Goal: Task Accomplishment & Management: Manage account settings

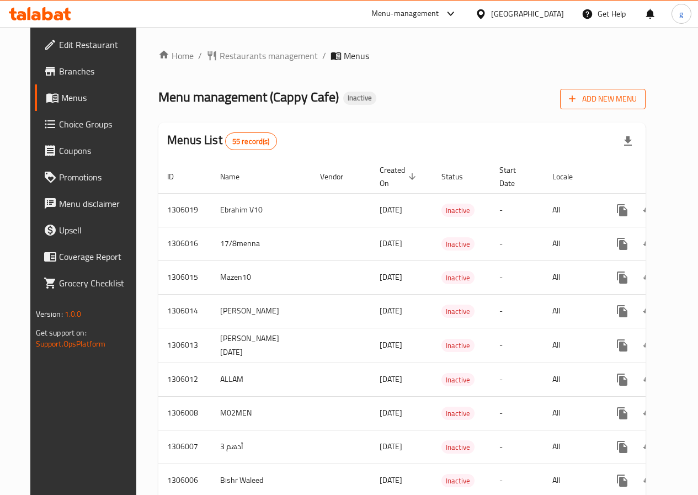
click at [616, 96] on span "Add New Menu" at bounding box center [603, 99] width 68 height 14
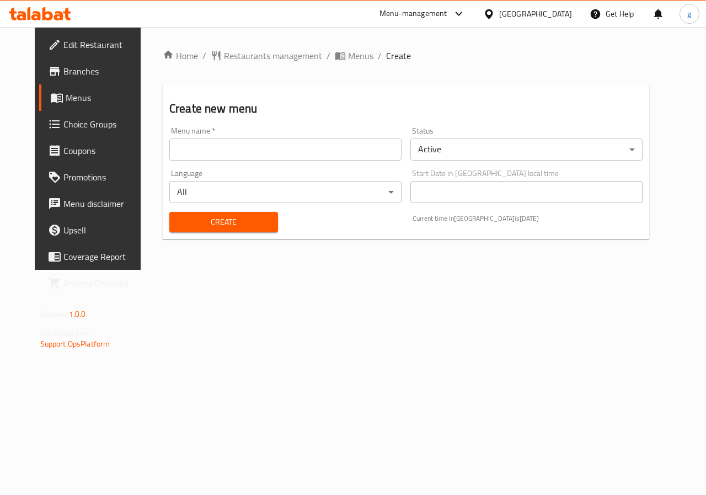
click at [214, 162] on div "Menu name   * Menu name *" at bounding box center [285, 143] width 241 height 42
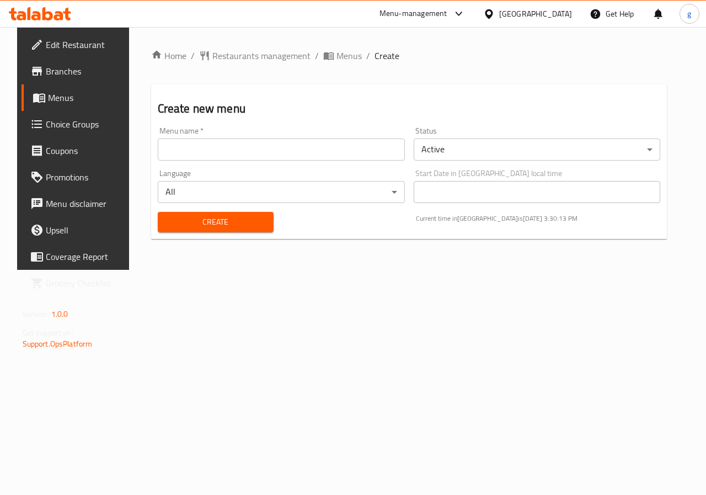
click at [240, 153] on input "text" at bounding box center [281, 149] width 247 height 22
type input "["
click at [197, 145] on input "جيسووو" at bounding box center [281, 149] width 247 height 22
type input "جيسووو"
click at [450, 154] on body "​ Menu-management United Arab Emirates Get Help g Edit Restaurant Branches Menu…" at bounding box center [353, 261] width 706 height 468
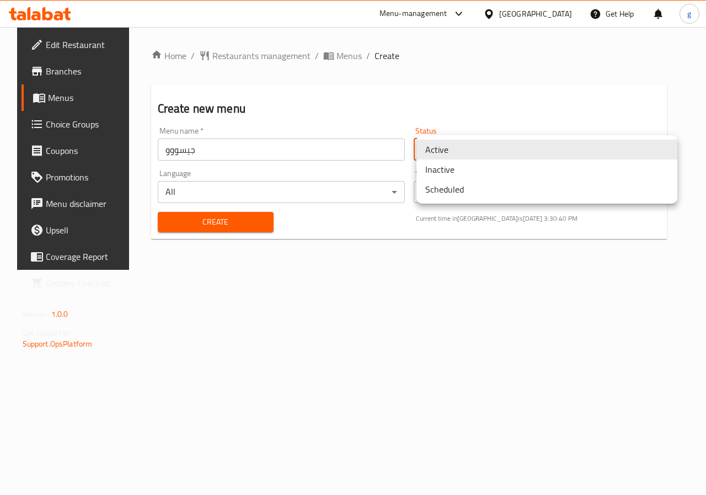
click at [388, 143] on div at bounding box center [353, 247] width 706 height 495
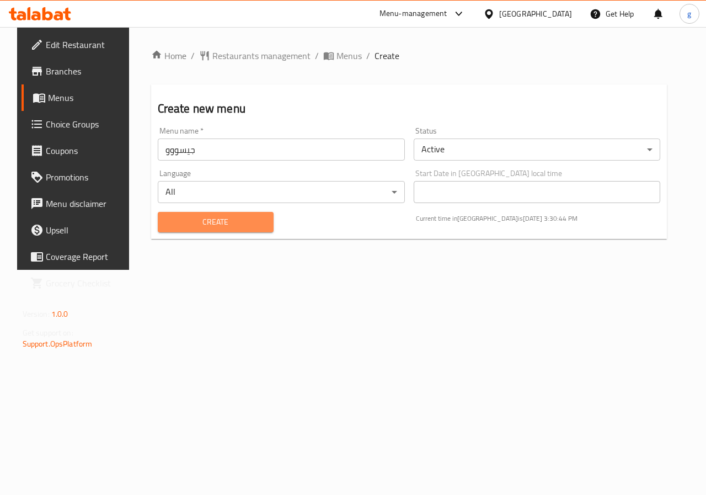
click at [183, 217] on span "Create" at bounding box center [216, 222] width 98 height 14
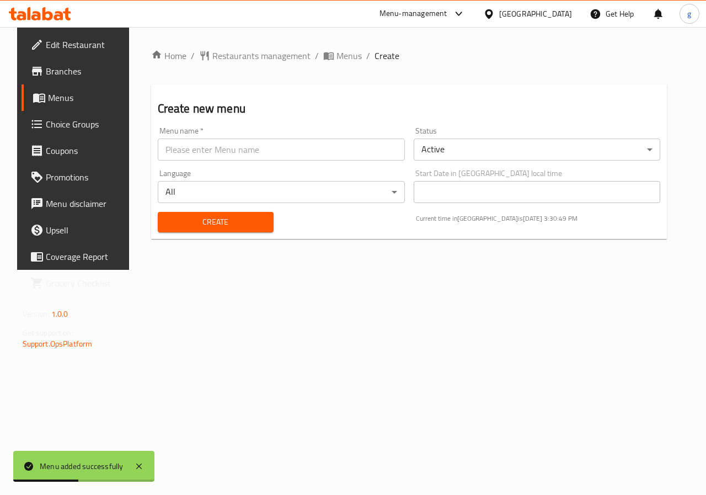
click at [57, 105] on link "Menus" at bounding box center [79, 97] width 114 height 26
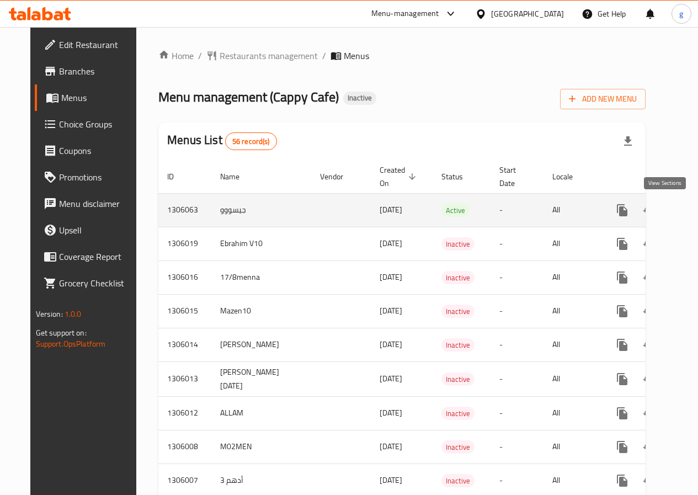
click at [695, 213] on icon "enhanced table" at bounding box center [701, 210] width 13 height 13
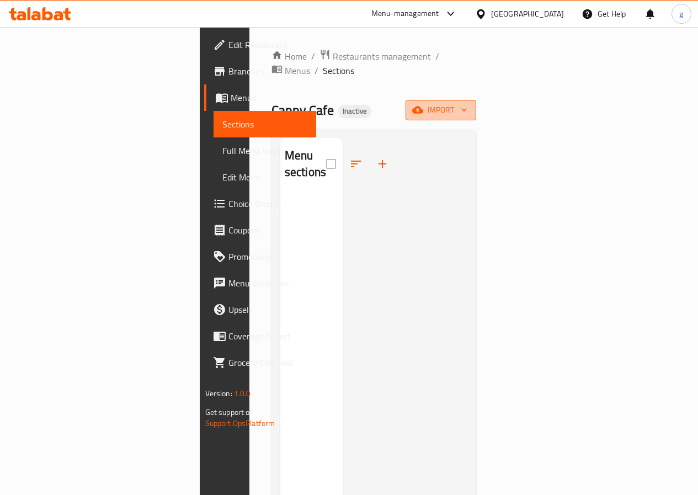
click at [467, 103] on span "import" at bounding box center [440, 110] width 53 height 14
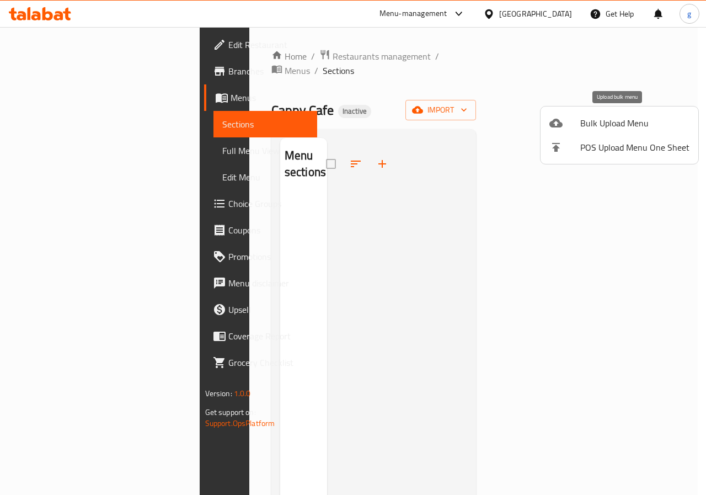
click at [617, 126] on span "Bulk Upload Menu" at bounding box center [634, 122] width 109 height 13
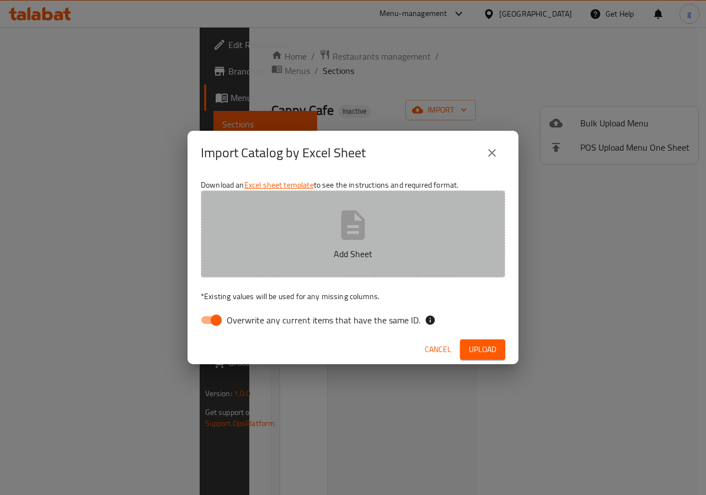
click at [367, 244] on button "Add Sheet" at bounding box center [353, 233] width 304 height 87
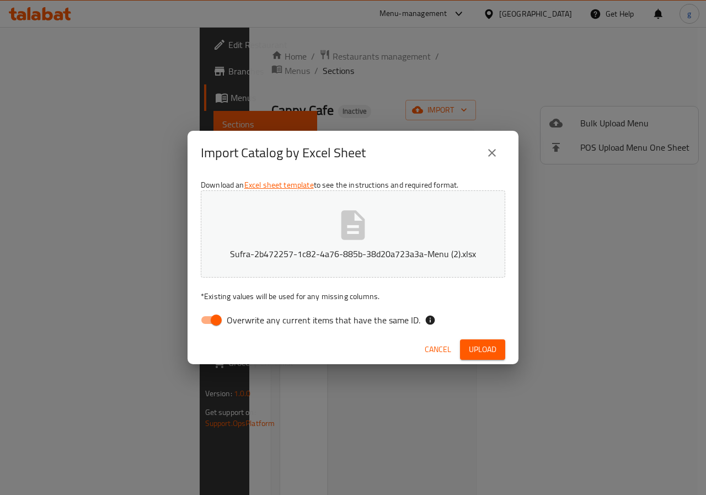
click at [208, 320] on input "Overwrite any current items that have the same ID." at bounding box center [216, 319] width 63 height 21
checkbox input "false"
click at [473, 349] on span "Upload" at bounding box center [483, 350] width 28 height 14
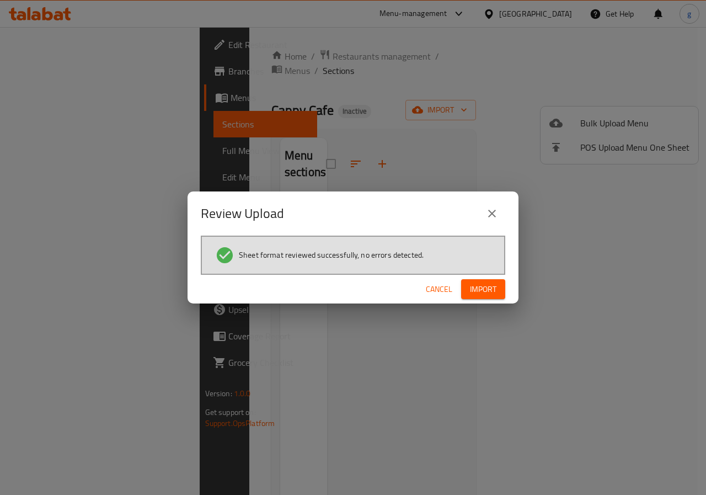
click at [467, 284] on button "Import" at bounding box center [483, 289] width 44 height 20
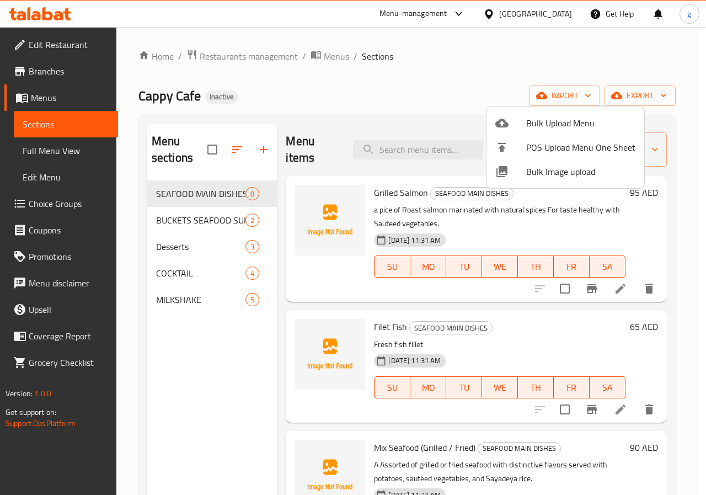
click at [617, 290] on div at bounding box center [353, 247] width 706 height 495
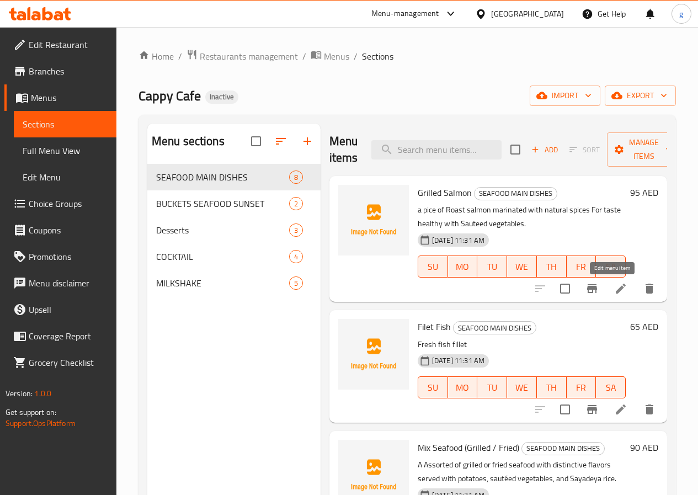
click at [614, 287] on icon at bounding box center [620, 288] width 13 height 13
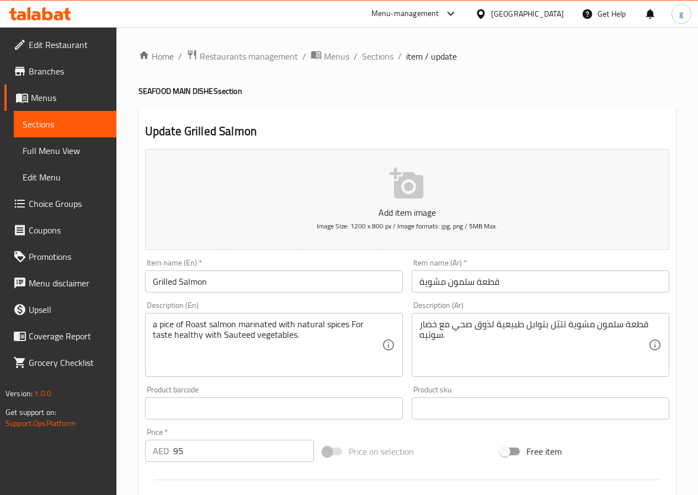
click at [55, 122] on span "Sections" at bounding box center [65, 123] width 85 height 13
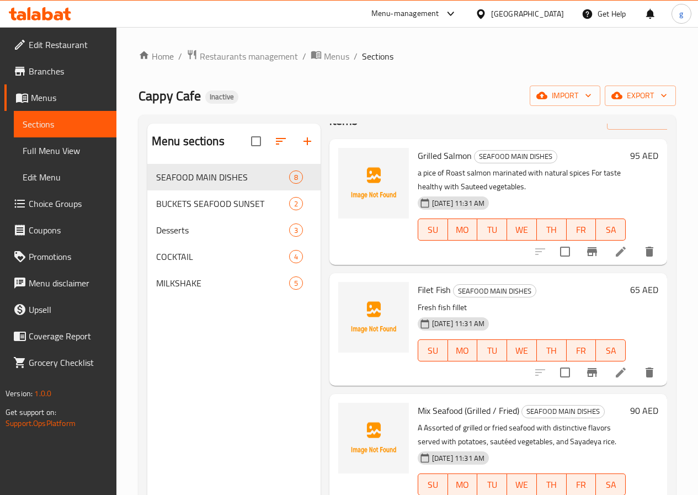
scroll to position [55, 0]
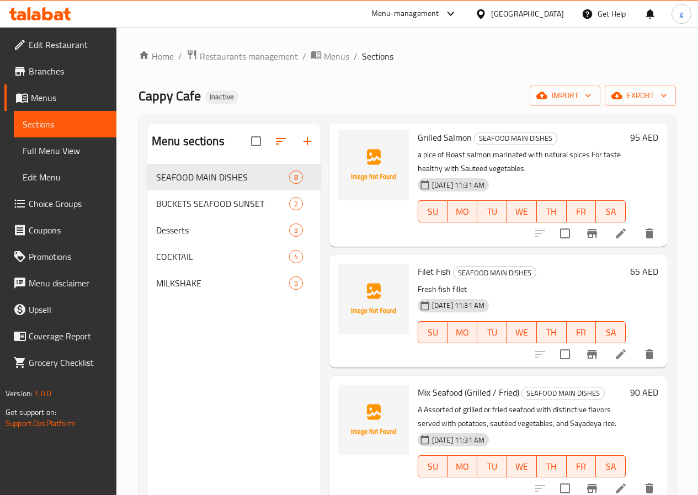
click at [616, 354] on icon at bounding box center [621, 354] width 10 height 10
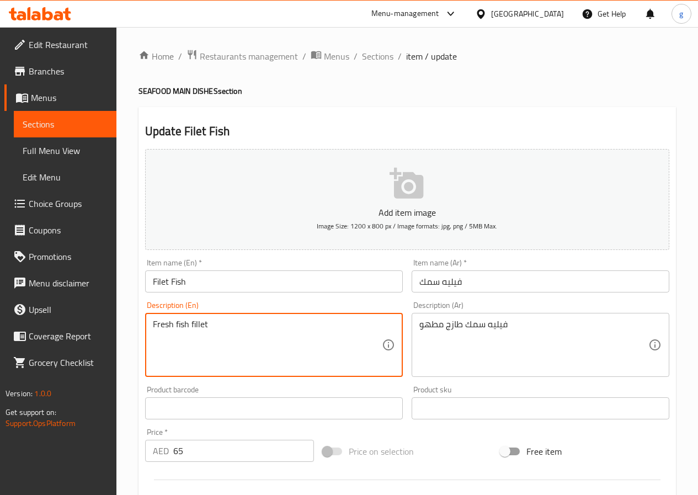
drag, startPoint x: 211, startPoint y: 324, endPoint x: 105, endPoint y: 342, distance: 107.4
click at [105, 342] on div "Edit Restaurant Branches Menus Sections Full Menu View Edit Menu Choice Groups …" at bounding box center [349, 403] width 698 height 752
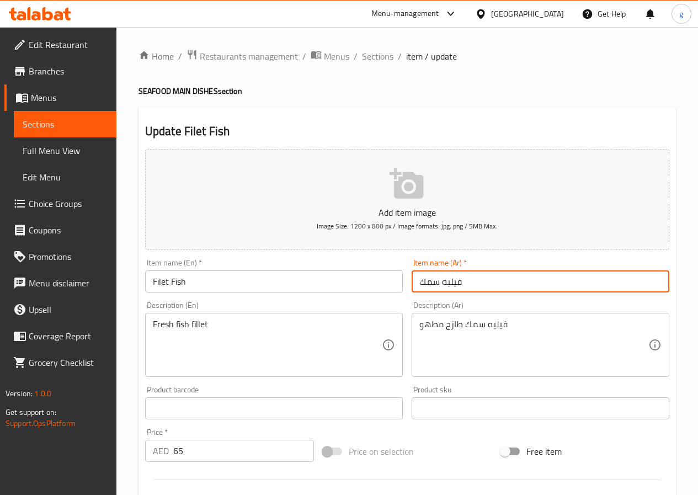
click at [421, 281] on input "فيليه سمك" at bounding box center [540, 281] width 258 height 22
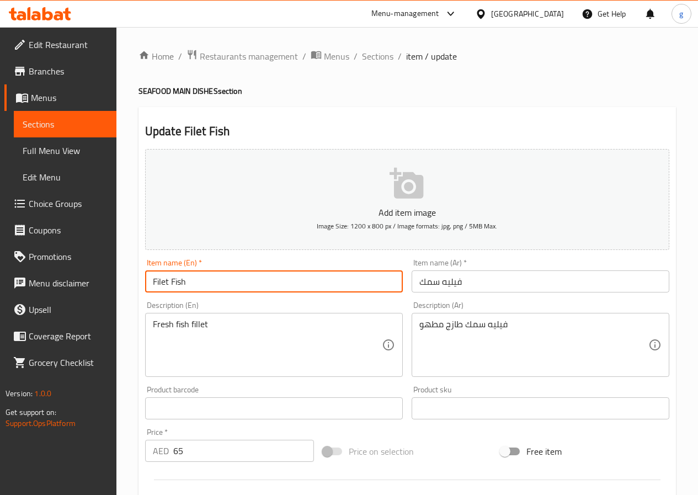
drag, startPoint x: 187, startPoint y: 283, endPoint x: 151, endPoint y: 287, distance: 36.6
click at [151, 287] on input "Filet Fish" at bounding box center [274, 281] width 258 height 22
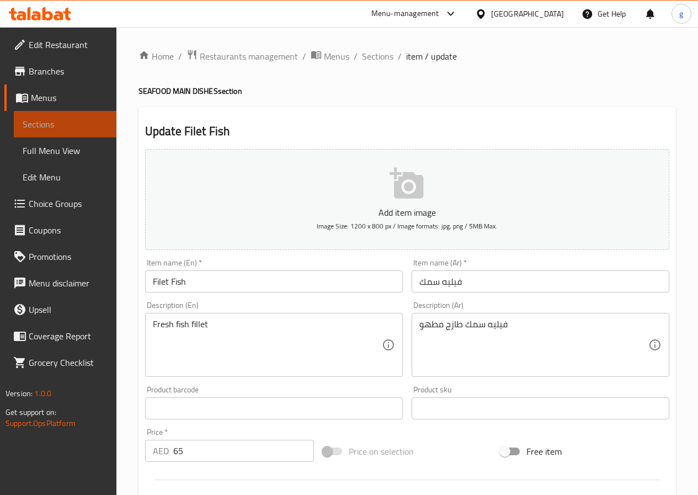
click at [54, 121] on span "Sections" at bounding box center [65, 123] width 85 height 13
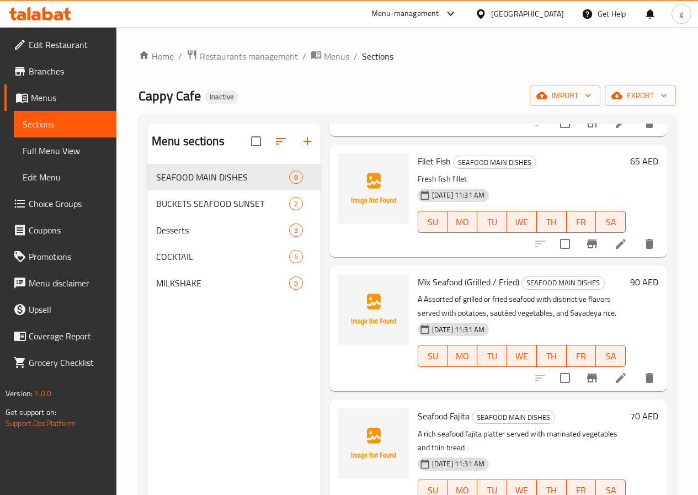
scroll to position [221, 0]
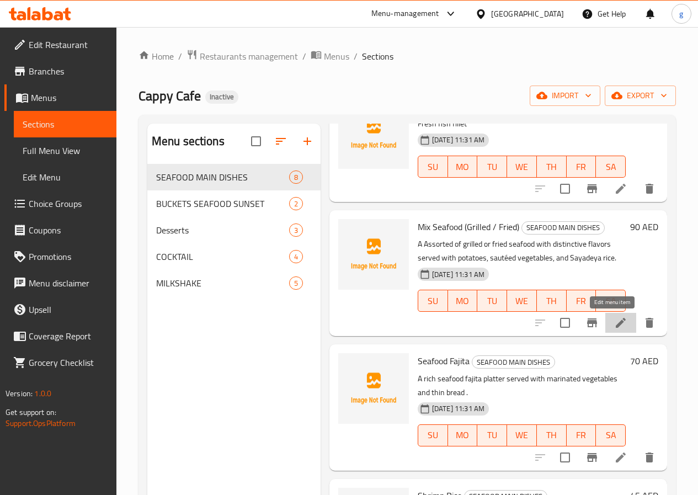
click at [614, 319] on icon at bounding box center [620, 322] width 13 height 13
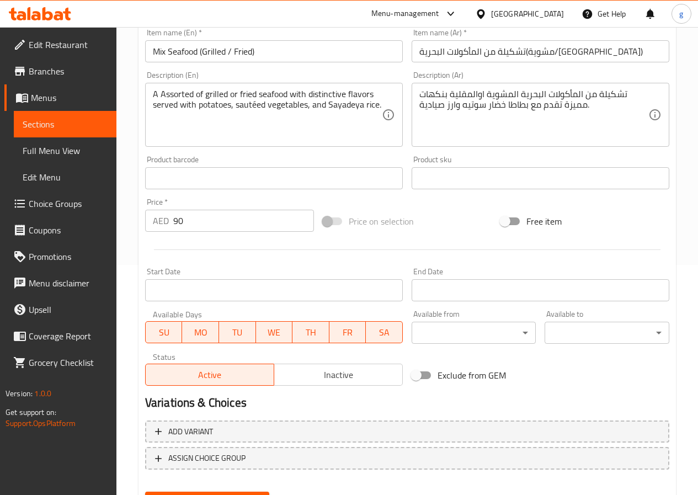
scroll to position [229, 0]
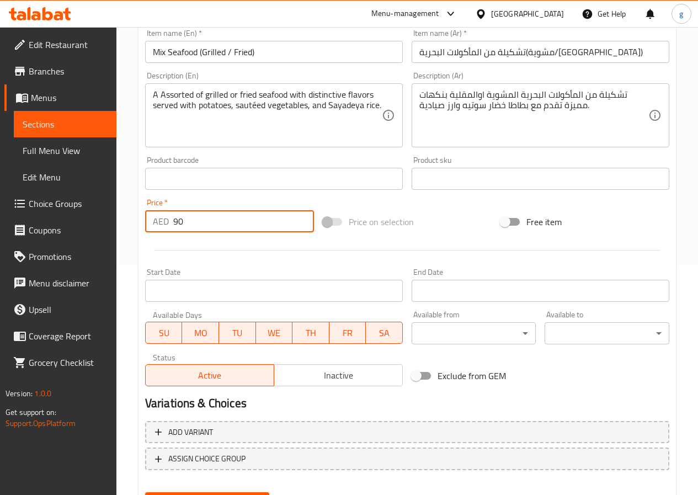
click at [179, 224] on input "90" at bounding box center [243, 221] width 141 height 22
click at [269, 263] on div at bounding box center [407, 250] width 533 height 27
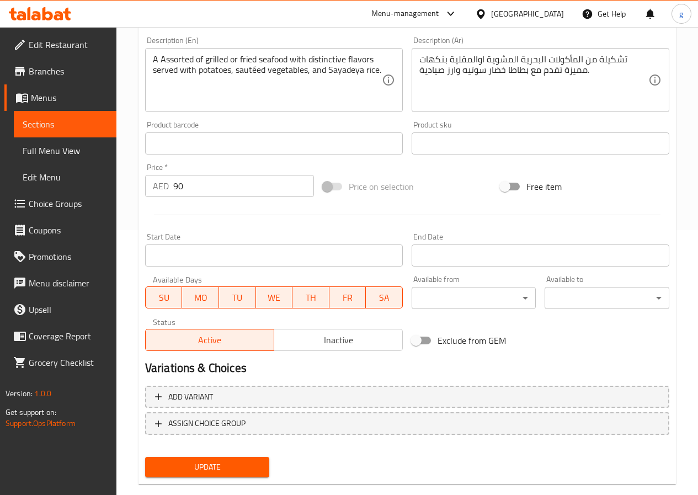
scroll to position [285, 0]
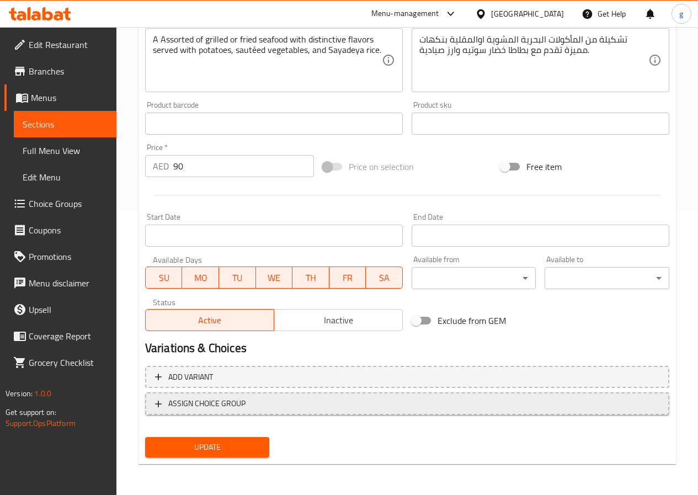
click at [260, 403] on span "ASSIGN CHOICE GROUP" at bounding box center [407, 404] width 504 height 14
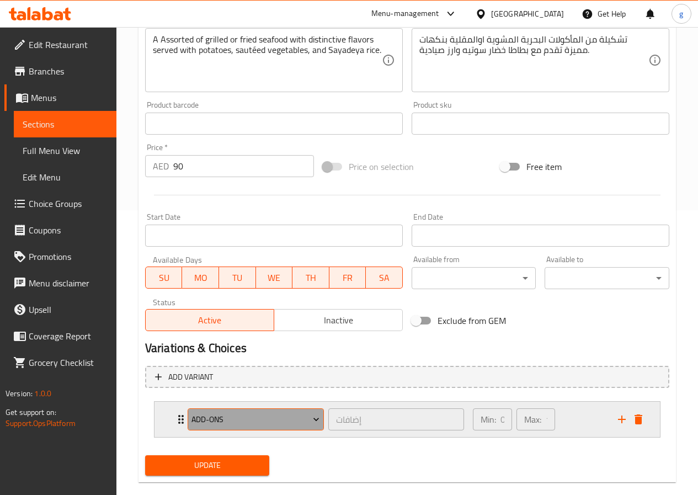
click at [303, 413] on span "Add-ons" at bounding box center [255, 420] width 128 height 14
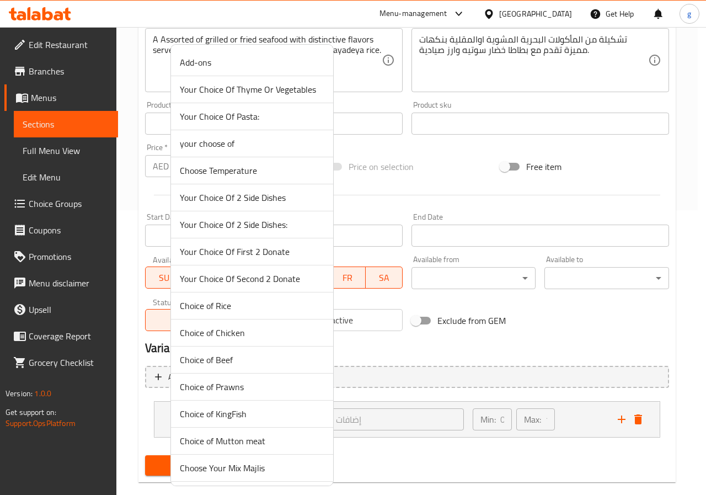
drag, startPoint x: 452, startPoint y: 359, endPoint x: 453, endPoint y: 366, distance: 7.3
click at [452, 362] on div at bounding box center [353, 247] width 706 height 495
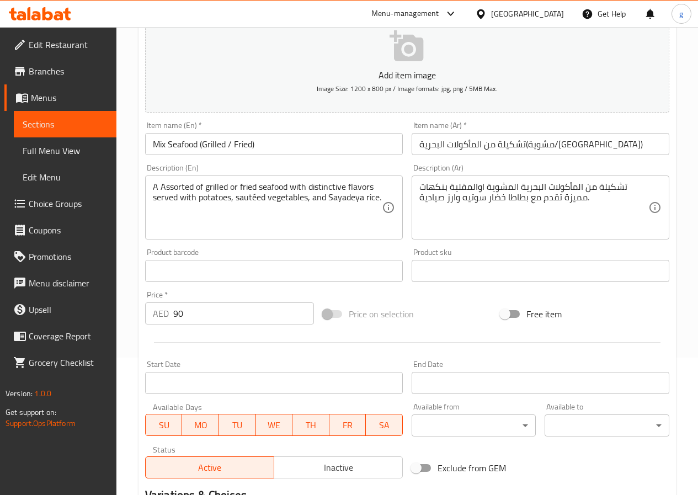
scroll to position [303, 0]
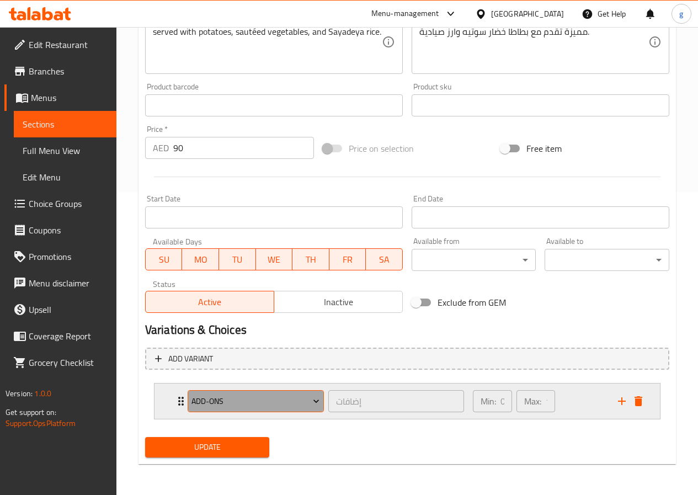
click at [290, 395] on span "Add-ons" at bounding box center [255, 401] width 128 height 14
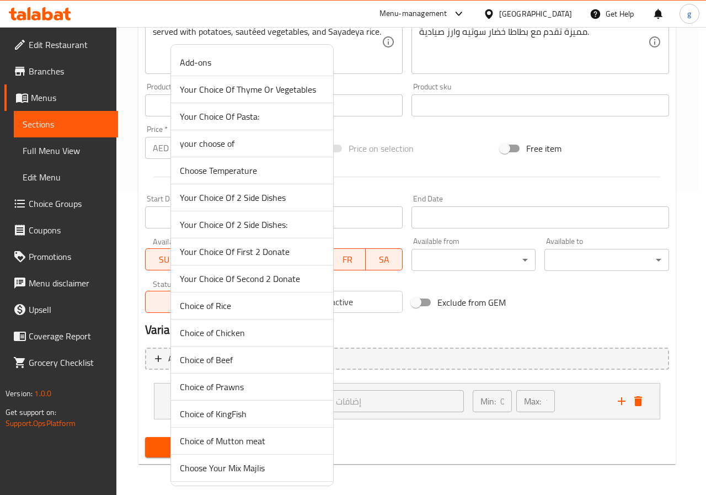
click at [536, 163] on div at bounding box center [353, 247] width 706 height 495
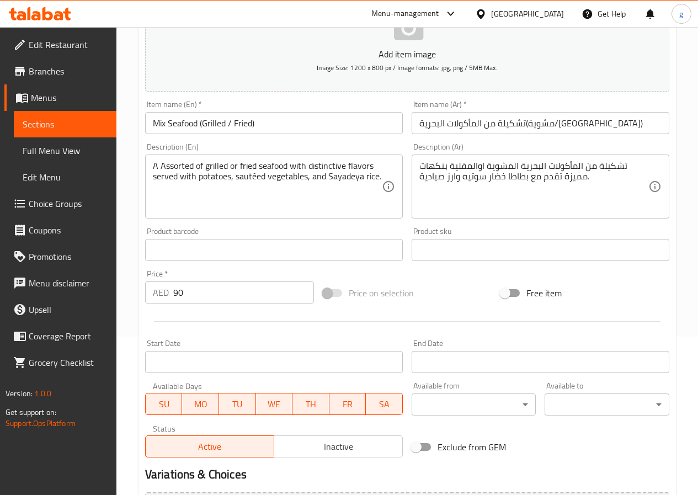
scroll to position [110, 0]
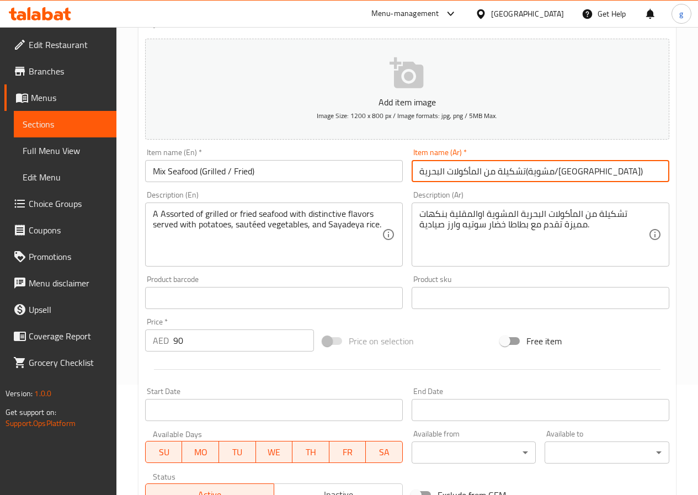
click at [447, 169] on input "تشكيلة من المأكولات البحرية(مشوية/[GEOGRAPHIC_DATA])" at bounding box center [540, 171] width 258 height 22
click at [460, 173] on input "تشكيلة من المأكولات البحرية(مشوية/[GEOGRAPHIC_DATA])" at bounding box center [540, 171] width 258 height 22
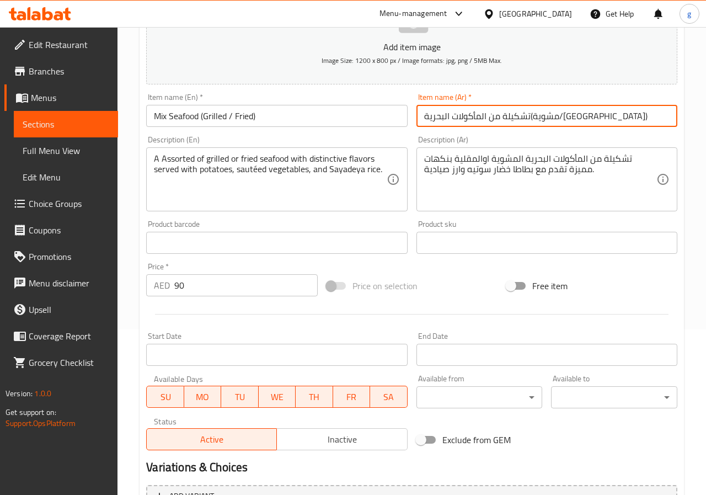
click at [497, 329] on body "​ Menu-management United Arab Emirates Get Help g Edit Restaurant Branches Menu…" at bounding box center [353, 96] width 706 height 468
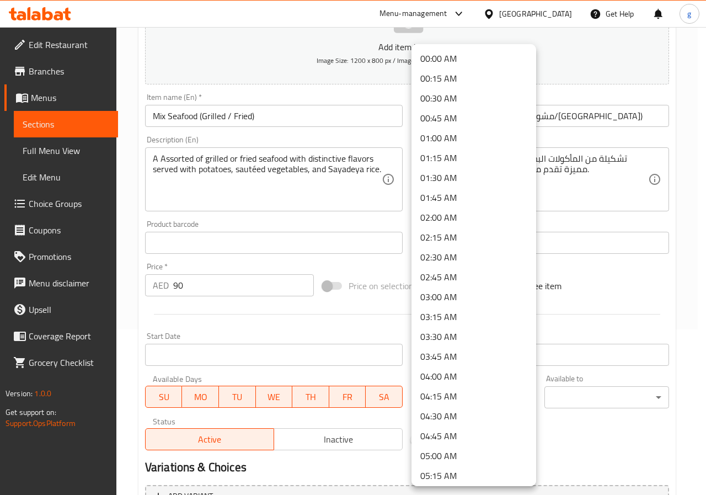
click at [639, 321] on div at bounding box center [353, 247] width 706 height 495
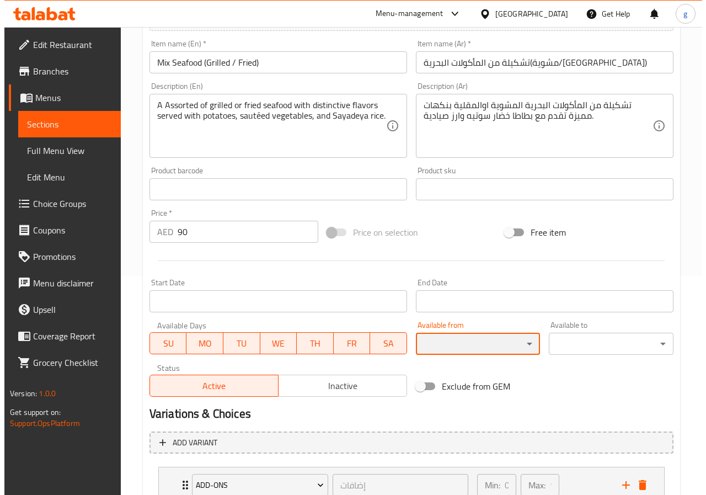
scroll to position [303, 0]
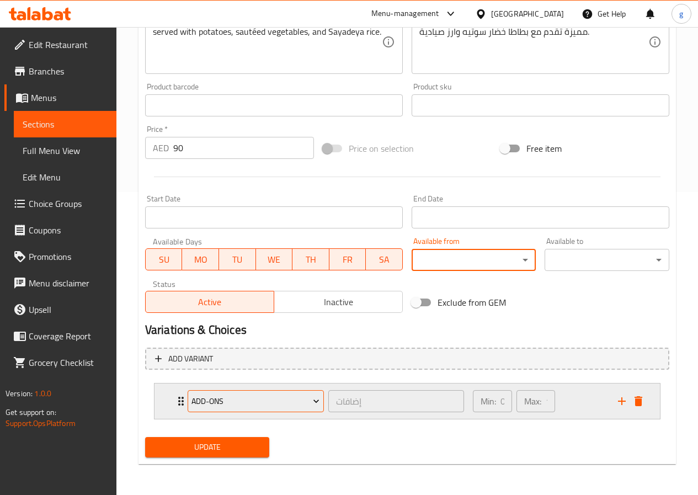
click at [285, 403] on span "Add-ons" at bounding box center [255, 401] width 128 height 14
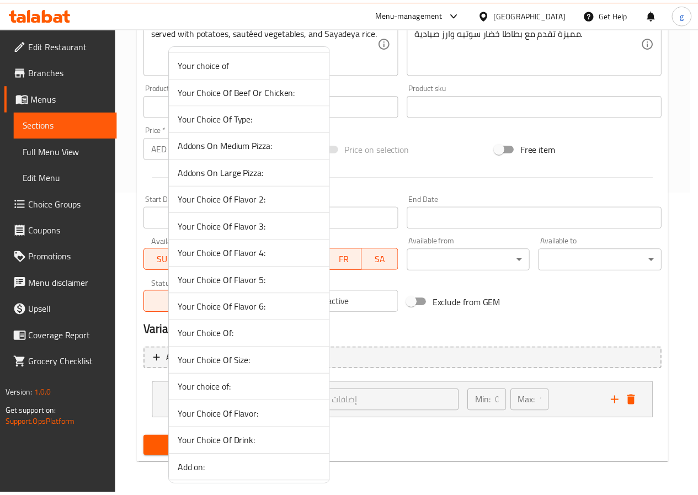
scroll to position [827, 0]
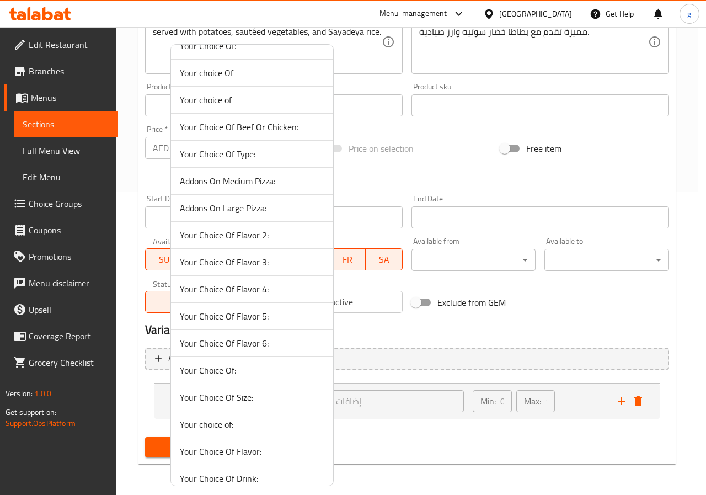
click at [260, 236] on span "Your Choice Of Flavor 2:" at bounding box center [252, 234] width 145 height 13
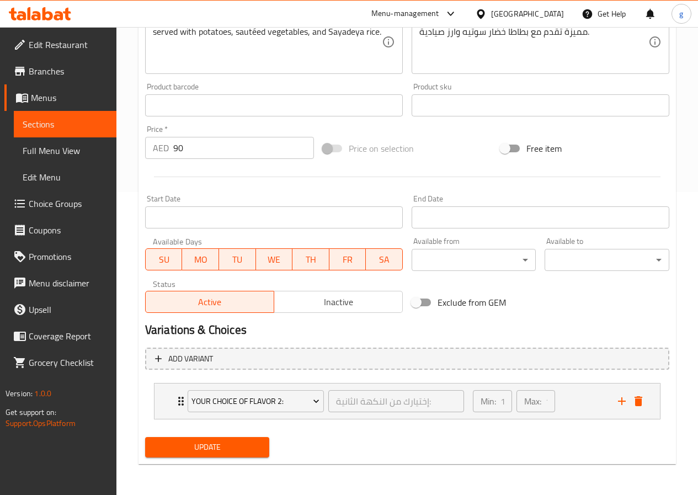
click at [210, 236] on div "Available Days SU MO TU WE TH FR SA" at bounding box center [274, 254] width 266 height 42
click at [303, 400] on span "Your Choice Of Flavor 2:" at bounding box center [255, 401] width 128 height 14
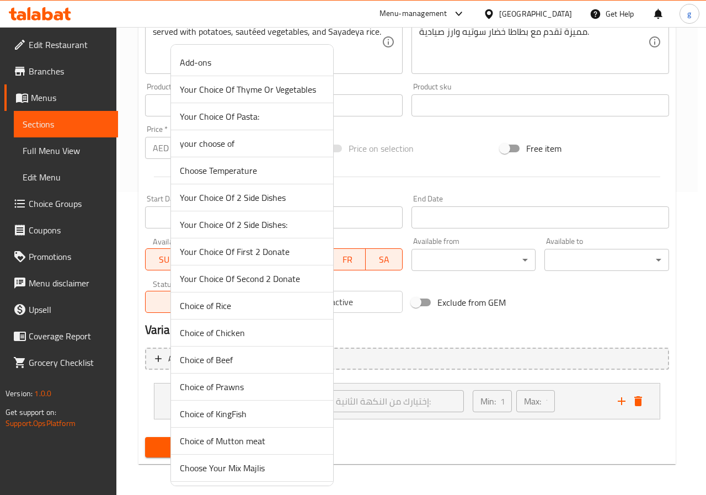
click at [403, 415] on div at bounding box center [353, 247] width 706 height 495
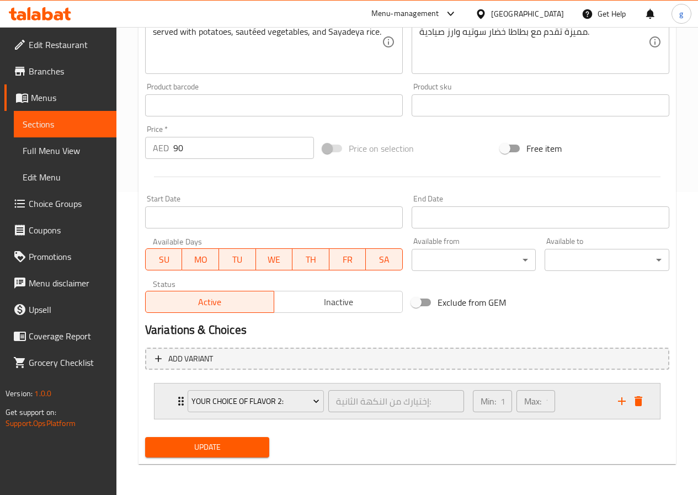
click at [480, 397] on div "Min: 1 ​" at bounding box center [492, 401] width 39 height 22
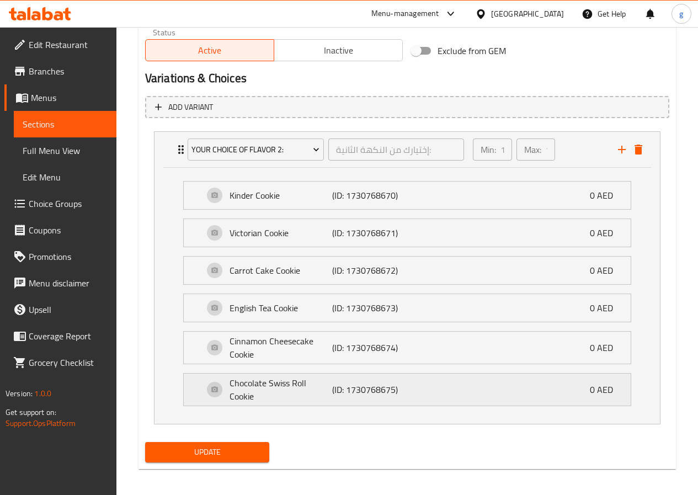
scroll to position [555, 0]
click at [488, 153] on p "Min:" at bounding box center [487, 148] width 15 height 13
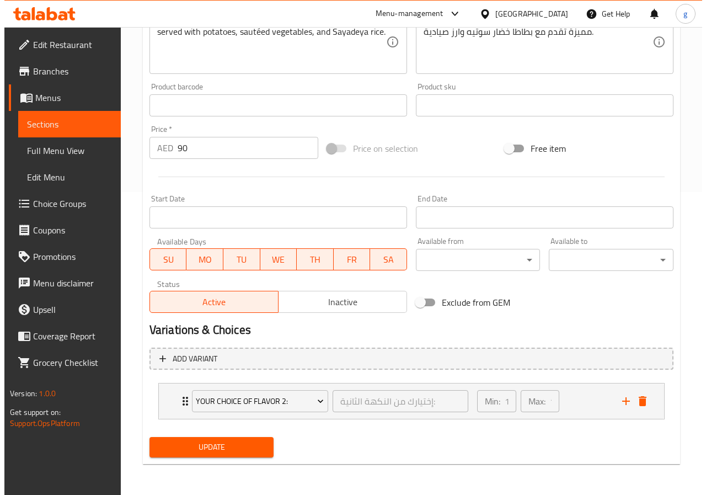
scroll to position [303, 0]
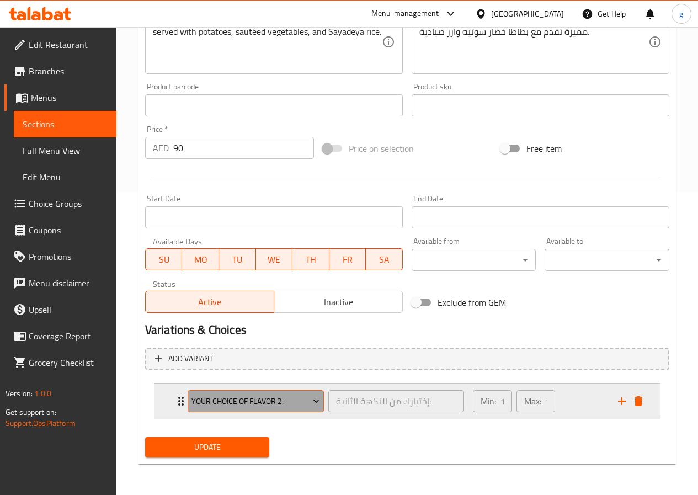
click at [299, 399] on span "Your Choice Of Flavor 2:" at bounding box center [255, 401] width 128 height 14
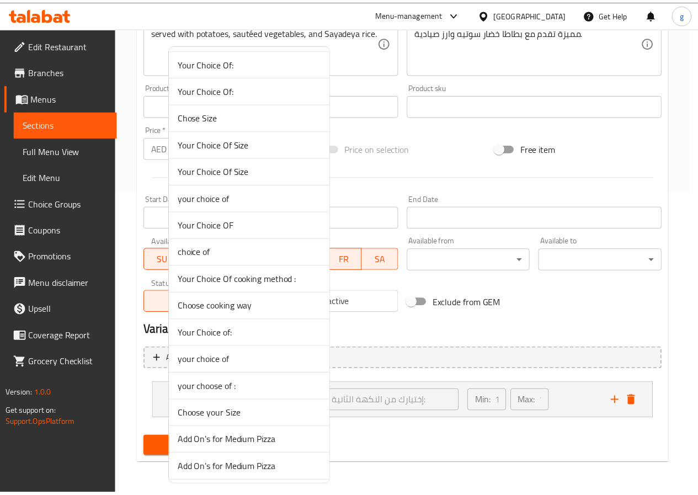
scroll to position [1817, 0]
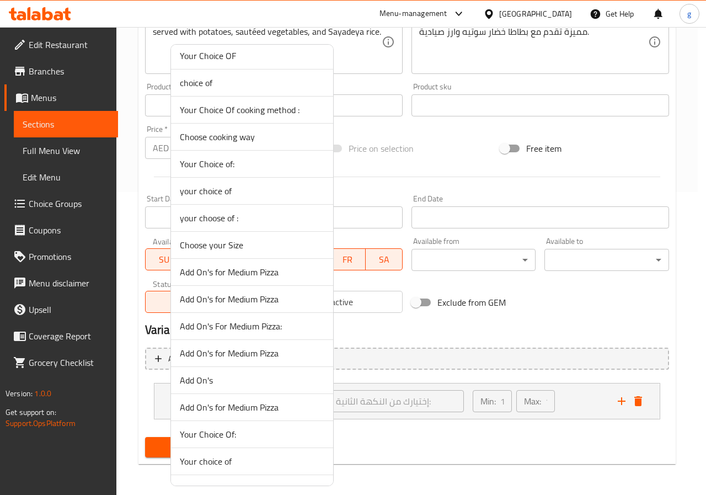
click at [226, 167] on span "Your Choice of:" at bounding box center [252, 163] width 145 height 13
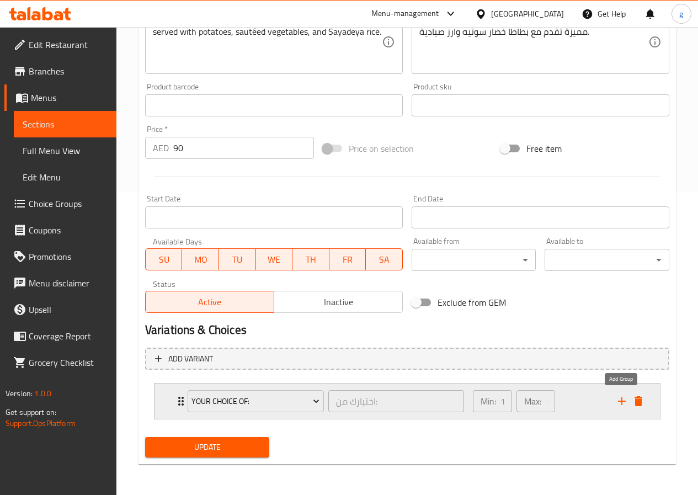
click at [620, 399] on icon "add" at bounding box center [621, 400] width 13 height 13
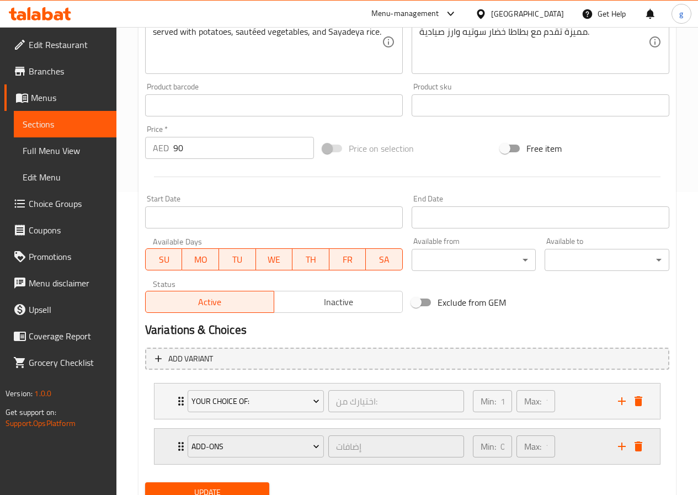
click at [645, 447] on button "delete" at bounding box center [638, 446] width 17 height 17
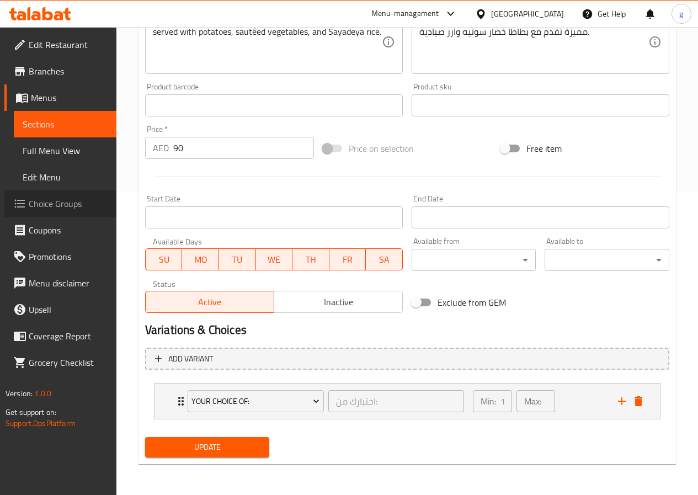
click at [70, 200] on span "Choice Groups" at bounding box center [68, 203] width 79 height 13
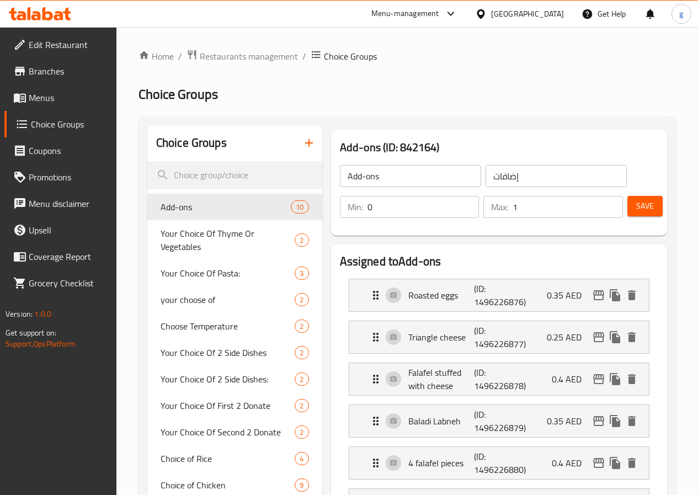
click at [302, 142] on icon "button" at bounding box center [308, 142] width 13 height 13
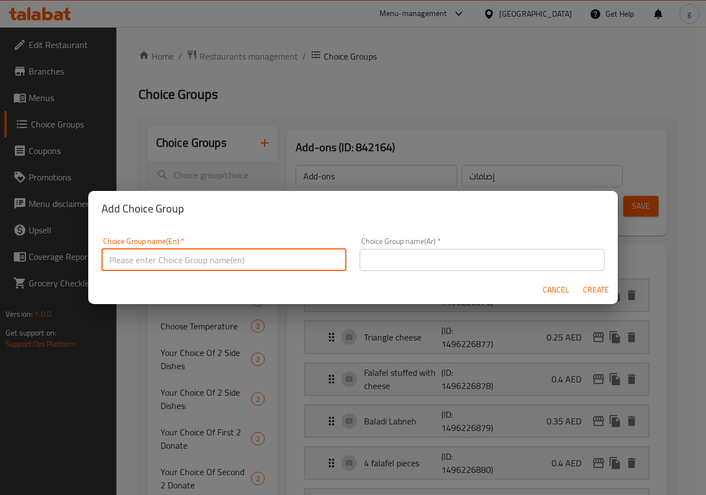
click at [295, 253] on input "text" at bounding box center [223, 260] width 245 height 22
type input "ؤ"
type input "choices of"
click at [437, 268] on input "text" at bounding box center [482, 260] width 245 height 22
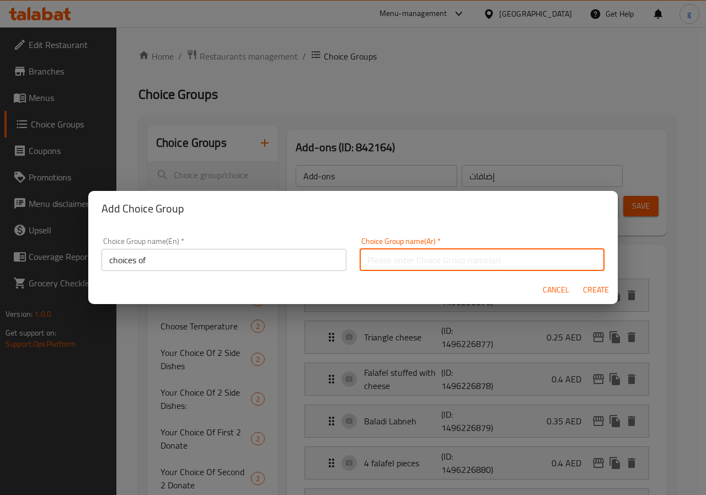
type input "h"
type input "ا"
type input "أختيارك من"
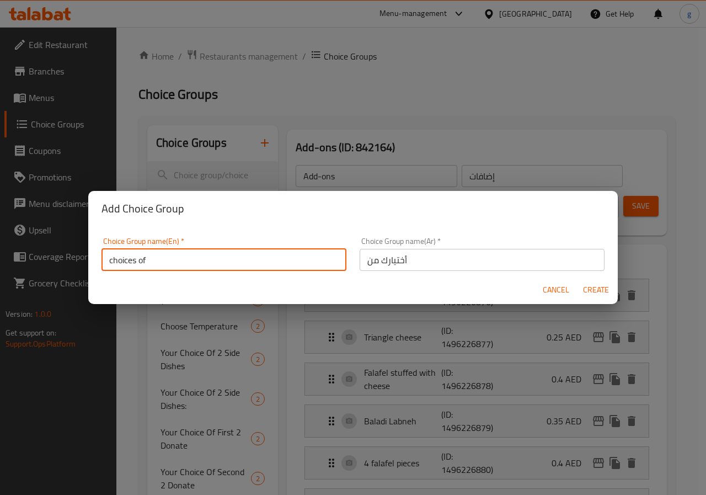
click at [136, 261] on input "choices of" at bounding box center [223, 260] width 245 height 22
type input "choice of"
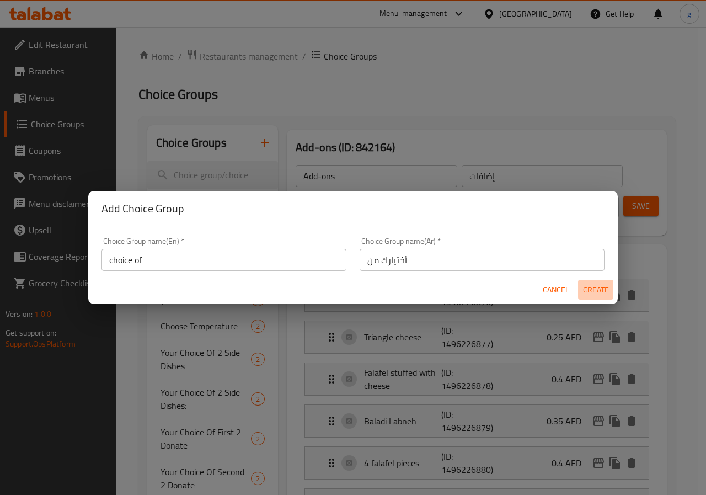
click at [593, 293] on span "Create" at bounding box center [595, 290] width 26 height 14
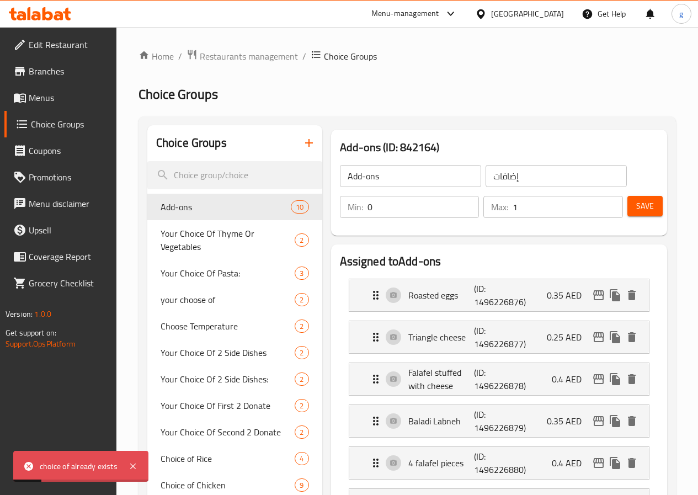
scroll to position [55, 0]
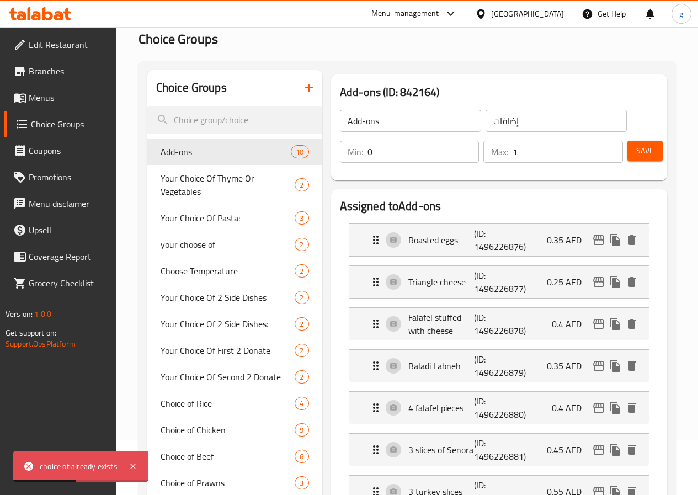
drag, startPoint x: 640, startPoint y: 148, endPoint x: 541, endPoint y: 179, distance: 104.0
click at [544, 180] on div "Add-ons (ID: 842164) Add-ons ​ إضافات ​ Min: 0 ​ Max: 1 ​ Save" at bounding box center [499, 127] width 345 height 115
drag, startPoint x: 520, startPoint y: 157, endPoint x: 472, endPoint y: 156, distance: 48.0
click at [483, 156] on div "Max: 1 ​" at bounding box center [553, 152] width 140 height 22
drag, startPoint x: 335, startPoint y: 154, endPoint x: 282, endPoint y: 158, distance: 53.6
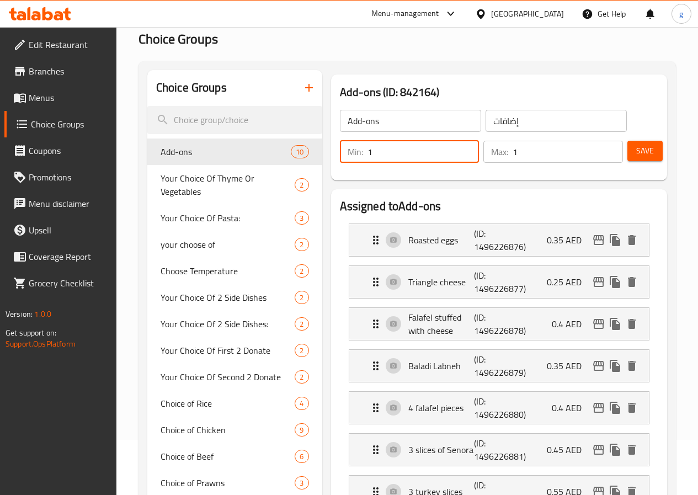
type input "1"
click at [636, 147] on span "Save" at bounding box center [645, 151] width 18 height 14
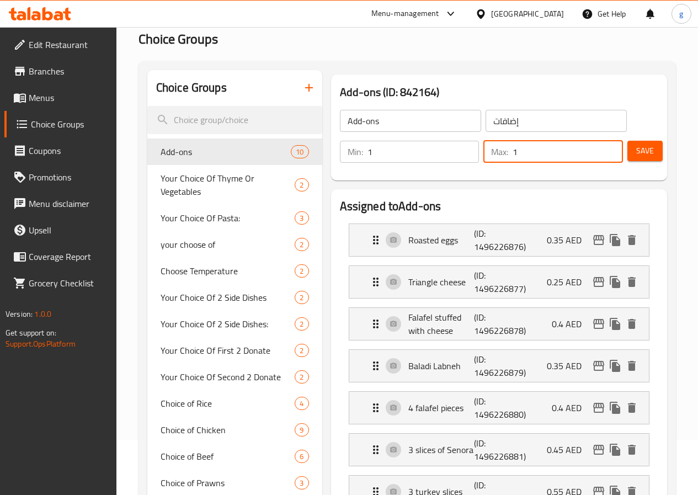
click at [512, 156] on input "1" at bounding box center [567, 152] width 110 height 22
drag, startPoint x: 500, startPoint y: 156, endPoint x: 442, endPoint y: 114, distance: 71.0
click at [446, 119] on div "Add-ons ​ إضافات ​ Min: 1 ​ Max: 1 ​ Save" at bounding box center [498, 136] width 327 height 79
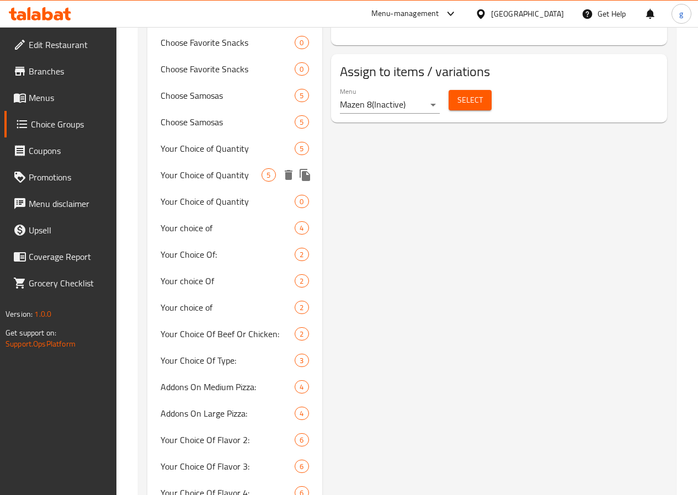
scroll to position [772, 0]
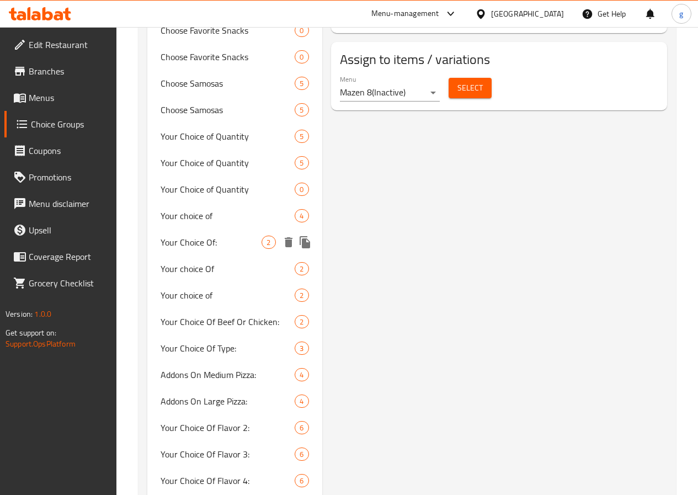
click at [199, 249] on span "Your Choice Of:" at bounding box center [211, 242] width 101 height 13
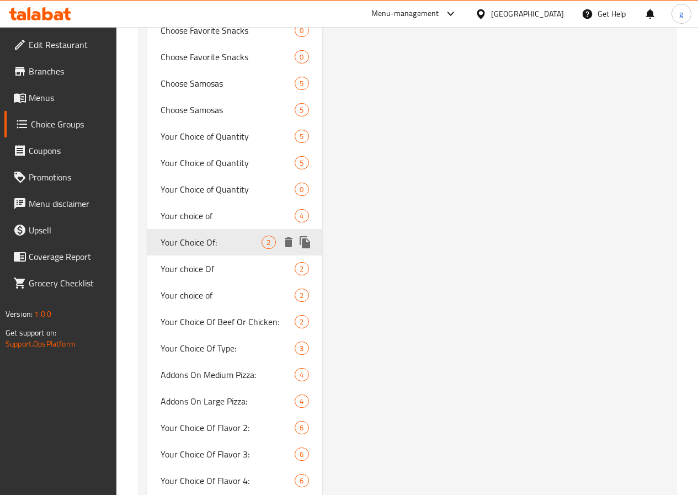
type input "Your Choice Of:"
type input "اختيارك من:"
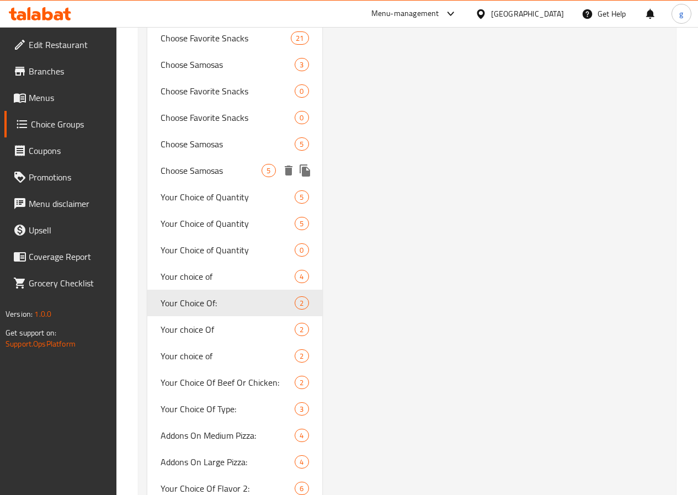
scroll to position [827, 0]
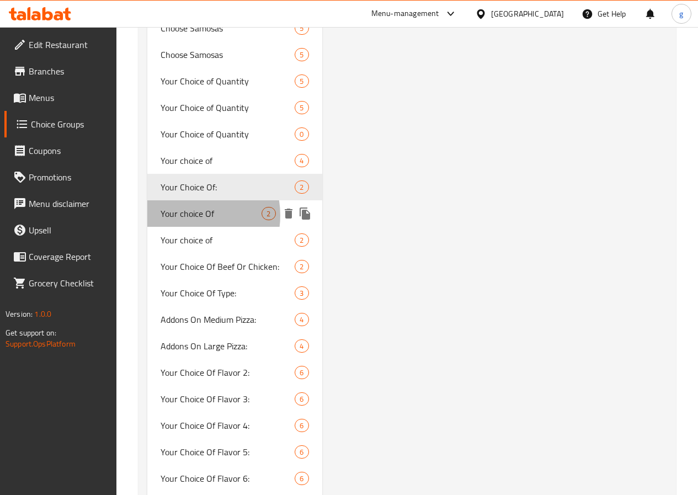
click at [188, 220] on span "Your choice Of" at bounding box center [211, 213] width 101 height 13
type input "Your choice Of"
type input "اختيارك من"
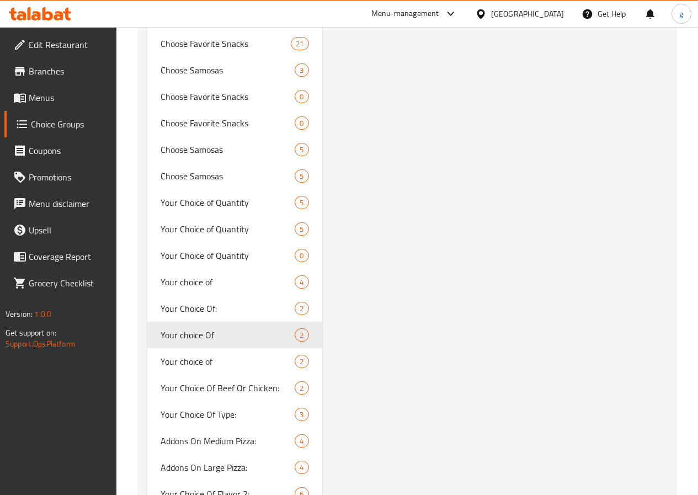
scroll to position [772, 0]
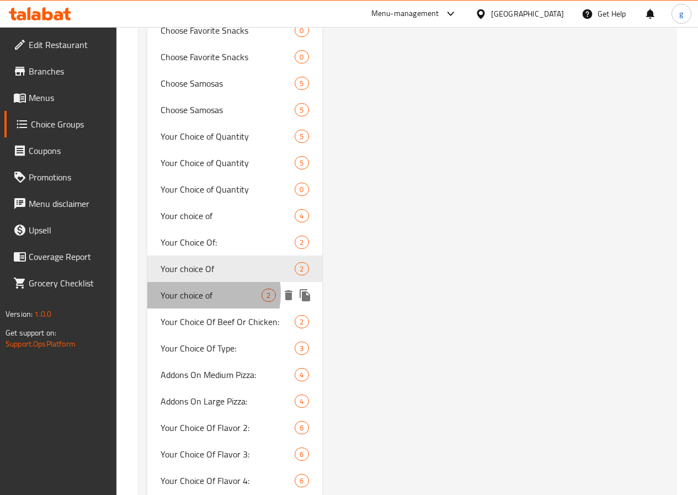
click at [201, 302] on span "Your choice of" at bounding box center [211, 294] width 101 height 13
type input "Your choice of"
type input "اختيارك من"
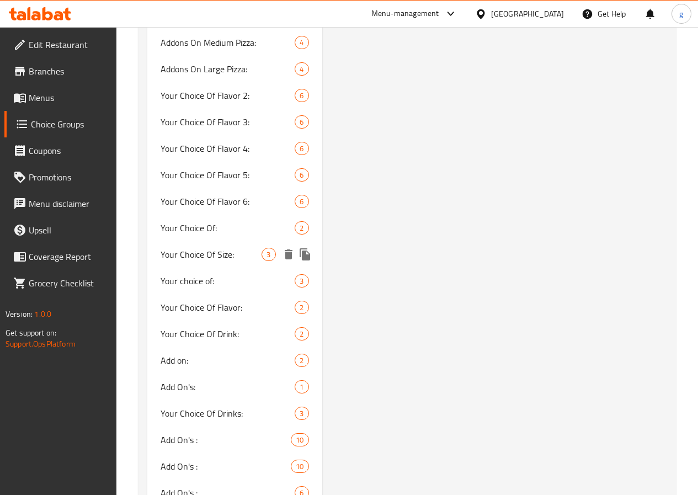
scroll to position [1158, 0]
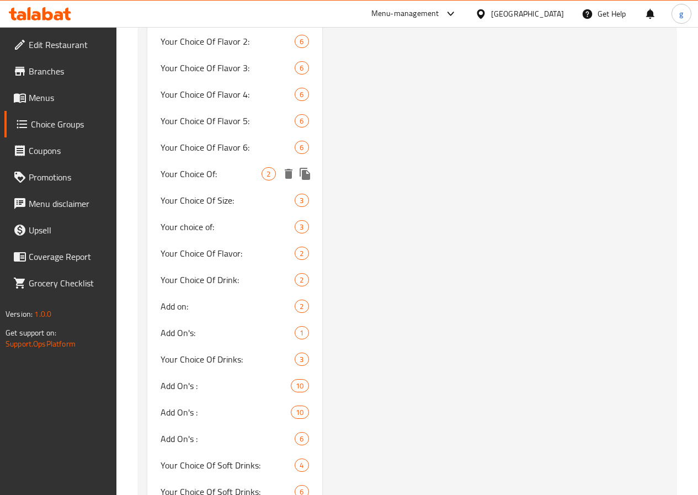
click at [197, 187] on div "Your Choice Of: 2" at bounding box center [234, 174] width 175 height 26
type input "Your Choice Of:"
type input "إختيارك من:"
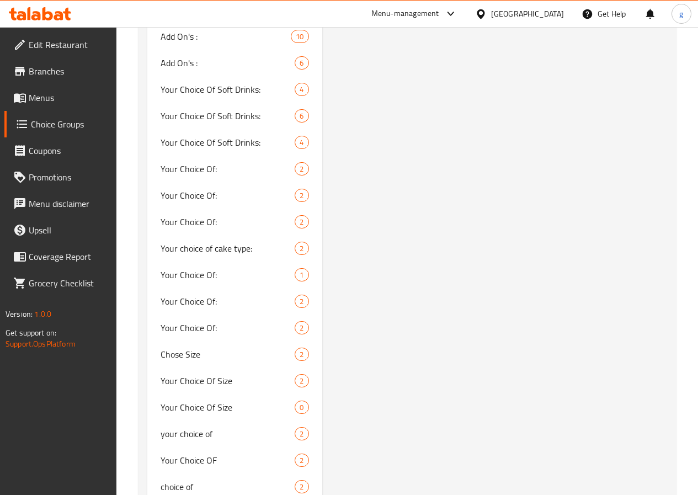
scroll to position [1544, 0]
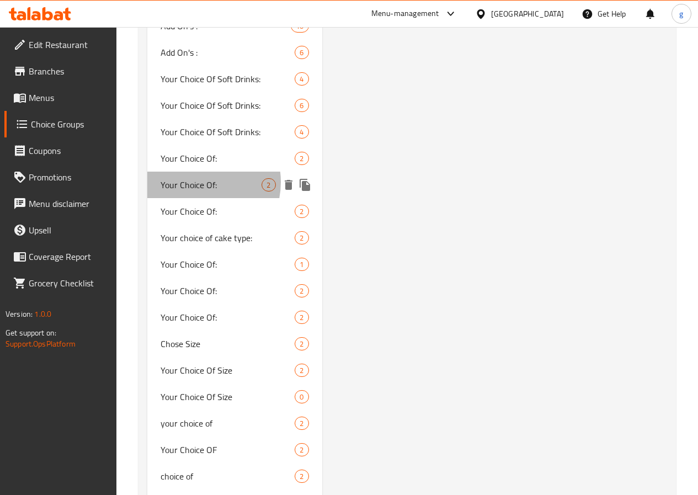
click at [195, 191] on span "Your Choice Of:" at bounding box center [211, 184] width 101 height 13
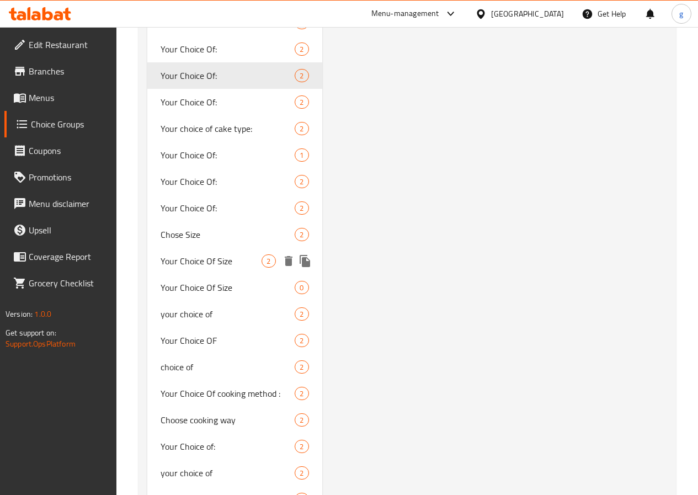
scroll to position [1655, 0]
click at [180, 108] on span "Your Choice Of:" at bounding box center [211, 100] width 101 height 13
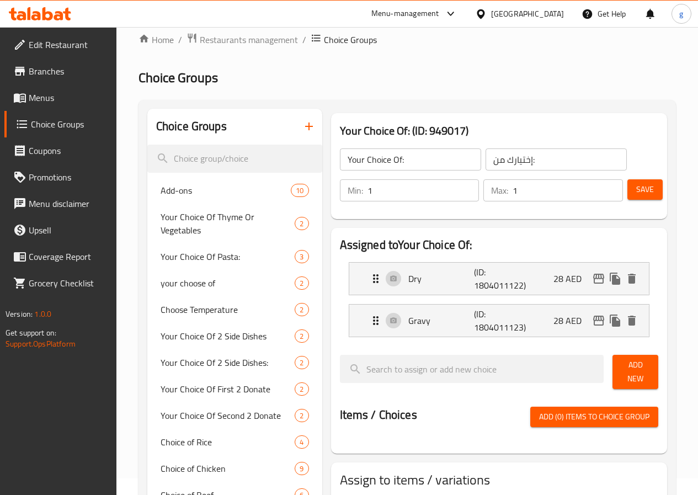
scroll to position [0, 0]
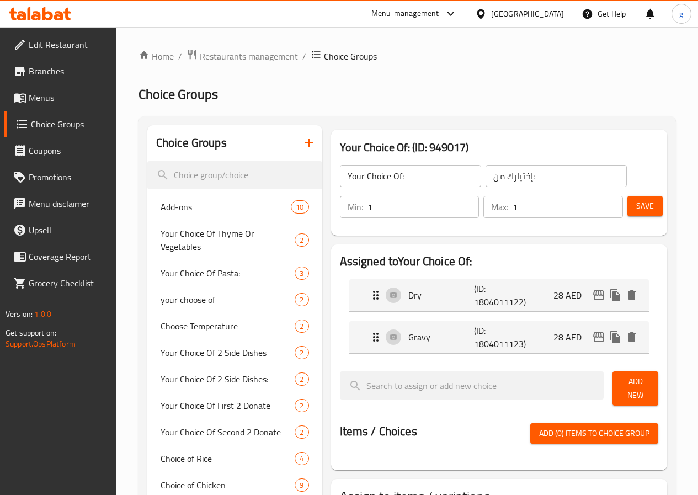
click at [302, 145] on icon "button" at bounding box center [308, 142] width 13 height 13
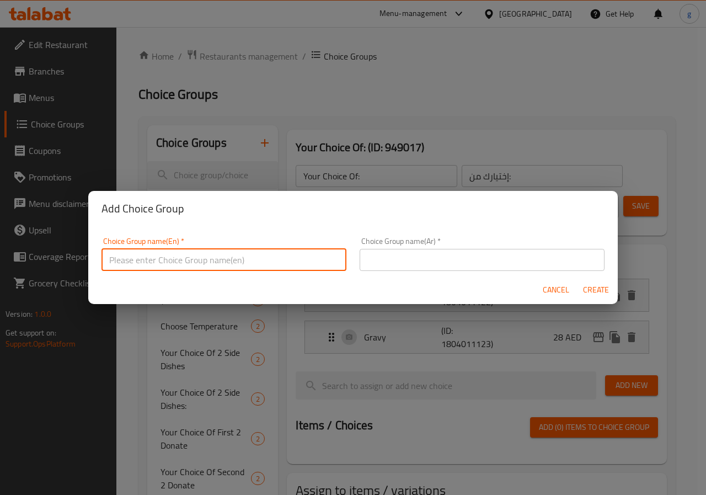
click at [245, 260] on input "text" at bounding box center [223, 260] width 245 height 22
type input "choice of"
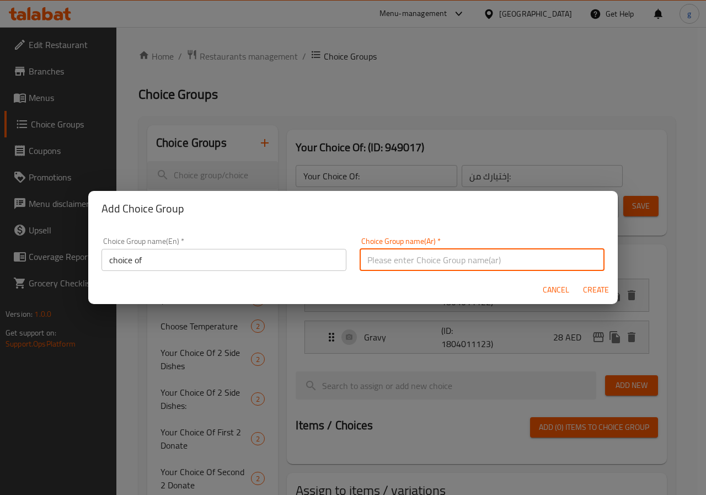
click at [411, 264] on input "text" at bounding box center [482, 260] width 245 height 22
type input "أختيارك من"
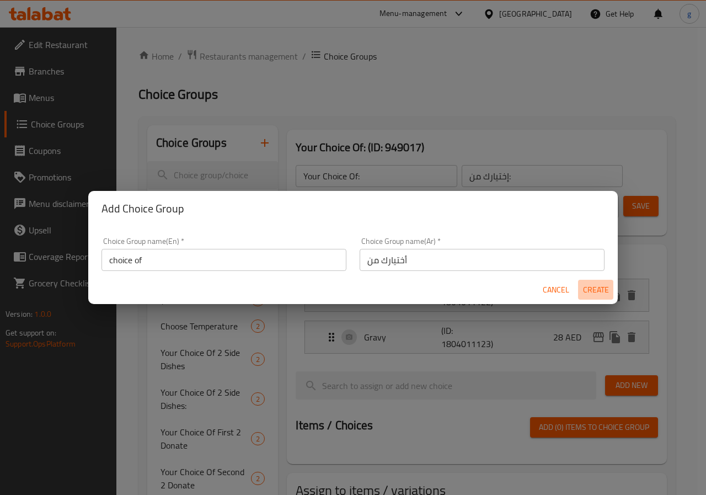
click at [602, 296] on span "Create" at bounding box center [595, 290] width 26 height 14
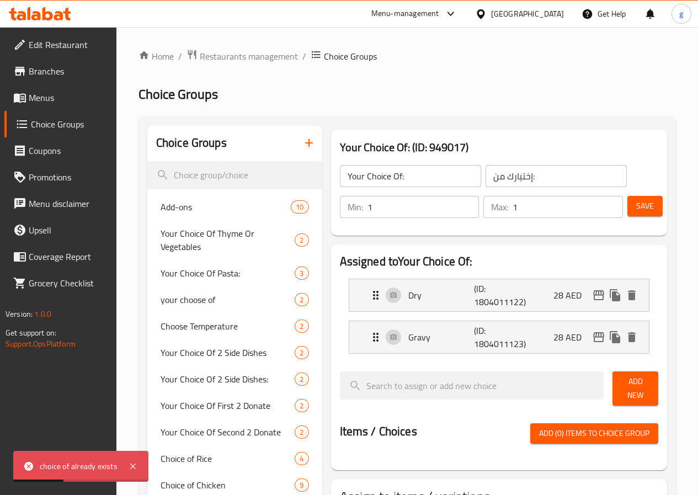
click at [302, 141] on icon "button" at bounding box center [308, 142] width 13 height 13
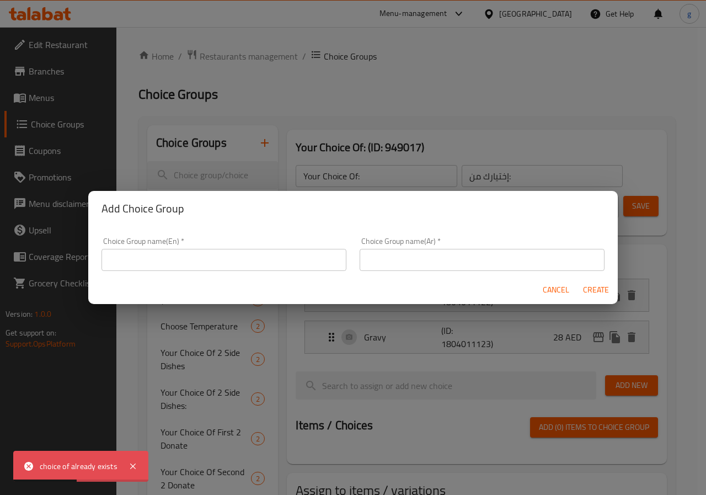
click at [235, 256] on input "text" at bounding box center [223, 260] width 245 height 22
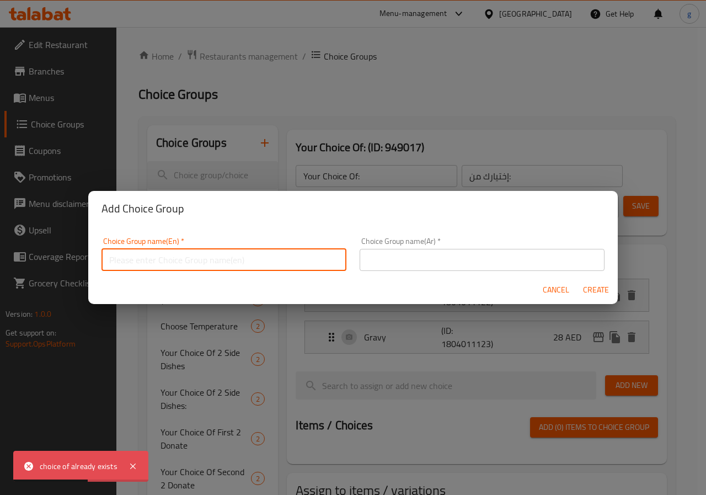
type input "choice of"
click at [430, 256] on input "text" at bounding box center [482, 260] width 245 height 22
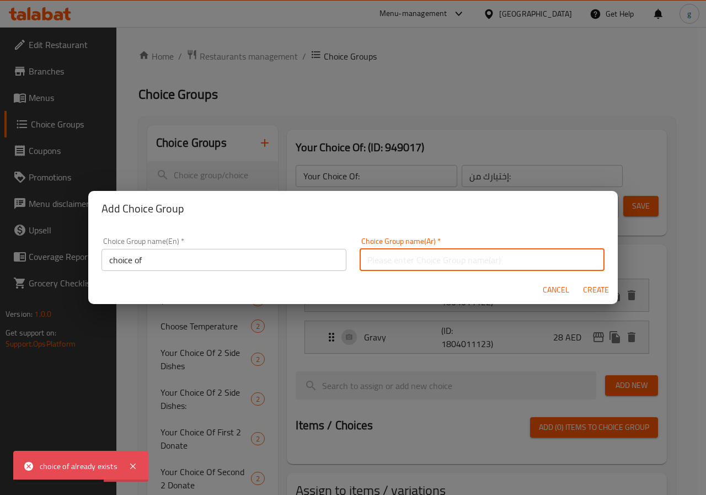
type input "أختيارك من"
click at [153, 252] on input "choice of" at bounding box center [223, 260] width 245 height 22
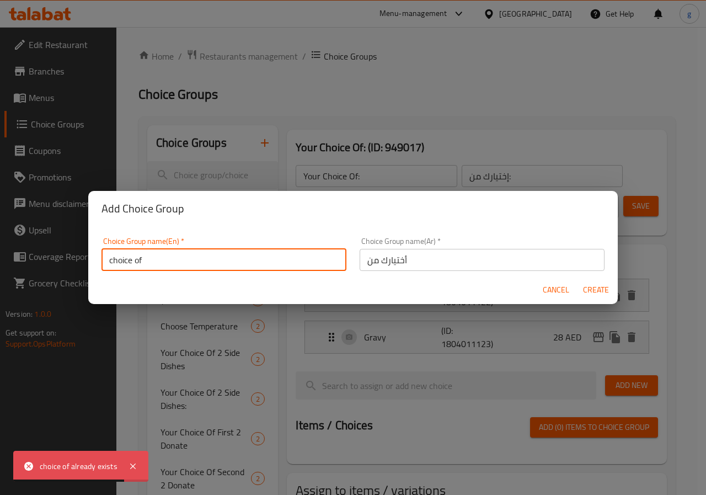
click at [109, 259] on input "choice of" at bounding box center [223, 260] width 245 height 22
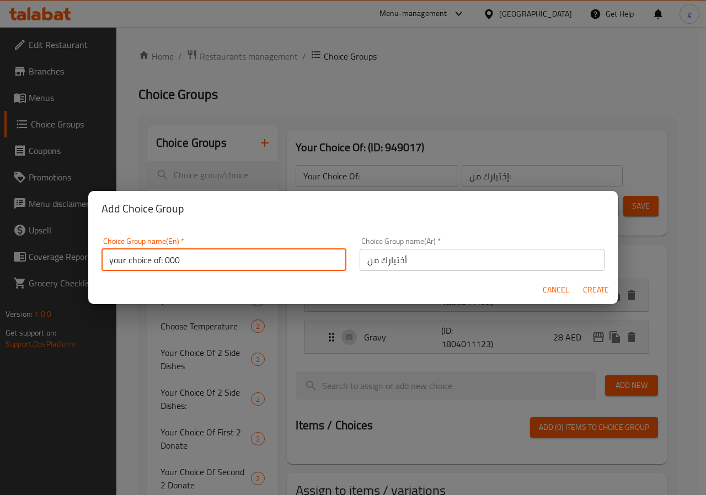
type input "your choice of: 000"
click at [452, 258] on input "أختيارك من" at bounding box center [482, 260] width 245 height 22
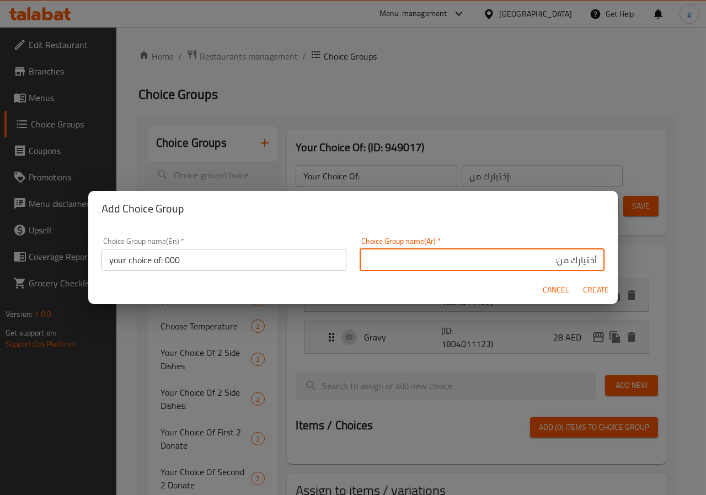
type input "أختيارك من:"
click at [578, 280] on button "Create" at bounding box center [595, 290] width 35 height 20
type input "your choice of: 000"
type input "أختيارك من:"
type input "0"
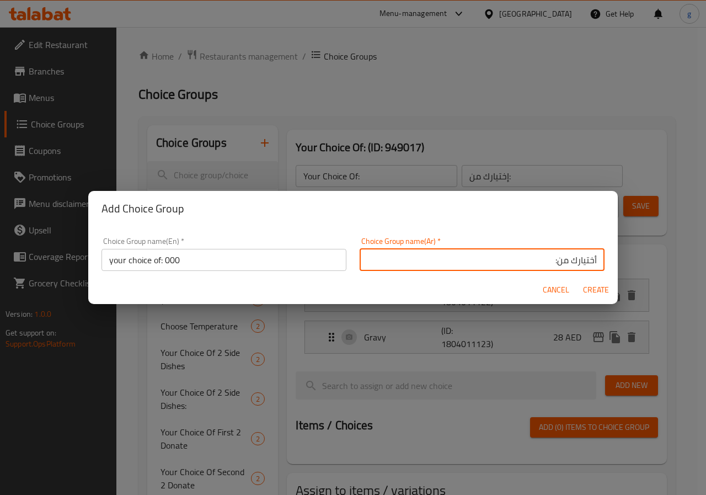
type input "0"
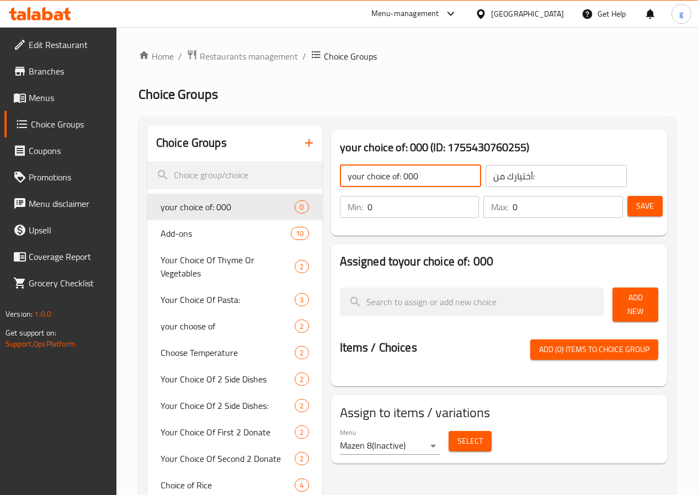
drag, startPoint x: 378, startPoint y: 172, endPoint x: 366, endPoint y: 172, distance: 11.6
click at [366, 172] on input "your choice of: 000" at bounding box center [410, 176] width 141 height 22
click at [636, 211] on span "Save" at bounding box center [645, 206] width 18 height 14
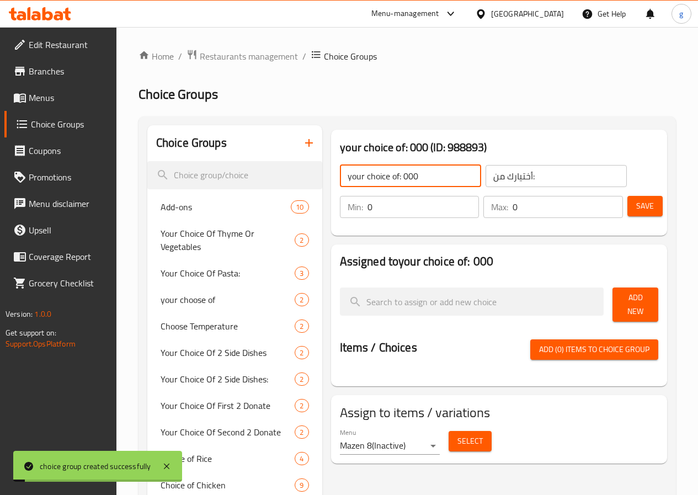
drag, startPoint x: 357, startPoint y: 174, endPoint x: 384, endPoint y: 179, distance: 27.5
click at [384, 179] on input "your choice of: 000" at bounding box center [410, 176] width 141 height 22
type input "your choice of:"
click at [435, 232] on div "your choice of: 000 (ID: 988893) your choice of: ​ أختيارك من: ​ Min: 0 ​ Max: …" at bounding box center [499, 183] width 336 height 106
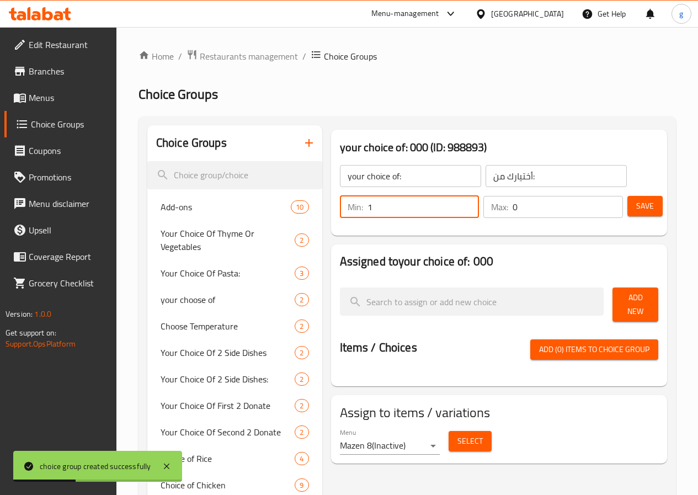
type input "1"
click at [444, 202] on input "1" at bounding box center [423, 207] width 112 height 22
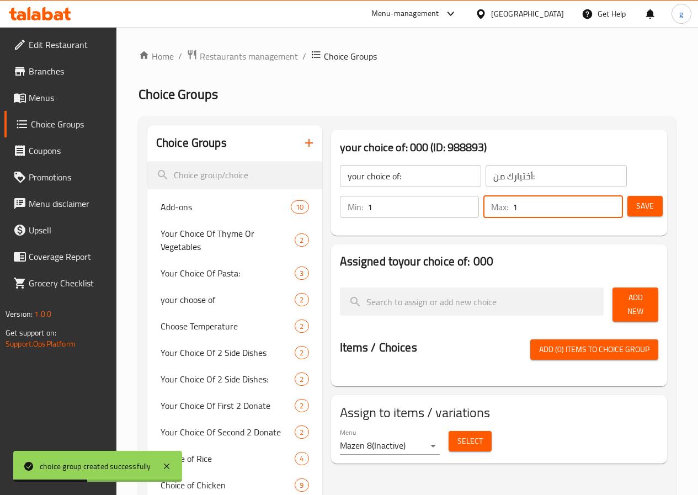
type input "1"
click at [608, 202] on input "1" at bounding box center [567, 207] width 110 height 22
click at [654, 202] on button "Save" at bounding box center [644, 206] width 35 height 20
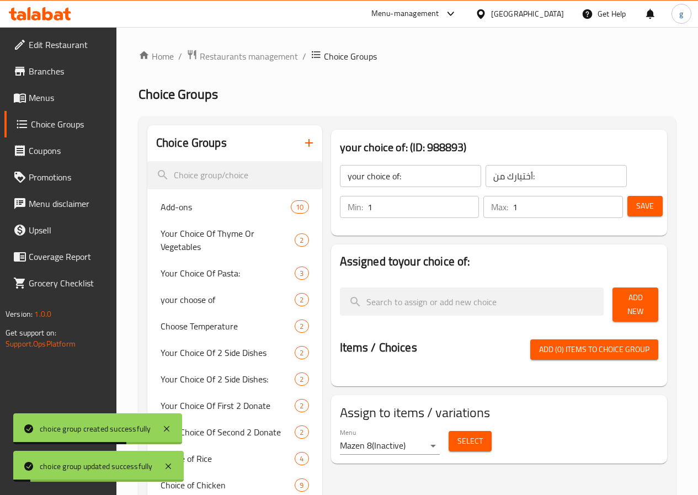
click at [639, 299] on span "Add New" at bounding box center [635, 305] width 28 height 28
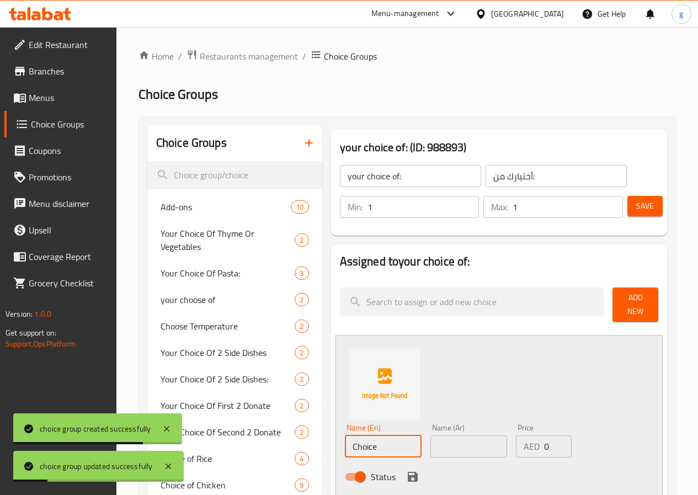
click at [345, 443] on input "Choice" at bounding box center [383, 446] width 77 height 22
click at [345, 443] on input "text" at bounding box center [383, 446] width 77 height 22
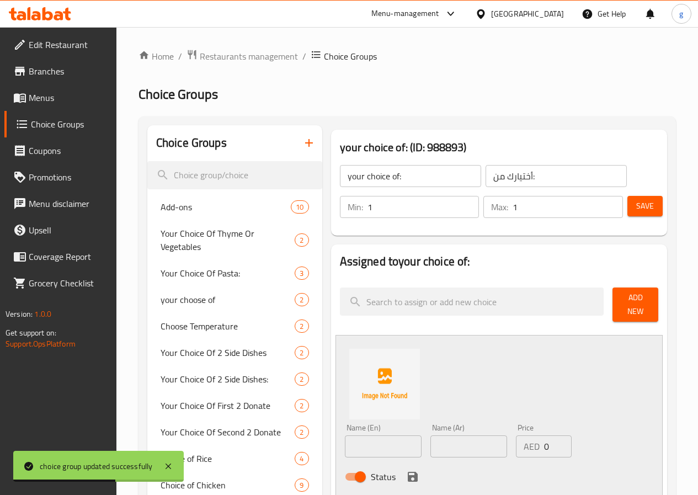
drag, startPoint x: 360, startPoint y: 427, endPoint x: 358, endPoint y: 436, distance: 8.4
click at [360, 427] on div "Name (En) Name (En)" at bounding box center [383, 441] width 77 height 34
paste input "Grilled"
click at [357, 437] on input "Grilled" at bounding box center [383, 446] width 77 height 22
type input "Grilled"
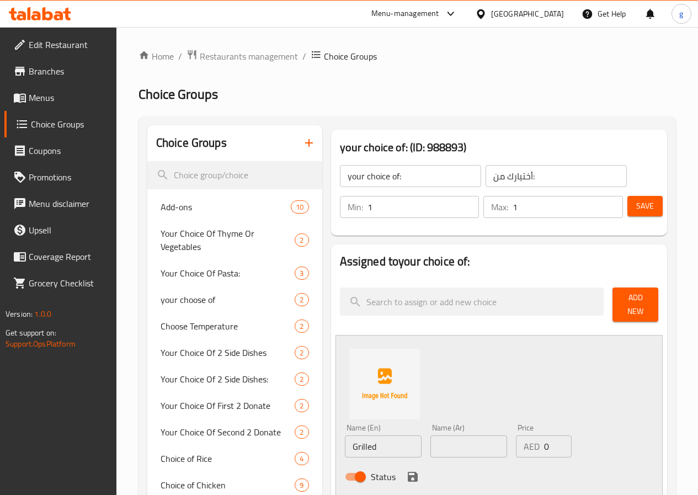
click at [442, 427] on div "Name (Ar) Name (Ar)" at bounding box center [468, 441] width 77 height 34
click at [442, 435] on input "text" at bounding box center [468, 446] width 77 height 22
paste input "مشوي"
type input "مشوي"
drag, startPoint x: 372, startPoint y: 471, endPoint x: 423, endPoint y: 463, distance: 52.0
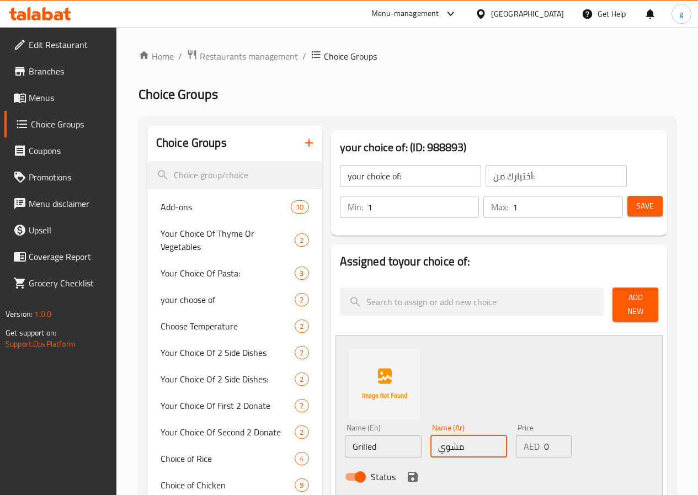
click at [408, 472] on icon "save" at bounding box center [413, 477] width 10 height 10
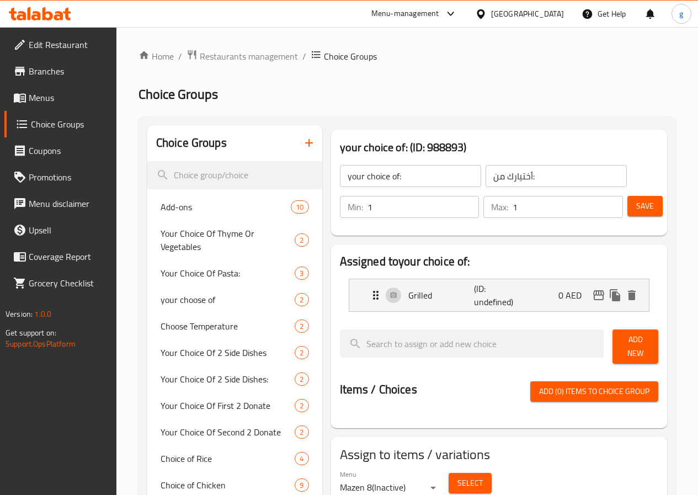
click at [638, 347] on span "Add New" at bounding box center [635, 347] width 28 height 28
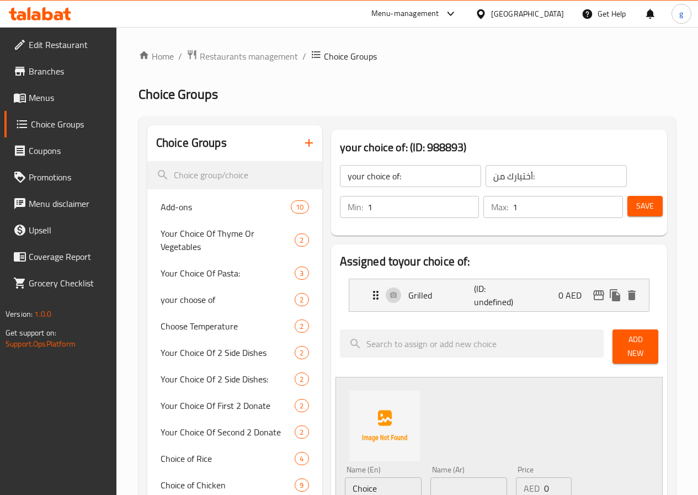
scroll to position [221, 0]
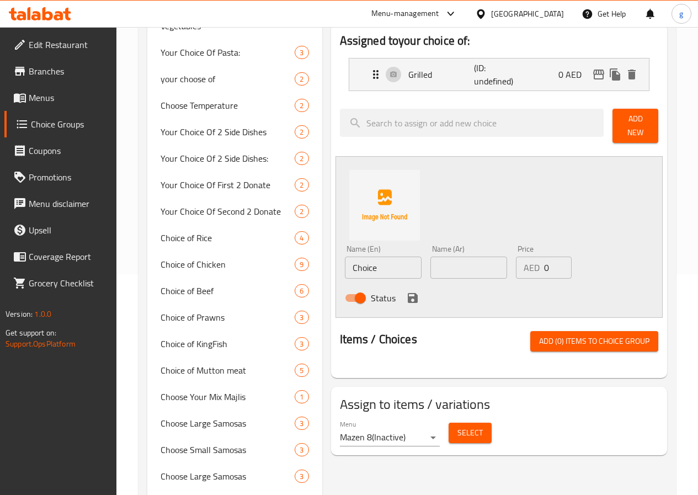
click at [345, 256] on input "Choice" at bounding box center [383, 267] width 77 height 22
paste input "Fried"
type input "Fried"
click at [437, 257] on input "text" at bounding box center [468, 267] width 77 height 22
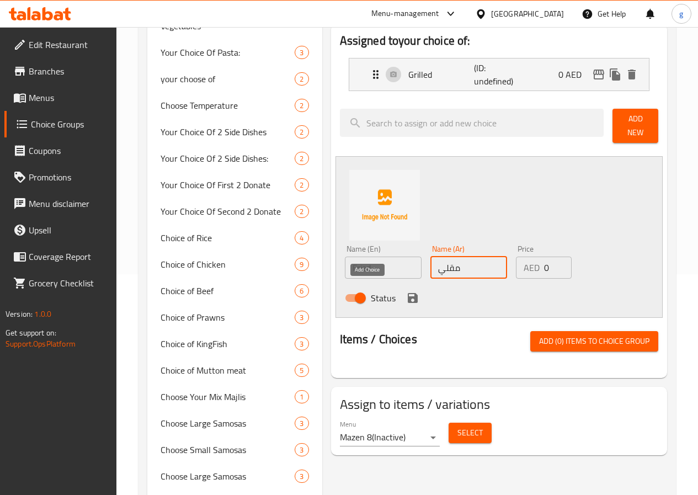
type input "مقلي"
click at [408, 295] on icon "save" at bounding box center [413, 298] width 10 height 10
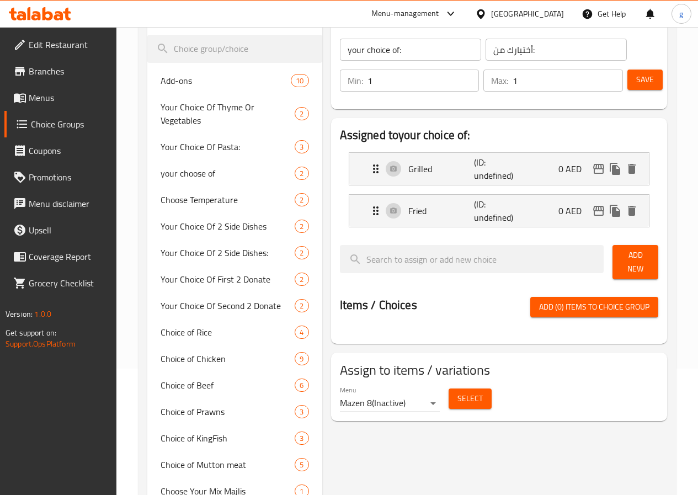
scroll to position [0, 0]
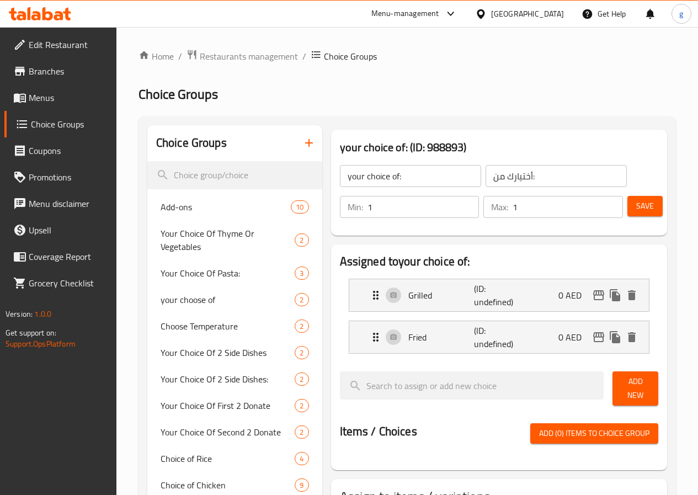
click at [637, 208] on span "Save" at bounding box center [645, 206] width 18 height 14
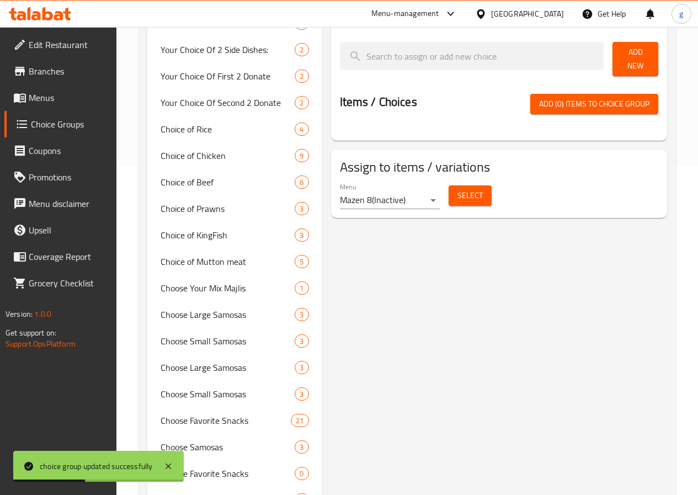
scroll to position [276, 0]
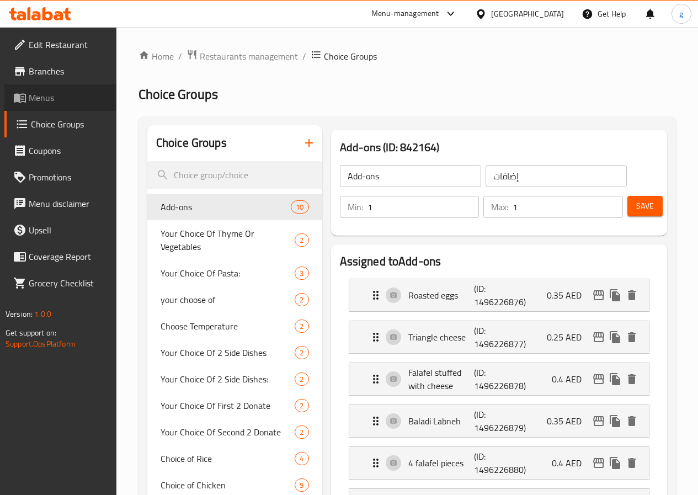
click at [25, 90] on link "Menus" at bounding box center [60, 97] width 112 height 26
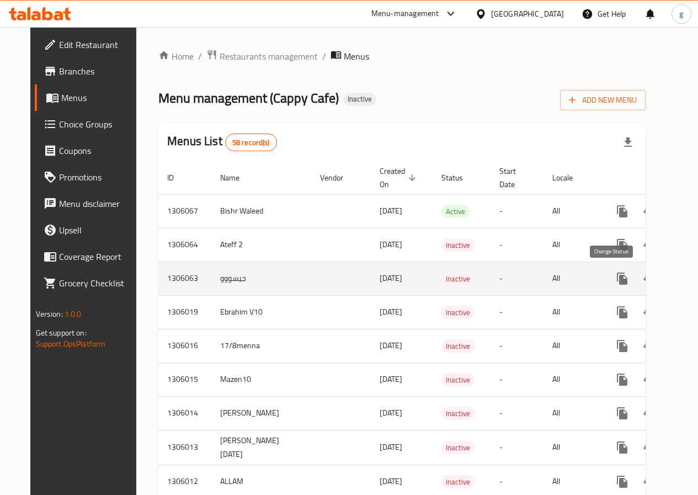
click at [642, 282] on icon "enhanced table" at bounding box center [648, 278] width 13 height 13
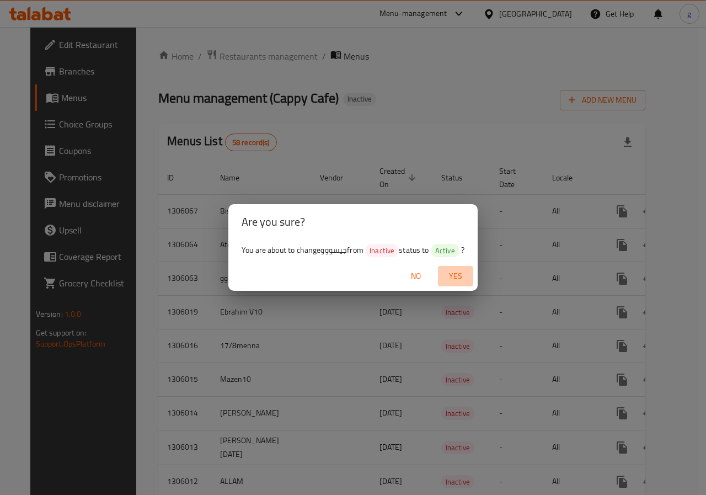
click at [456, 274] on span "Yes" at bounding box center [455, 276] width 26 height 14
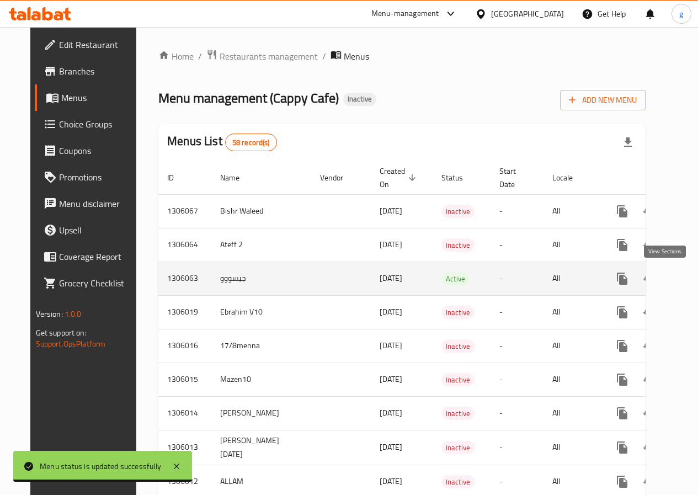
click at [695, 279] on icon "enhanced table" at bounding box center [701, 278] width 13 height 13
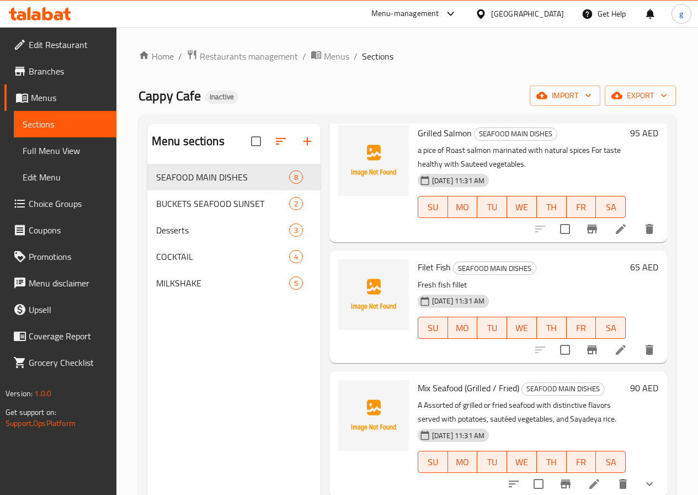
scroll to position [165, 0]
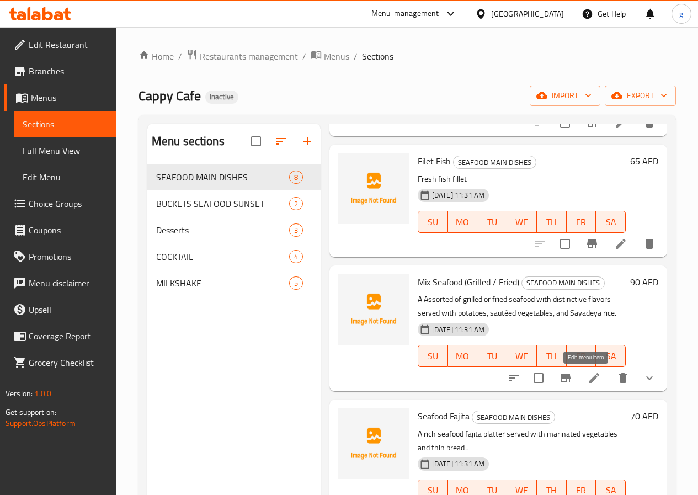
click at [590, 381] on icon at bounding box center [593, 377] width 13 height 13
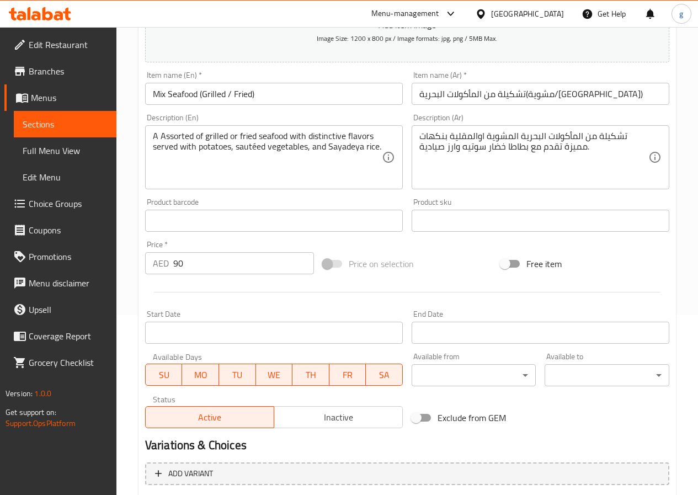
scroll to position [296, 0]
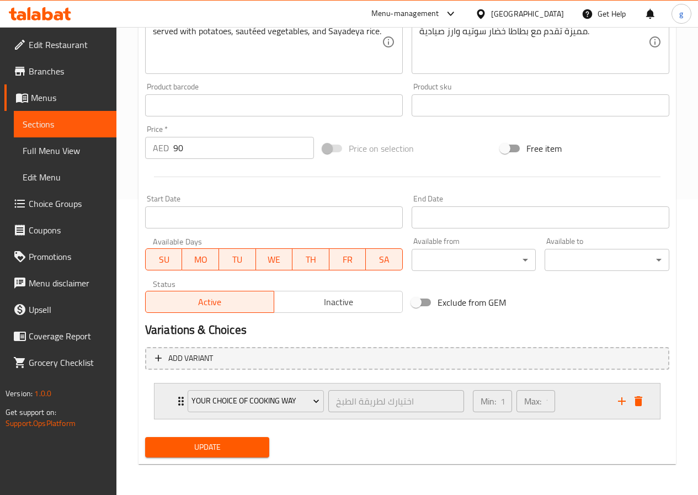
click at [588, 403] on div "Min: 1 ​ Max: 1 ​" at bounding box center [538, 400] width 145 height 35
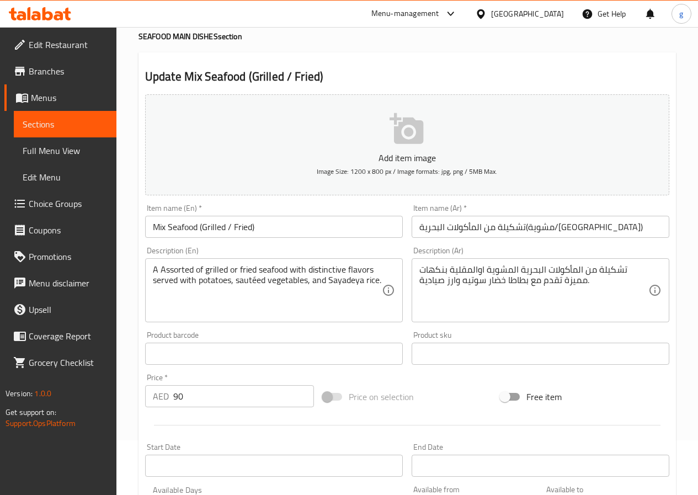
scroll to position [55, 0]
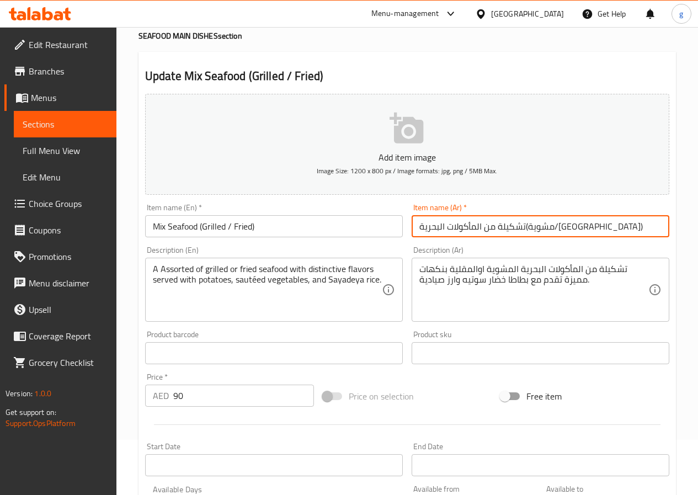
drag, startPoint x: 541, startPoint y: 229, endPoint x: 600, endPoint y: 234, distance: 59.8
click at [600, 234] on input "تشكيلة من المأكولات البحرية(مشوية/[GEOGRAPHIC_DATA])" at bounding box center [540, 226] width 258 height 22
drag, startPoint x: 478, startPoint y: 229, endPoint x: 597, endPoint y: 229, distance: 119.1
click at [597, 229] on input "تشكيلة من المأكولات البحرية(مشوية/[GEOGRAPHIC_DATA])" at bounding box center [540, 226] width 258 height 22
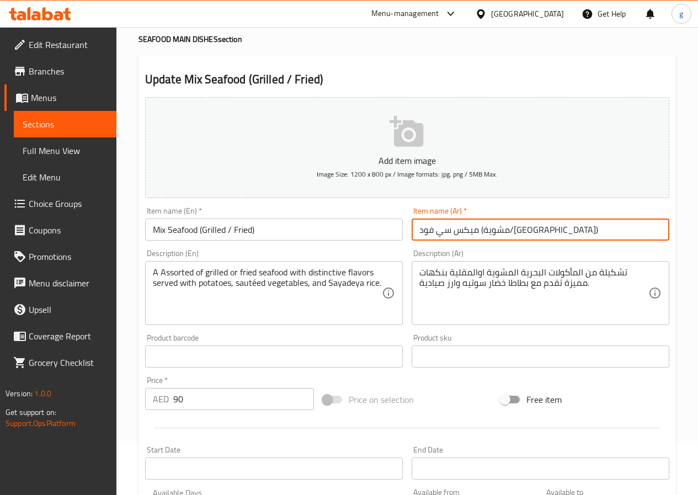
scroll to position [14, 0]
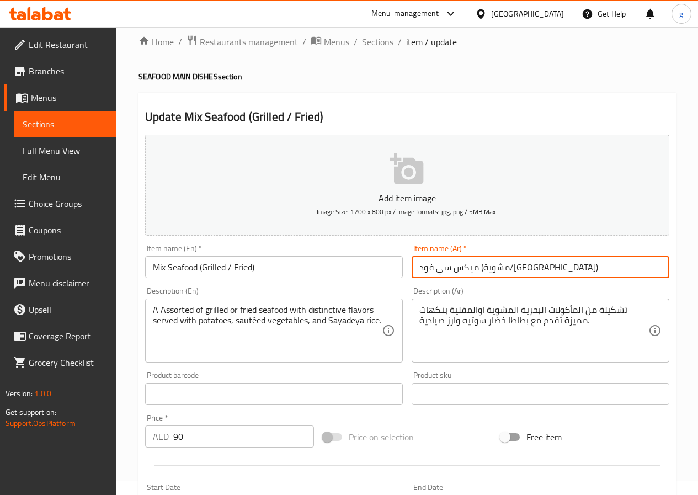
click at [447, 273] on input "ميكس سي فود (مشوية/[GEOGRAPHIC_DATA])" at bounding box center [540, 267] width 258 height 22
drag, startPoint x: 543, startPoint y: 271, endPoint x: 477, endPoint y: 276, distance: 65.8
click at [477, 276] on input "ميكس سي فود (مشوية/[GEOGRAPHIC_DATA])" at bounding box center [540, 267] width 258 height 22
type input "ميكس سي فود (مشوية/[GEOGRAPHIC_DATA])"
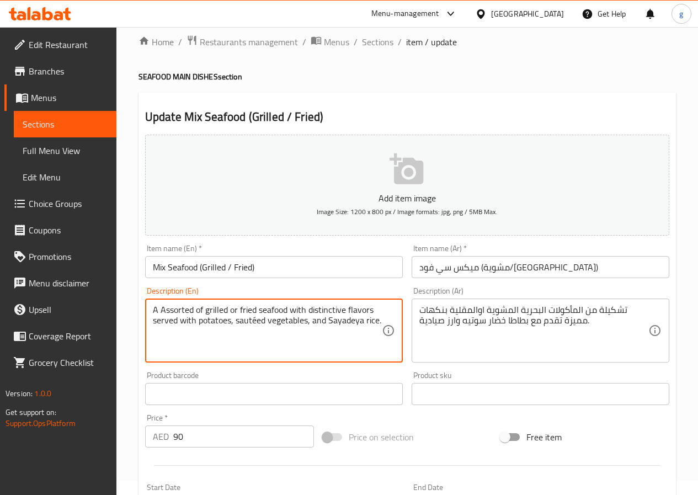
click at [280, 325] on textarea "A Assorted of grilled or fried seafood with distinctive flavors served with pot…" at bounding box center [267, 330] width 229 height 52
click at [238, 319] on textarea "A Assorted of grilled or fried seafood with distinctive flavors served with pot…" at bounding box center [267, 330] width 229 height 52
click at [353, 324] on textarea "A Assorted of grilled or fried seafood with distinctive flavors served with pot…" at bounding box center [267, 330] width 229 height 52
click at [351, 324] on textarea "A Assorted of grilled or fried seafood with distinctive flavors served with pot…" at bounding box center [267, 330] width 229 height 52
drag, startPoint x: 264, startPoint y: 316, endPoint x: 258, endPoint y: 318, distance: 5.8
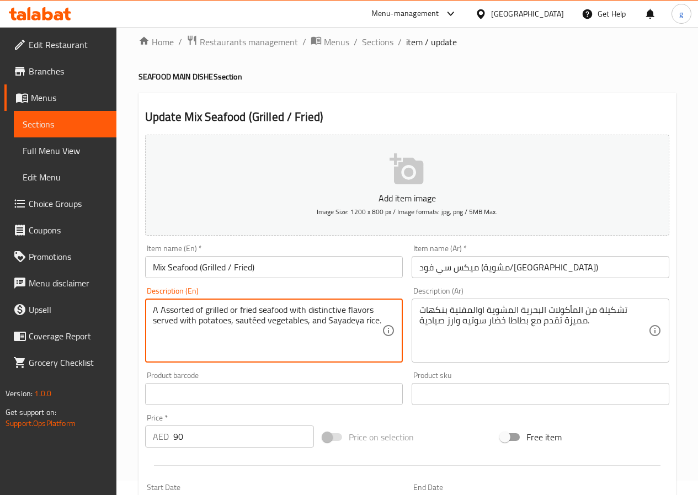
click at [260, 317] on textarea "A Assorted of grilled or fried seafood with distinctive flavors served with pot…" at bounding box center [267, 330] width 229 height 52
click at [256, 319] on textarea "A Assorted of grilled or fried seafood with distinctive flavors served with pot…" at bounding box center [267, 330] width 229 height 52
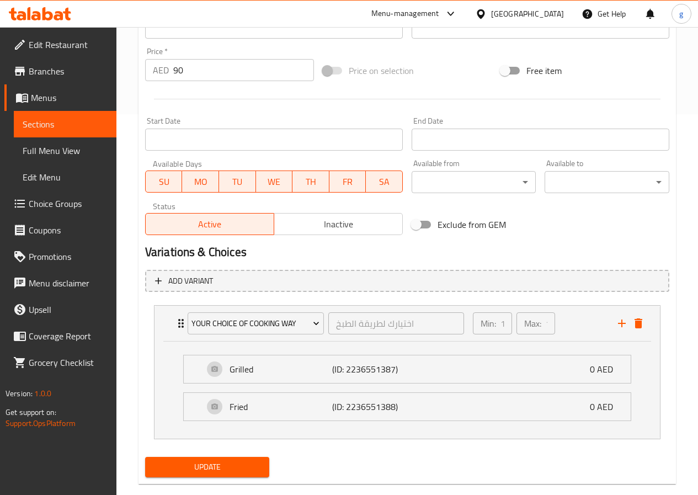
scroll to position [400, 0]
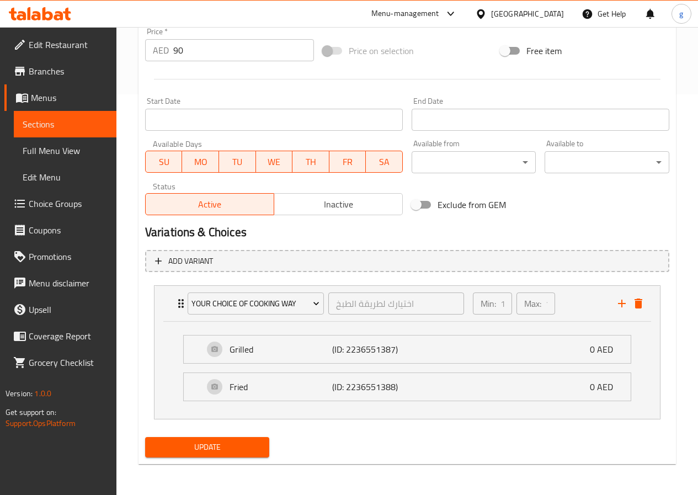
type textarea "A Assorted of grilled or fried seafood with distinctive flavors served with pot…"
click at [234, 470] on div "Home / Restaurants management / Menus / Sections / item / update SEAFOOD MAIN D…" at bounding box center [406, 61] width 537 height 824
click at [239, 455] on button "Update" at bounding box center [207, 447] width 125 height 20
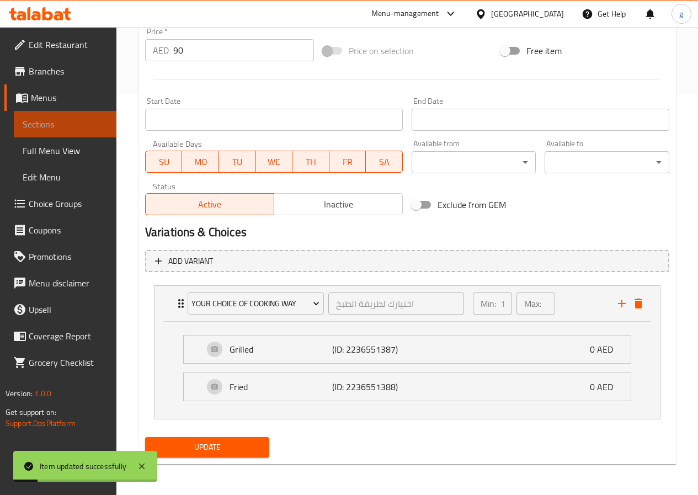
click at [62, 126] on span "Sections" at bounding box center [65, 123] width 85 height 13
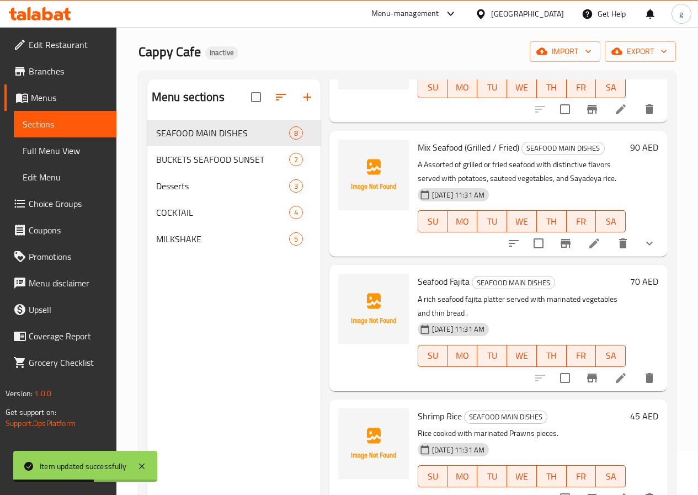
scroll to position [276, 0]
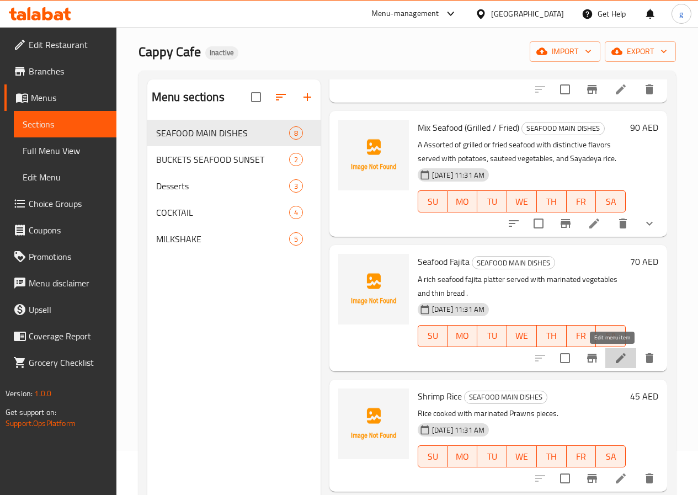
click at [616, 360] on icon at bounding box center [621, 358] width 10 height 10
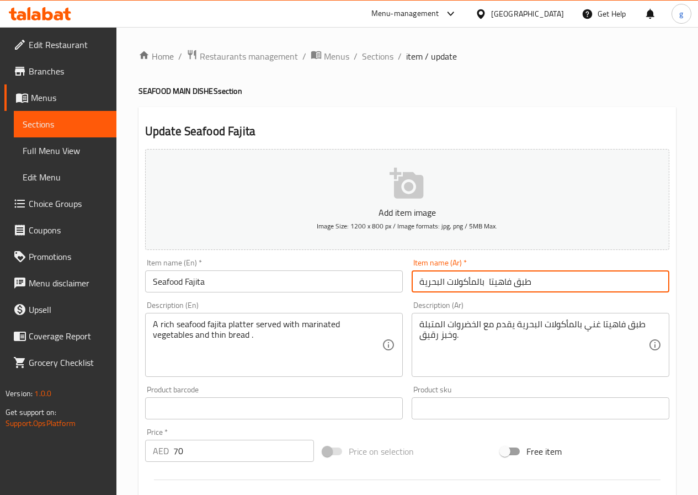
drag, startPoint x: 423, startPoint y: 282, endPoint x: 433, endPoint y: 282, distance: 9.9
click at [433, 282] on input "طبق فاهيتا بالمأكولات البحرية" at bounding box center [540, 281] width 258 height 22
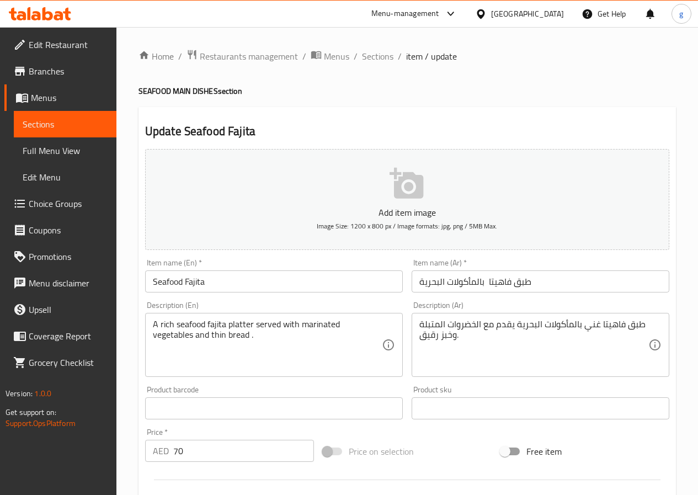
click at [485, 296] on div "Item name (Ar)   * طبق فاهيتا بالمأكولات البحرية Item name (Ar) *" at bounding box center [540, 275] width 266 height 42
drag, startPoint x: 485, startPoint y: 296, endPoint x: 445, endPoint y: 280, distance: 43.8
click at [445, 280] on input "طبق فاهيتا بالمأكولات البحرية" at bounding box center [540, 281] width 258 height 22
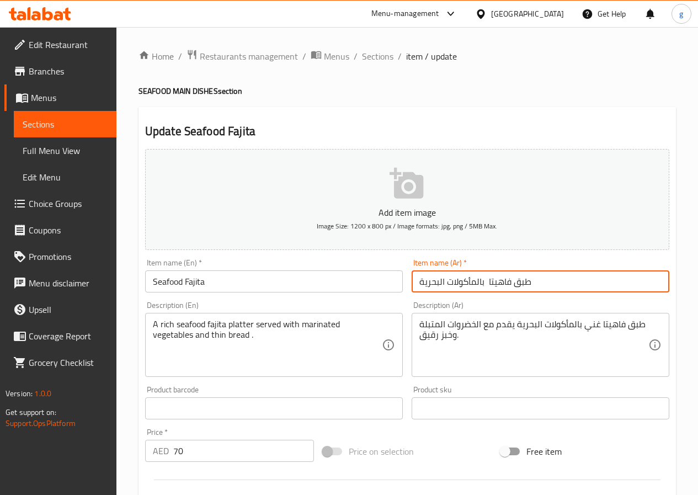
drag, startPoint x: 414, startPoint y: 277, endPoint x: 484, endPoint y: 287, distance: 70.7
click at [484, 287] on input "طبق فاهيتا بالمأكولات البحرية" at bounding box center [540, 281] width 258 height 22
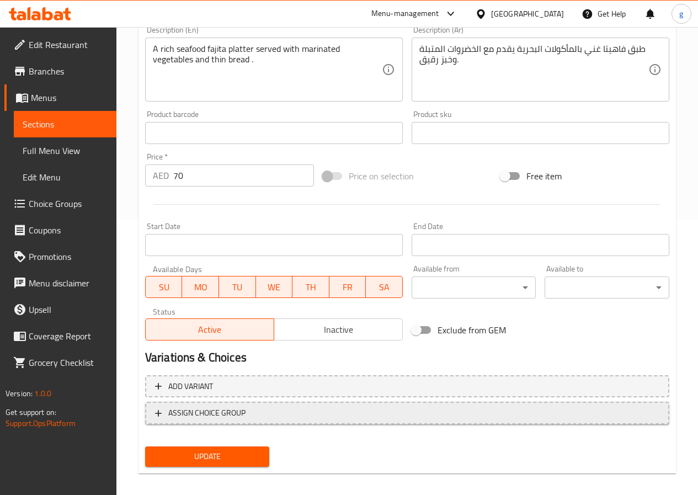
scroll to position [285, 0]
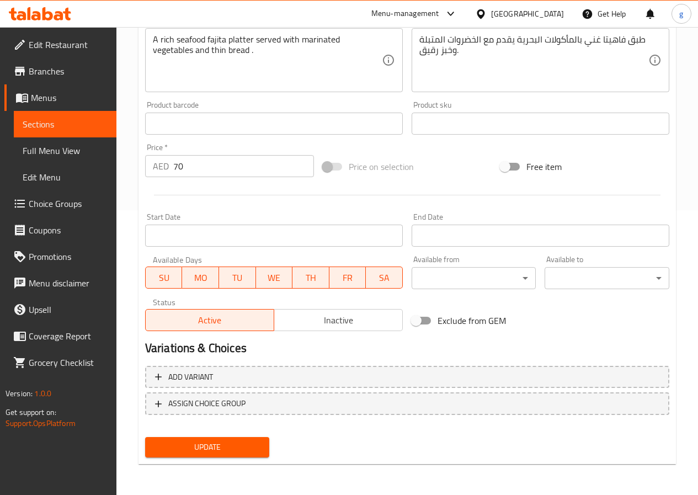
type input "طبق فاهيتا سي فود"
click at [211, 452] on span "Update" at bounding box center [207, 447] width 107 height 14
click at [67, 122] on span "Sections" at bounding box center [65, 123] width 85 height 13
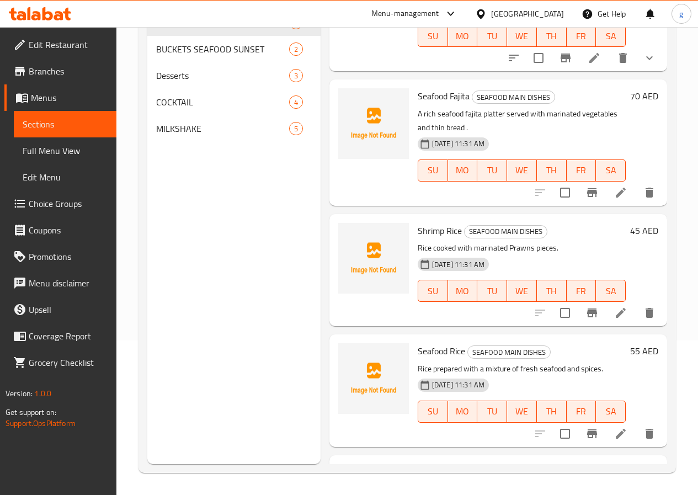
scroll to position [386, 0]
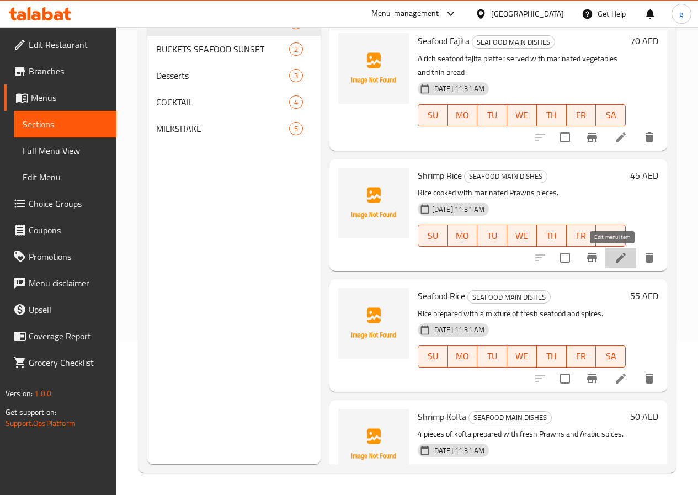
click at [616, 257] on icon at bounding box center [621, 258] width 10 height 10
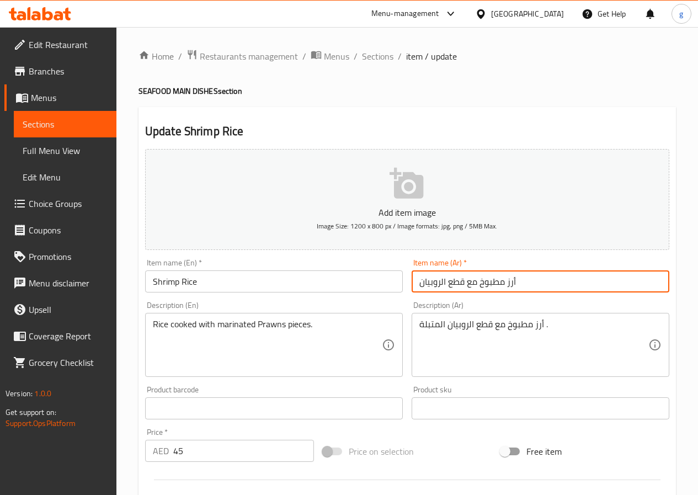
drag, startPoint x: 505, startPoint y: 282, endPoint x: 446, endPoint y: 285, distance: 59.1
click at [446, 285] on input "أرز مطبوخ مع قطع الروبيان" at bounding box center [540, 281] width 258 height 22
click at [463, 284] on input "أرز بالروبيان" at bounding box center [540, 281] width 258 height 22
type input "أرز بالروبيان"
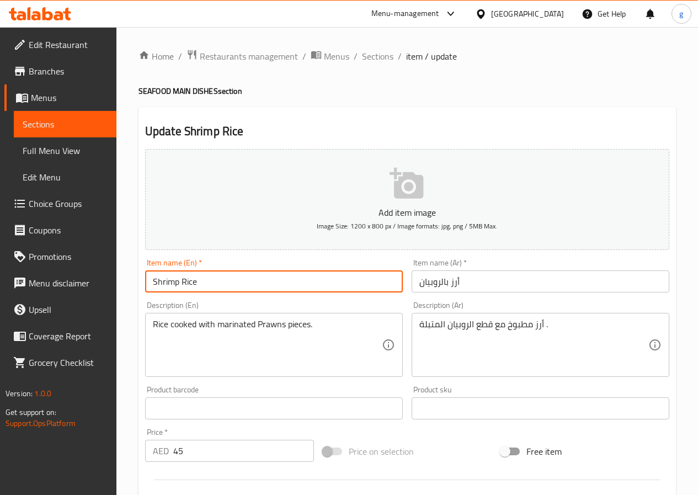
drag, startPoint x: 178, startPoint y: 282, endPoint x: 122, endPoint y: 280, distance: 55.8
click at [122, 280] on div "Home / Restaurants management / Menus / Sections / item / update SEAFOOD MAIN D…" at bounding box center [406, 403] width 581 height 752
paste input "Prawn"
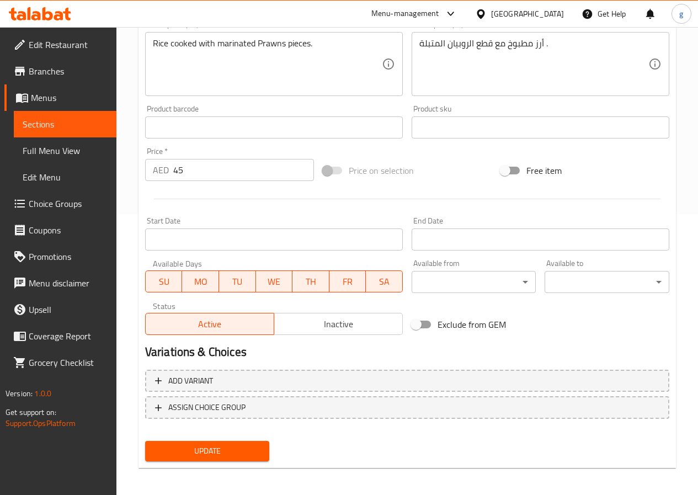
scroll to position [285, 0]
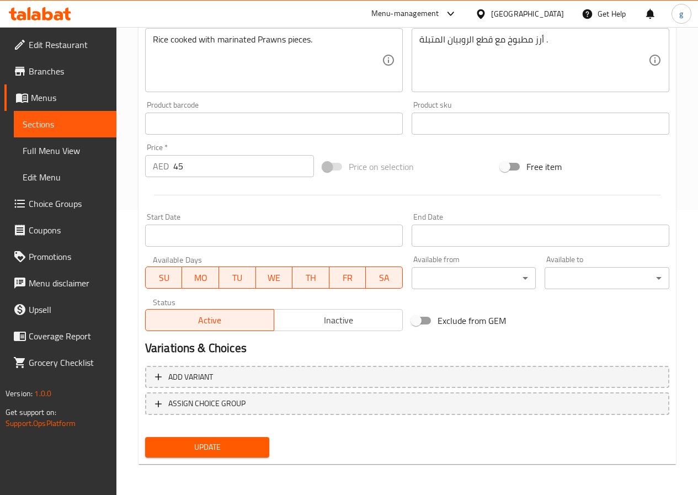
type input "Prawn Rice"
click at [239, 440] on button "Update" at bounding box center [207, 447] width 125 height 20
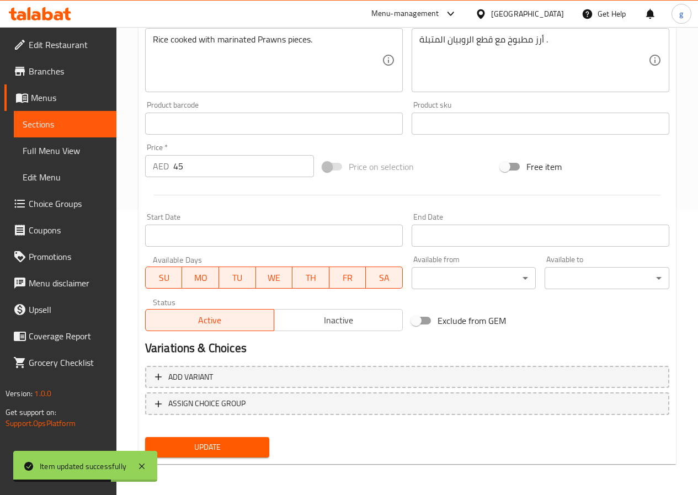
click at [57, 133] on link "Sections" at bounding box center [65, 124] width 103 height 26
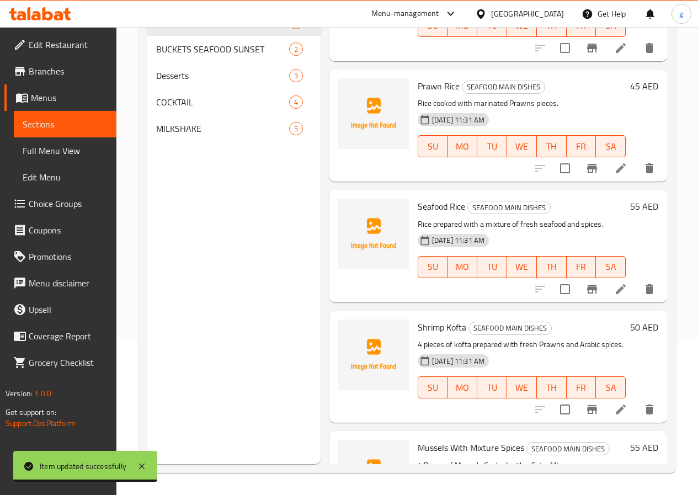
scroll to position [552, 0]
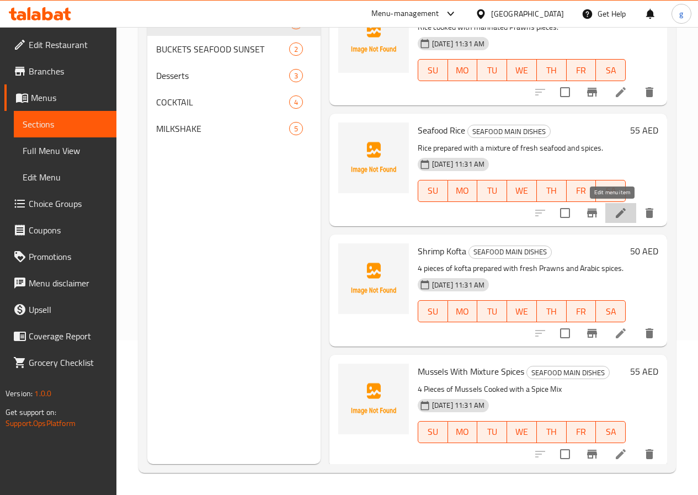
click at [614, 207] on icon at bounding box center [620, 212] width 13 height 13
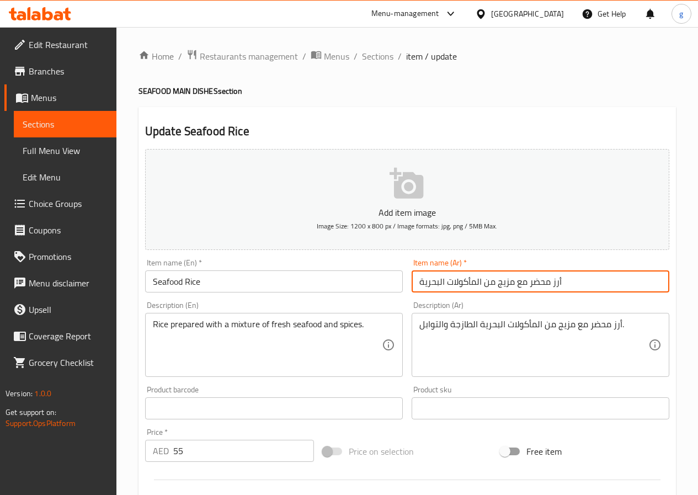
drag, startPoint x: 421, startPoint y: 283, endPoint x: 550, endPoint y: 286, distance: 129.6
click at [550, 286] on input "أرز محضر مع مزيج من المأكولات البحرية" at bounding box center [540, 281] width 258 height 22
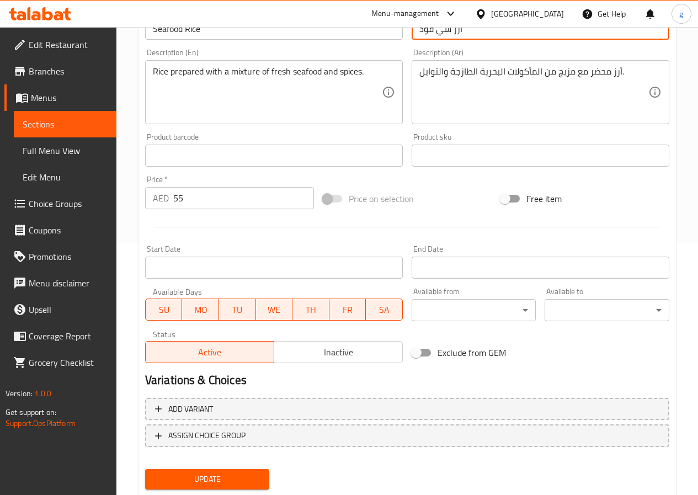
scroll to position [285, 0]
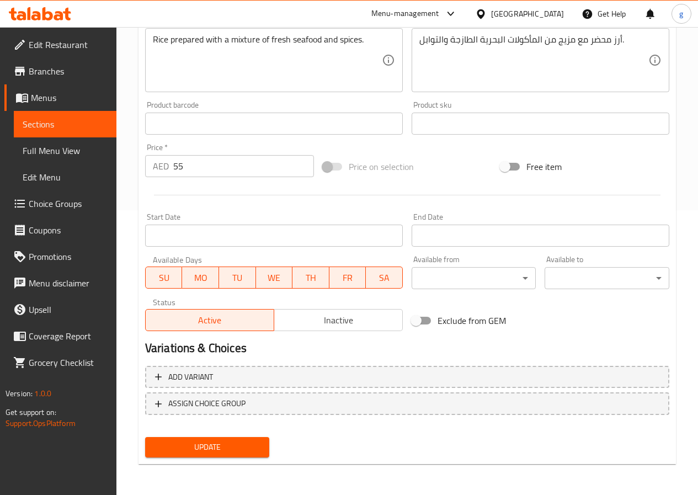
type input "أرز سي فود"
click at [220, 444] on span "Update" at bounding box center [207, 447] width 107 height 14
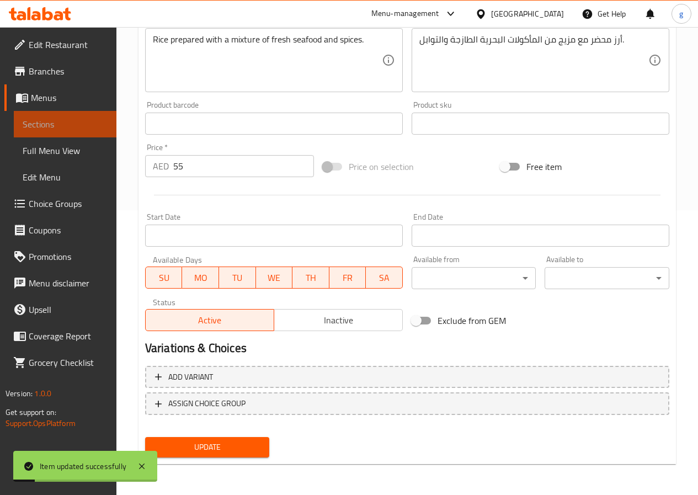
click at [49, 117] on span "Sections" at bounding box center [65, 123] width 85 height 13
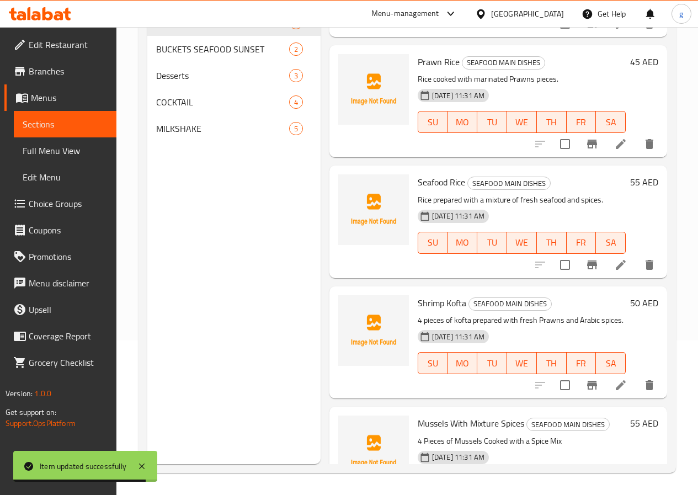
scroll to position [555, 0]
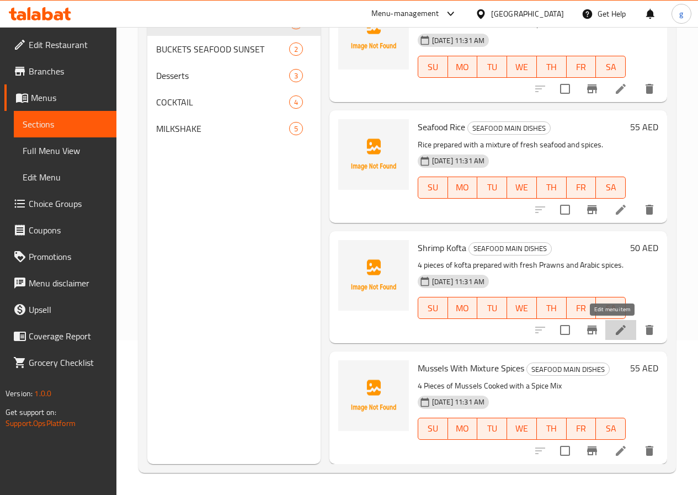
click at [616, 328] on icon at bounding box center [621, 330] width 10 height 10
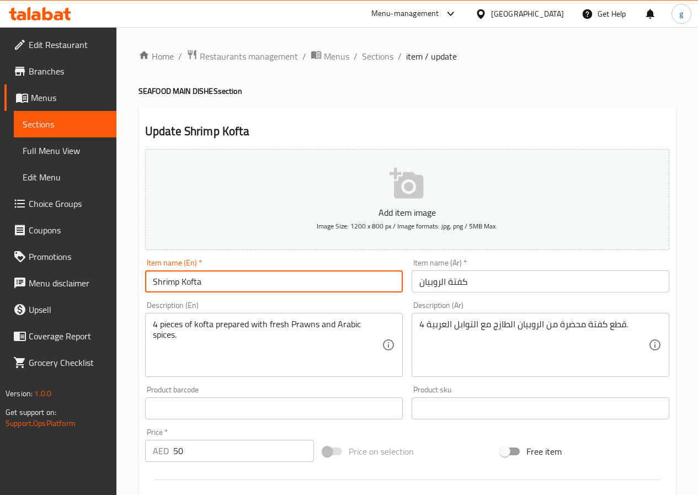
drag, startPoint x: 176, startPoint y: 282, endPoint x: 143, endPoint y: 291, distance: 34.1
click at [143, 291] on div "Item name (En)   * Shrimp Kofta Item name (En) *" at bounding box center [274, 275] width 266 height 42
paste input "Prawn"
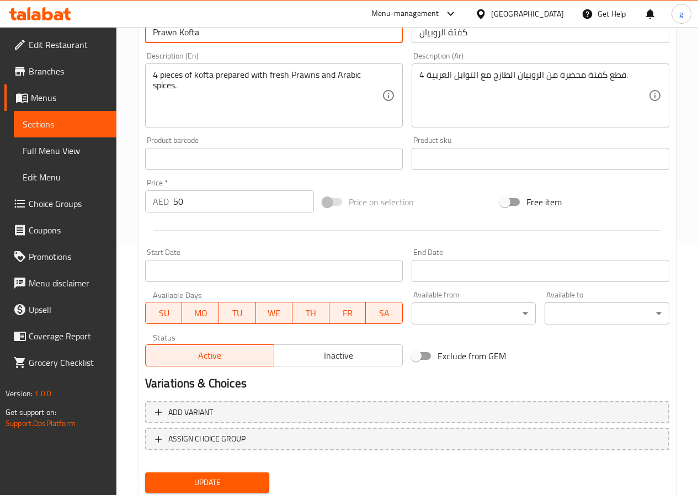
scroll to position [229, 0]
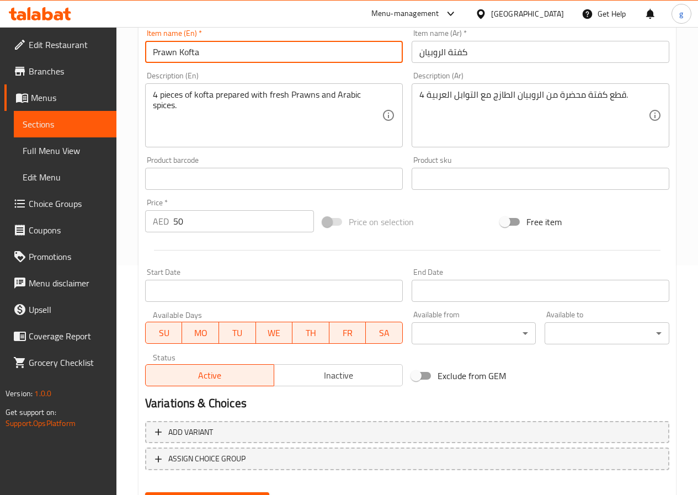
type input "Prawn Kofta"
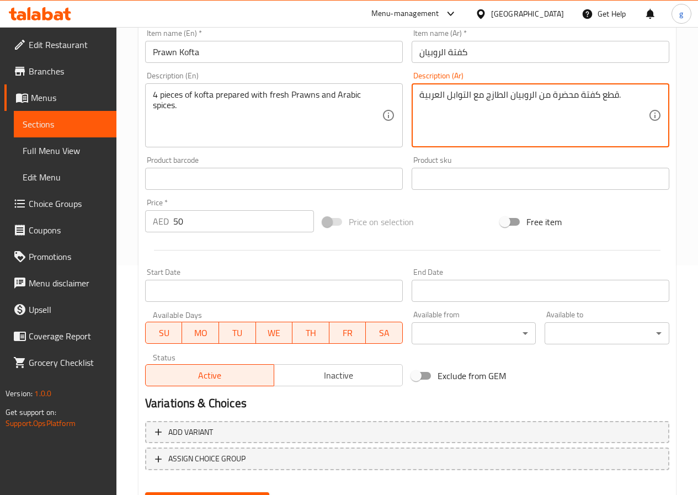
click at [620, 94] on textarea "قطع كفتة محضرة من الروبيان الطازج مع التوابل العربية." at bounding box center [533, 115] width 229 height 52
click at [619, 98] on textarea "قطع كفتة محضرة من الروبيان الطازج مع التوابل العربية." at bounding box center [533, 115] width 229 height 52
click at [601, 97] on textarea "قطع كفتة محضرة من الروبيان الطازج مع التوابل العربية" at bounding box center [533, 115] width 229 height 52
click at [617, 92] on textarea "قطع كفتة محضرة من الروبيان الطازج مع التوابل العربية" at bounding box center [533, 115] width 229 height 52
click at [619, 93] on textarea "قطع كفتة محضرة من الروبيان الطازج مع التوابل العربية" at bounding box center [533, 115] width 229 height 52
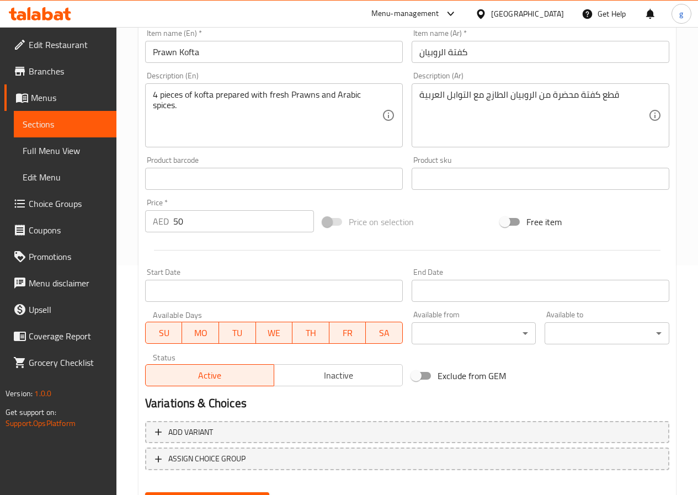
click at [418, 92] on div "قطع كفتة محضرة من الروبيان الطازج مع التوابل العربية Description (Ar)" at bounding box center [540, 115] width 258 height 64
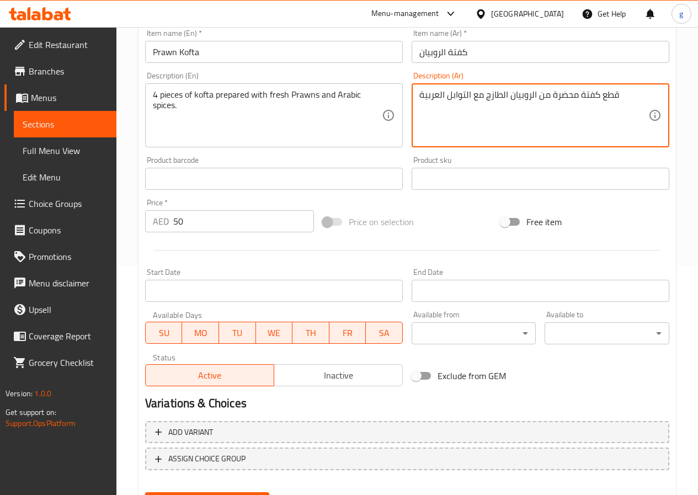
click at [424, 97] on textarea "قطع كفتة محضرة من الروبيان الطازج مع التوابل العربية" at bounding box center [533, 115] width 229 height 52
click at [422, 96] on textarea "قطع كفتة محضرة من الروبيان الطازج مع التوابل العربية" at bounding box center [533, 115] width 229 height 52
click at [603, 99] on textarea "قطع كفتة محضرة من الروبيان الطازج مع التوابل العربية" at bounding box center [533, 115] width 229 height 52
drag, startPoint x: 604, startPoint y: 96, endPoint x: 617, endPoint y: 98, distance: 12.3
click at [617, 99] on textarea "قطع4 كفتة محضرة من الروبيان الطازج مع التوابل العربية" at bounding box center [533, 115] width 229 height 52
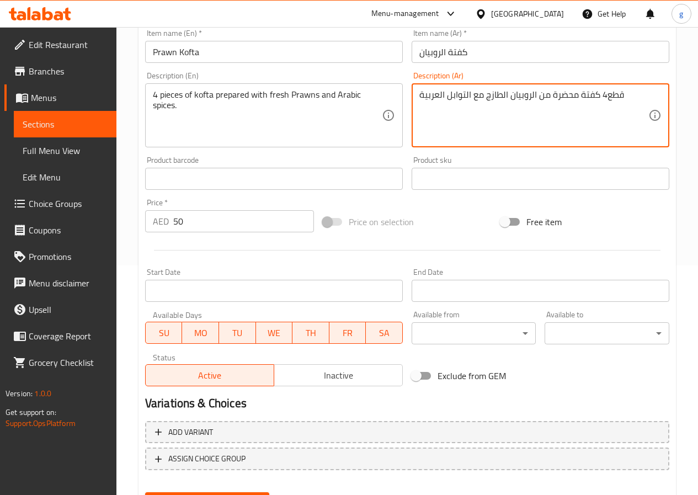
click at [617, 98] on textarea "قطع4 كفتة محضرة من الروبيان الطازج مع التوابل العربية" at bounding box center [533, 115] width 229 height 52
drag, startPoint x: 607, startPoint y: 94, endPoint x: 622, endPoint y: 95, distance: 14.4
click at [622, 95] on textarea "قطع4 كفتة محضرة من الروبيان الطازج مع التوابل العربية" at bounding box center [533, 115] width 229 height 52
click at [614, 95] on textarea "قطع4 كفتة محضرة من الروبيان الطازج مع التوابل العربية" at bounding box center [533, 115] width 229 height 52
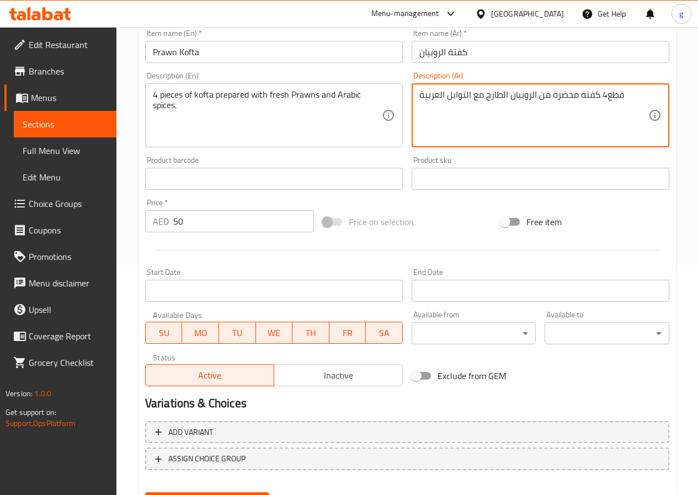
click at [607, 95] on textarea "قطع4 كفتة محضرة من الروبيان الطازج مع التوابل العربية" at bounding box center [533, 115] width 229 height 52
click at [609, 95] on textarea "قطع4 كفتة محضرة من الروبيان الطازج مع التوابل العربية" at bounding box center [533, 115] width 229 height 52
drag, startPoint x: 608, startPoint y: 96, endPoint x: 621, endPoint y: 95, distance: 13.2
click at [621, 95] on textarea "قطع4 كفتة محضرة من الروبيان الطازج مع التوابل العربية" at bounding box center [533, 115] width 229 height 52
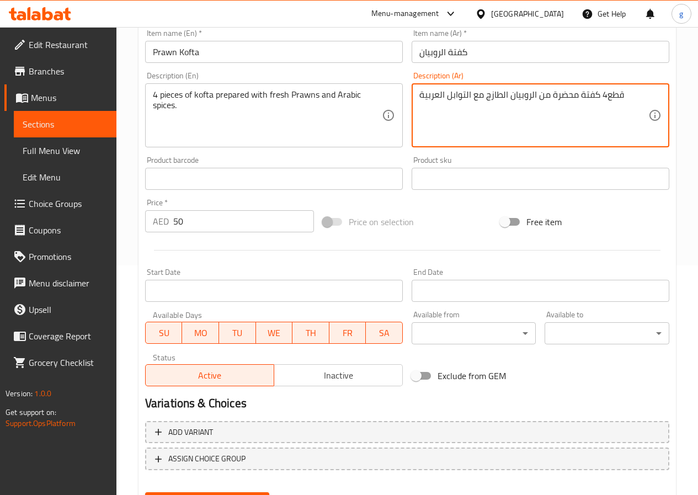
click at [621, 95] on textarea "قطع4 كفتة محضرة من الروبيان الطازج مع التوابل العربية" at bounding box center [533, 115] width 229 height 52
click at [617, 96] on textarea "قطع4 كفتة محضرة من الروبيان الطازج مع التوابل العربية" at bounding box center [533, 115] width 229 height 52
click at [616, 97] on textarea "قطع4 كفتة محضرة من الروبيان الطازج مع التوابل العربية" at bounding box center [533, 115] width 229 height 52
click at [600, 98] on textarea "قطع4 كفتة محضرة من الروبيان الطازج مع التوابل العربية" at bounding box center [533, 115] width 229 height 52
click at [606, 98] on textarea "قطع4 كفتة محضرة من الروبيان الطازج مع التوابل العربية" at bounding box center [533, 115] width 229 height 52
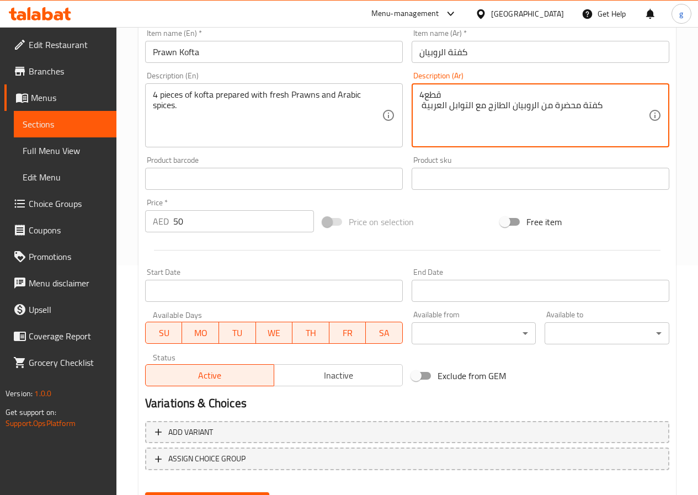
drag, startPoint x: 423, startPoint y: 94, endPoint x: 430, endPoint y: 94, distance: 6.6
click at [430, 94] on textarea "قطع4 كفتة محضرة من الروبيان الطازج مع التوابل العربية" at bounding box center [533, 115] width 229 height 52
drag, startPoint x: 606, startPoint y: 95, endPoint x: 619, endPoint y: 99, distance: 13.8
click at [619, 99] on textarea "قطع4 كفتة محضرة من الروبيان الطازج مع التوابل العربية" at bounding box center [533, 115] width 229 height 52
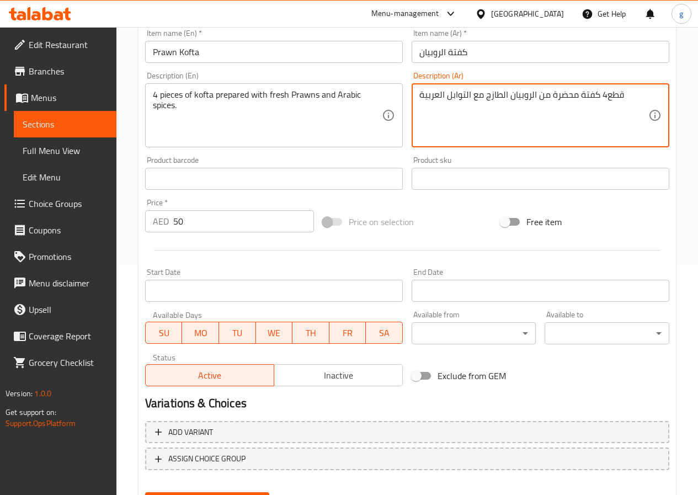
drag, startPoint x: 611, startPoint y: 100, endPoint x: 625, endPoint y: 102, distance: 14.4
click at [625, 102] on textarea "قطع4 كفتة محضرة من الروبيان الطازج مع التوابل العربية" at bounding box center [533, 115] width 229 height 52
click at [608, 101] on textarea "ع4 كفتة محضرة من الروبيان الطازج مع التوابل العربية" at bounding box center [533, 115] width 229 height 52
click at [607, 101] on textarea "ع4 كفتة محضرة من الروبيان الطازج مع التوابل العربية" at bounding box center [533, 115] width 229 height 52
click at [598, 104] on textarea "كفتة محضرة من الروبيان الطازج مع التوابل العربية" at bounding box center [533, 115] width 229 height 52
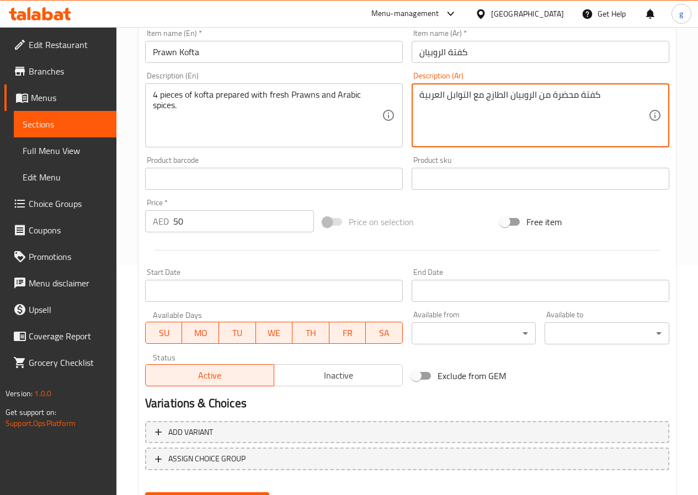
click at [602, 99] on textarea "كفتة محضرة من الروبيان الطازج مع التوابل العربية" at bounding box center [533, 115] width 229 height 52
click at [430, 98] on textarea "كفتة محضرة من الروبيان الطازج مع التوابل العربية" at bounding box center [533, 115] width 229 height 52
drag, startPoint x: 422, startPoint y: 97, endPoint x: 532, endPoint y: 98, distance: 109.8
click at [532, 98] on textarea "كفتة محضرة من الروبيان الطازج مع التوابل العربية" at bounding box center [533, 115] width 229 height 52
click at [421, 97] on textarea "كفتة محضرة من الروبيان الطازج مع التوابل العربية" at bounding box center [533, 115] width 229 height 52
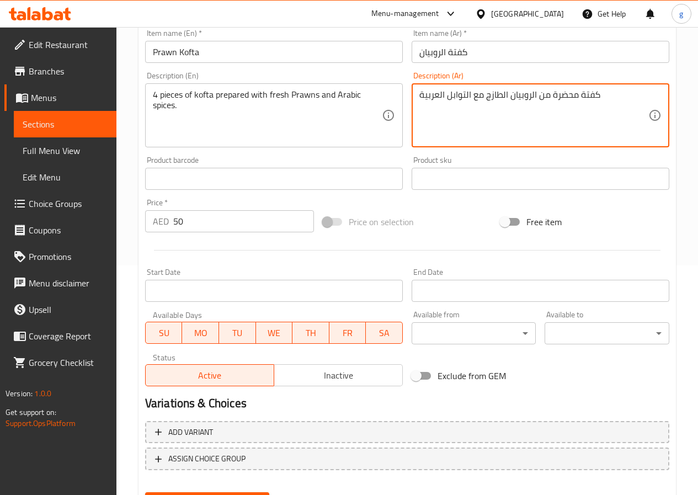
click at [421, 97] on textarea "كفتة محضرة من الروبيان الطازج مع التوابل العربية" at bounding box center [533, 115] width 229 height 52
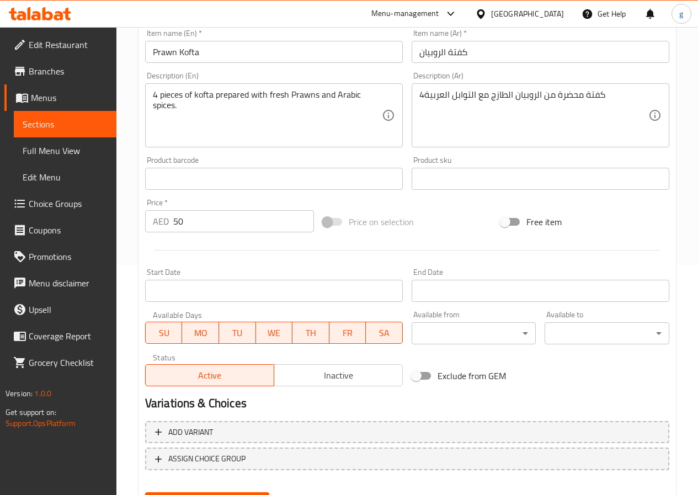
drag, startPoint x: 416, startPoint y: 97, endPoint x: 428, endPoint y: 99, distance: 11.9
click at [428, 99] on div "4كفتة محضرة من الروبيان الطازج مع التوابل العربية Description (Ar)" at bounding box center [540, 115] width 258 height 64
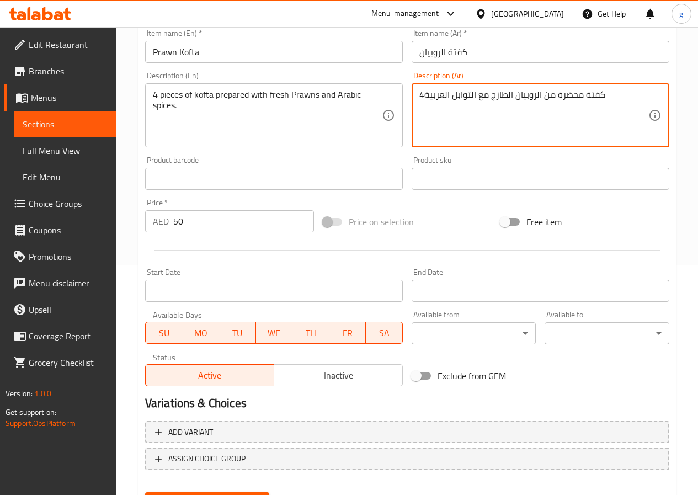
click at [427, 99] on textarea "4كفتة محضرة من الروبيان الطازج مع التوابل العربية" at bounding box center [533, 115] width 229 height 52
click at [425, 99] on textarea "4كفتة محضرة من الروبيان الطازج مع التوابل العربية" at bounding box center [533, 115] width 229 height 52
click at [425, 98] on textarea "4كفتة محضرة من الروبيان الطازج مع التوابل العربية" at bounding box center [533, 115] width 229 height 52
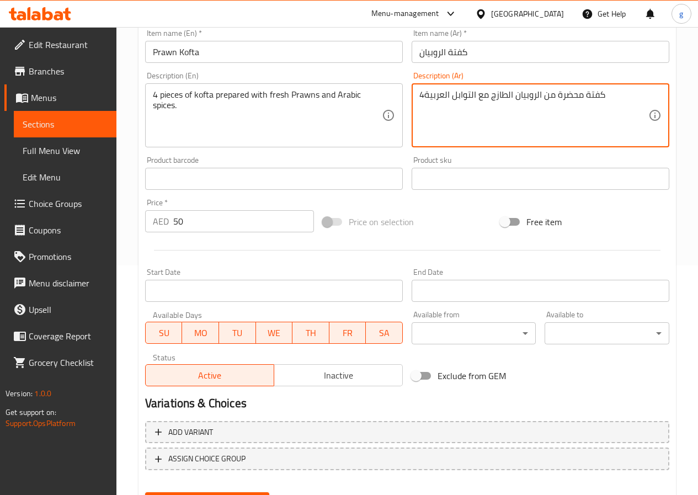
click at [424, 98] on textarea "4كفتة محضرة من الروبيان الطازج مع التوابل العربية" at bounding box center [533, 115] width 229 height 52
click at [601, 101] on textarea "كفتة محضرة من الروبيان الطازج مع التوابل العربية" at bounding box center [533, 115] width 229 height 52
click at [423, 95] on textarea "كفتة محضرة من الروبيان الطازج مع التوابل العربية" at bounding box center [533, 115] width 229 height 52
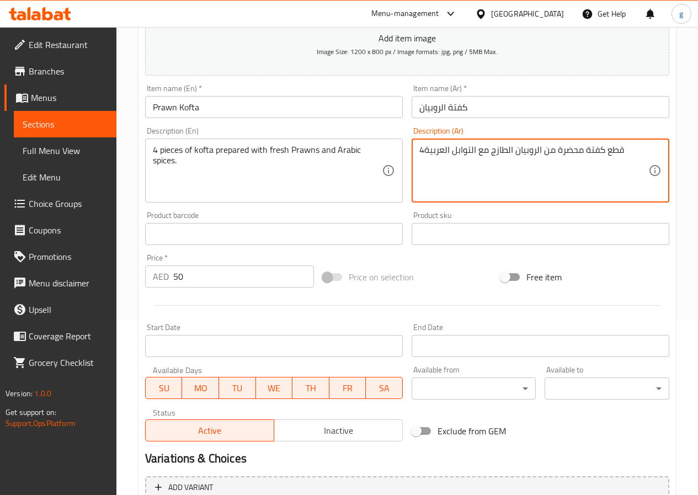
scroll to position [285, 0]
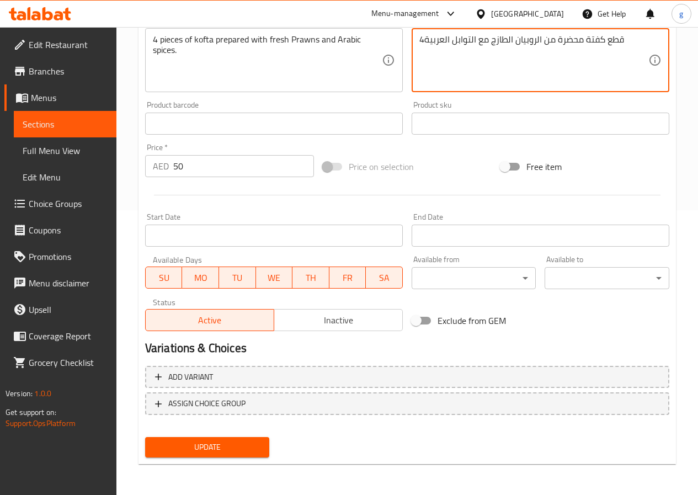
type textarea "4قطع كفتة محضرة من الروبيان الطازج مع التوابل العربية"
click at [190, 444] on span "Update" at bounding box center [207, 447] width 107 height 14
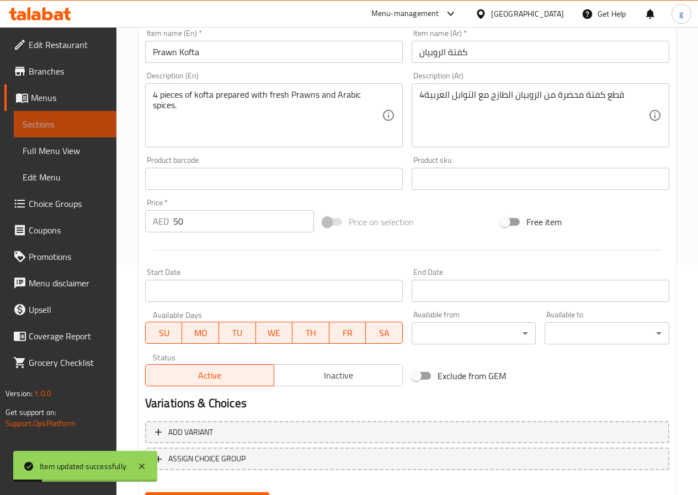
click at [41, 119] on span "Sections" at bounding box center [65, 123] width 85 height 13
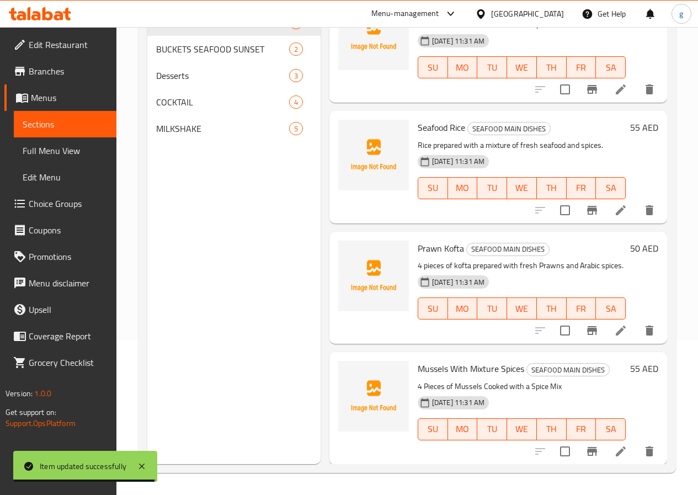
scroll to position [555, 0]
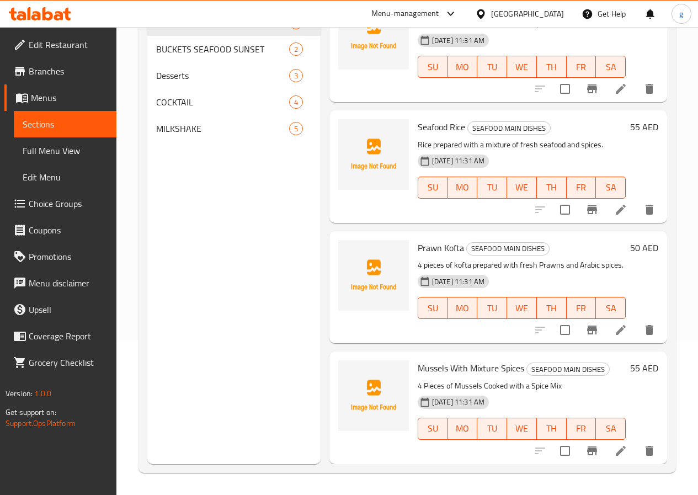
click at [614, 447] on icon at bounding box center [620, 450] width 13 height 13
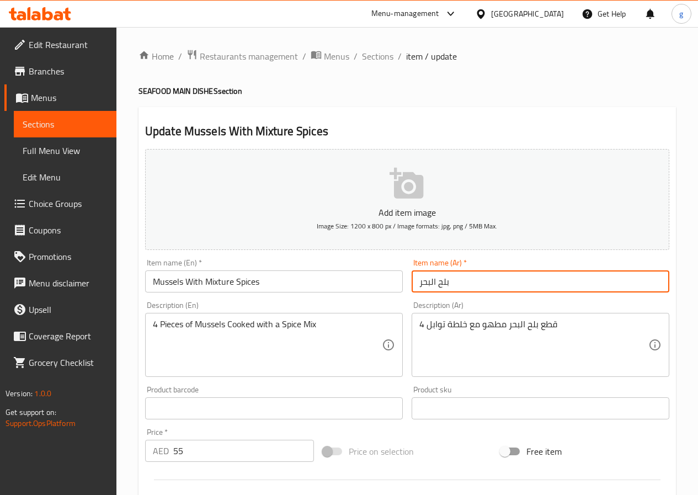
click at [419, 284] on input "بلح البحر" at bounding box center [540, 281] width 258 height 22
click at [419, 283] on input "بلح البحر" at bounding box center [540, 281] width 258 height 22
type input "بلح البحر"
drag, startPoint x: 420, startPoint y: 280, endPoint x: 521, endPoint y: 304, distance: 103.7
click at [521, 304] on div "Add item image Image Size: 1200 x 800 px / Image formats: jpg, png / 5MB Max. I…" at bounding box center [407, 382] width 533 height 475
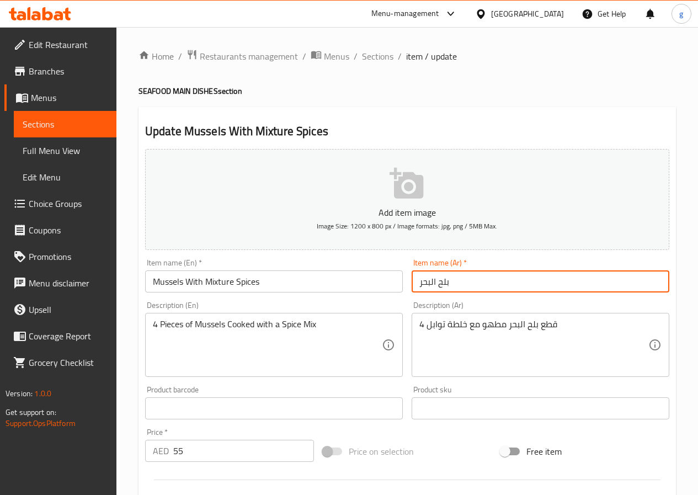
type input "بلح البحر"
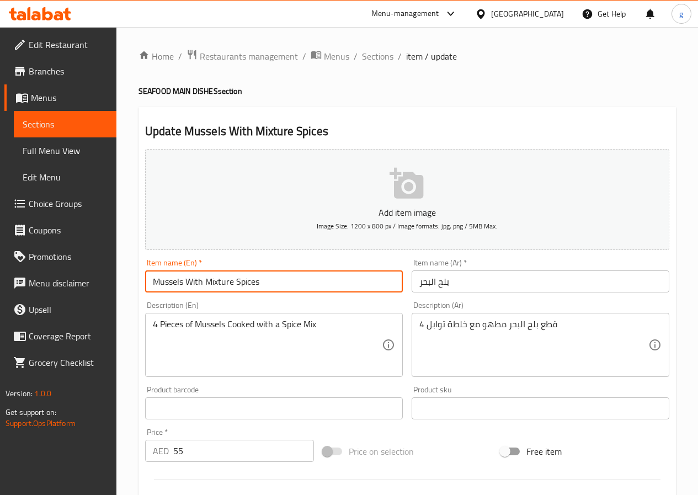
drag, startPoint x: 261, startPoint y: 283, endPoint x: 148, endPoint y: 280, distance: 113.1
click at [148, 280] on input "Mussels With Mixture Spices" at bounding box center [274, 281] width 258 height 22
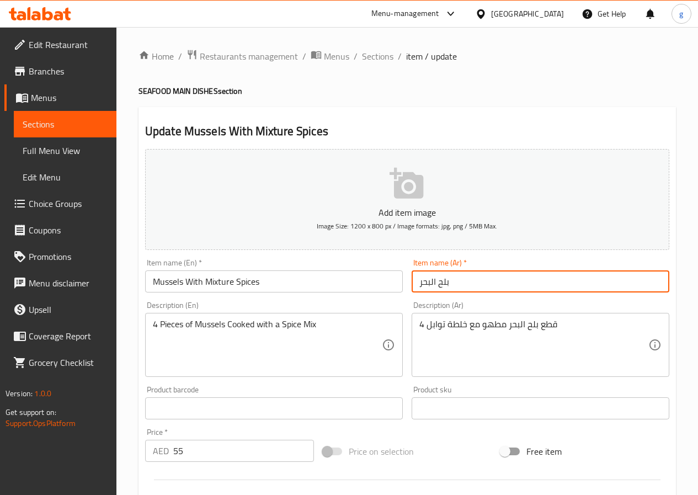
click at [435, 275] on input "بلح البحر" at bounding box center [540, 281] width 258 height 22
drag, startPoint x: 449, startPoint y: 280, endPoint x: 370, endPoint y: 282, distance: 79.4
click at [370, 282] on div "Add item image Image Size: 1200 x 800 px / Image formats: jpg, png / 5MB Max. I…" at bounding box center [407, 382] width 533 height 475
paste input "بلح البحر مع خليط من التوابل"
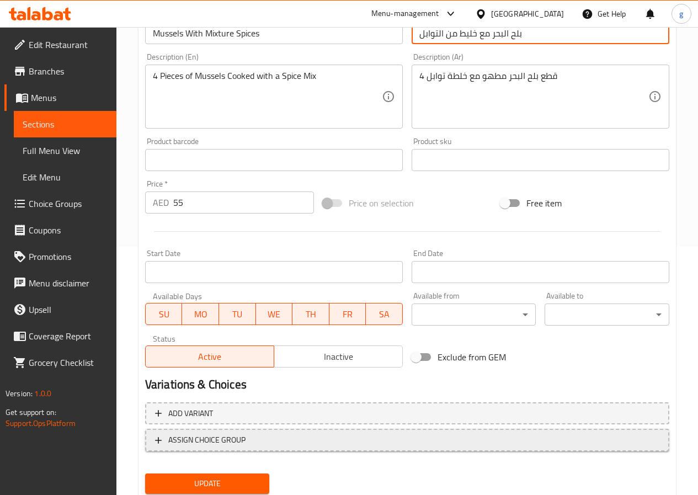
scroll to position [285, 0]
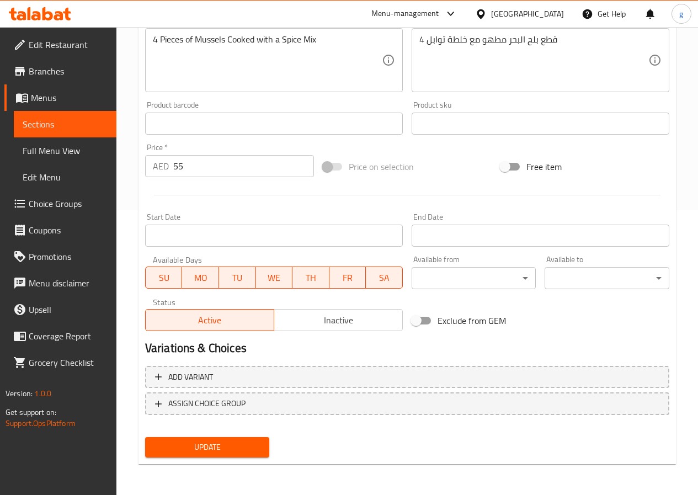
type input "بلح البحر مع خليط من التوابل"
click at [168, 443] on span "Update" at bounding box center [207, 447] width 107 height 14
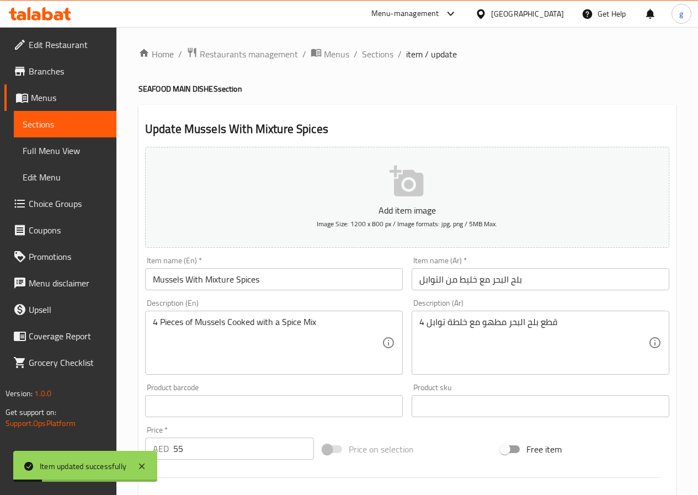
scroll to position [0, 0]
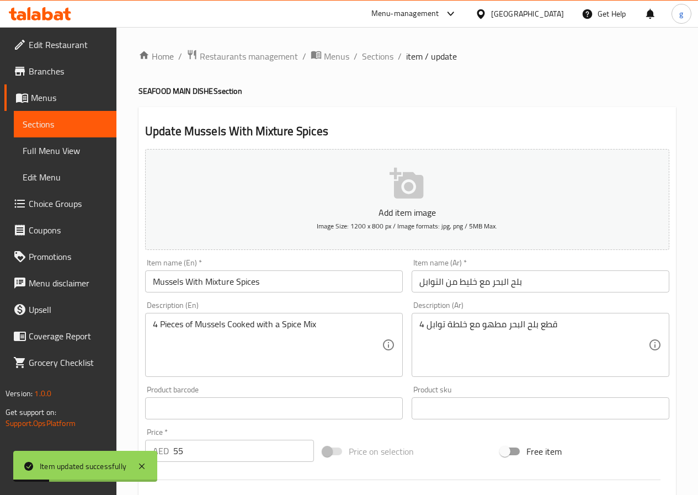
click at [26, 122] on span "Sections" at bounding box center [65, 123] width 85 height 13
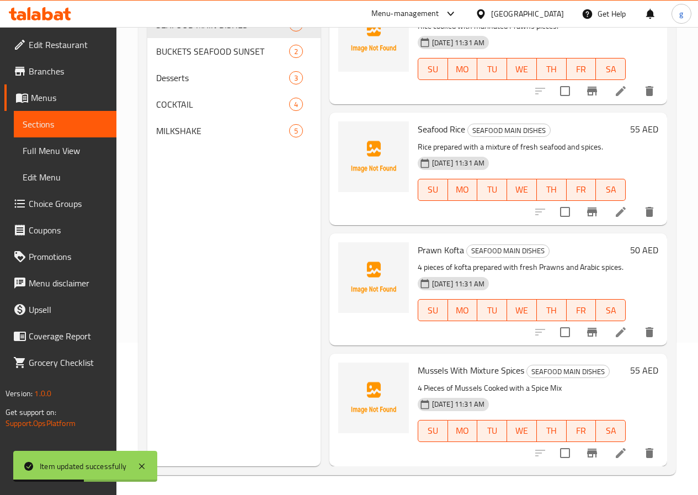
scroll to position [154, 0]
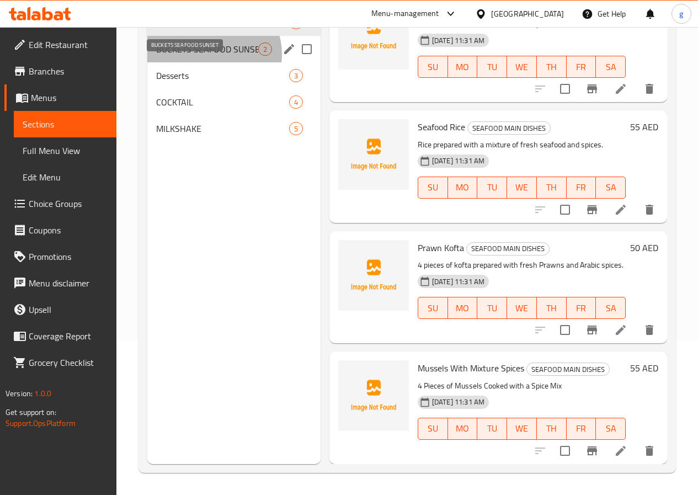
click at [213, 56] on span "BUCKETS SEAFOOD SUNSET" at bounding box center [207, 48] width 102 height 13
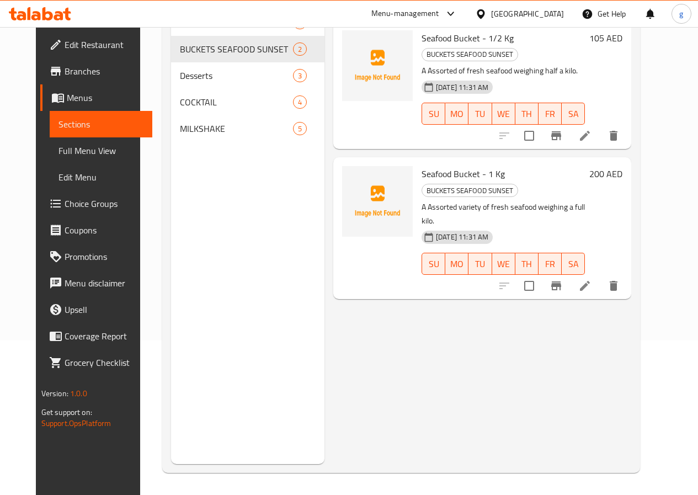
scroll to position [44, 0]
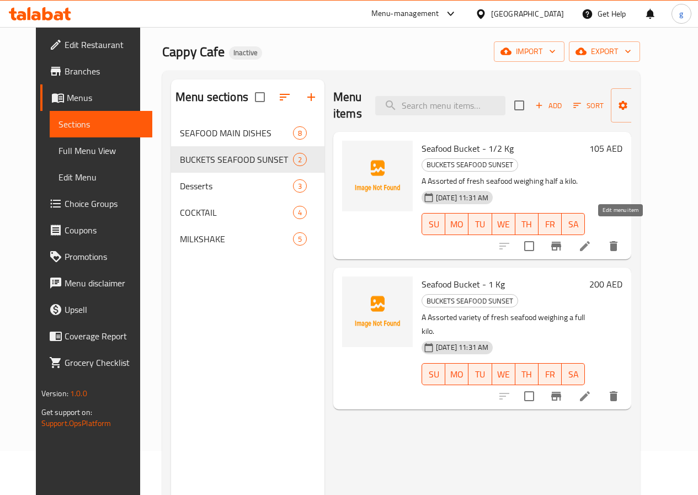
click at [591, 239] on icon at bounding box center [584, 245] width 13 height 13
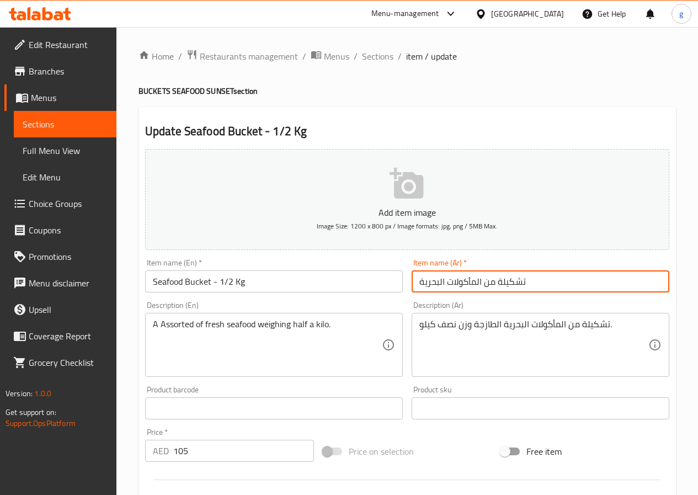
drag, startPoint x: 420, startPoint y: 274, endPoint x: 529, endPoint y: 278, distance: 108.7
click at [529, 278] on input "تشكيلة من المأكولات البحرية" at bounding box center [540, 281] width 258 height 22
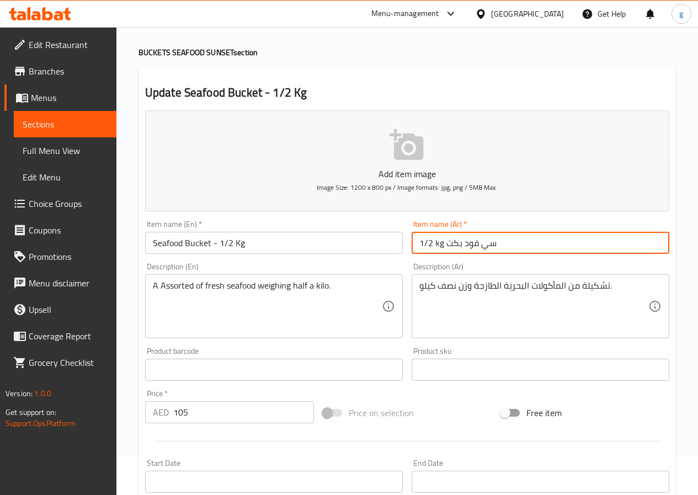
scroll to position [55, 0]
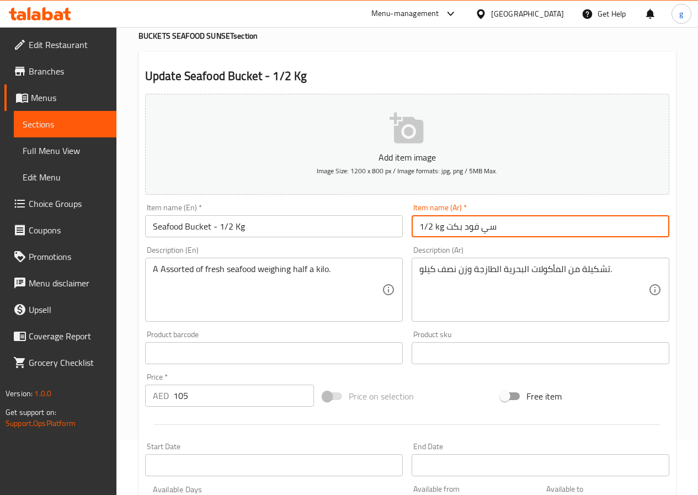
click at [458, 226] on input "1/2 kg سي فود بكت" at bounding box center [540, 226] width 258 height 22
drag, startPoint x: 466, startPoint y: 232, endPoint x: 459, endPoint y: 231, distance: 6.2
click at [459, 231] on input "1/2 kg سي فود باكت" at bounding box center [540, 226] width 258 height 22
click at [462, 228] on input "1/2 kg سي فود باكت" at bounding box center [540, 226] width 258 height 22
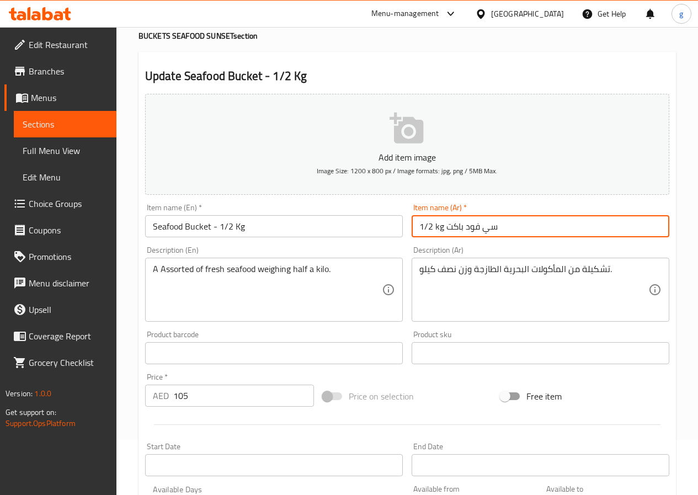
click at [462, 228] on input "1/2 kg سي فود باكت" at bounding box center [540, 226] width 258 height 22
click at [458, 229] on input "1/2 kg سي فود باكت" at bounding box center [540, 226] width 258 height 22
click at [484, 228] on input "1/2 kg سي فود" at bounding box center [540, 226] width 258 height 22
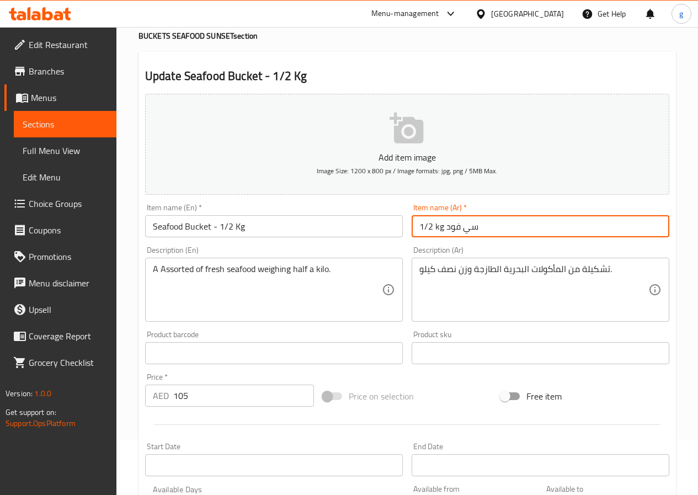
click at [484, 228] on input "1/2 kg سي فود" at bounding box center [540, 226] width 258 height 22
paste input "باكت"
click at [430, 225] on input "1/2 kg سي فود" at bounding box center [540, 226] width 258 height 22
click at [418, 225] on input "1/2 kg سي فود" at bounding box center [540, 226] width 258 height 22
paste input "باكت"
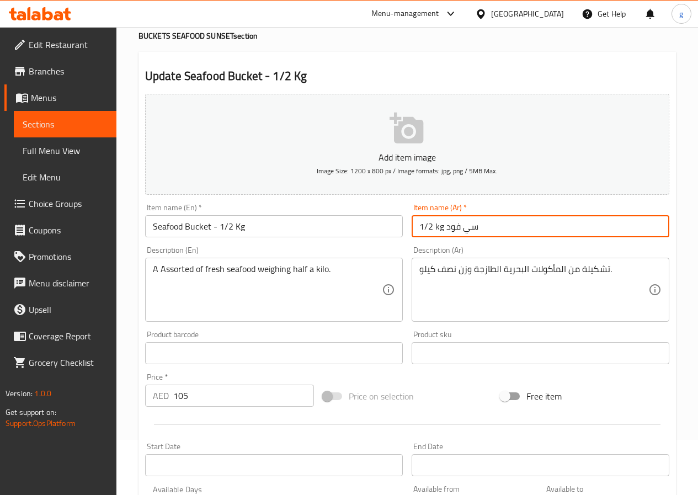
click at [466, 227] on input "1/2 kg سي فود" at bounding box center [540, 226] width 258 height 22
click at [477, 229] on input "1/2 kg سي فود" at bounding box center [540, 226] width 258 height 22
paste input "باكت"
click at [417, 230] on input "1/2 kg سي فود" at bounding box center [540, 226] width 258 height 22
paste input "باكت"
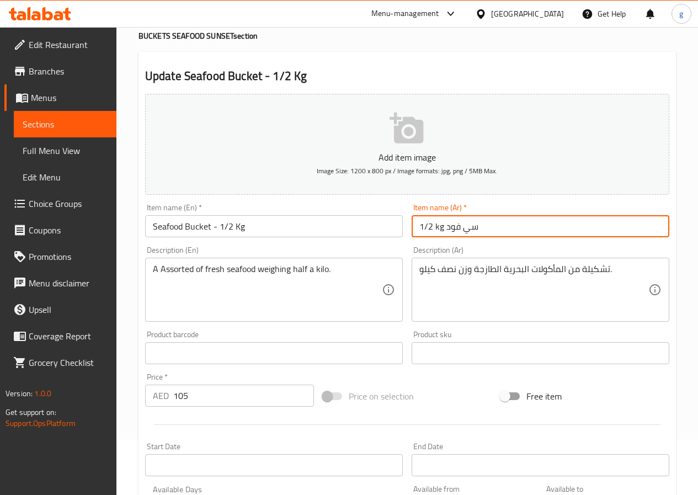
click at [477, 232] on input "1/2 kg سي فود" at bounding box center [540, 226] width 258 height 22
click at [440, 230] on input "1/2 kg سي فود" at bounding box center [540, 226] width 258 height 22
click at [446, 225] on input "1/2 kg سي فود" at bounding box center [540, 226] width 258 height 22
paste input "اكت"
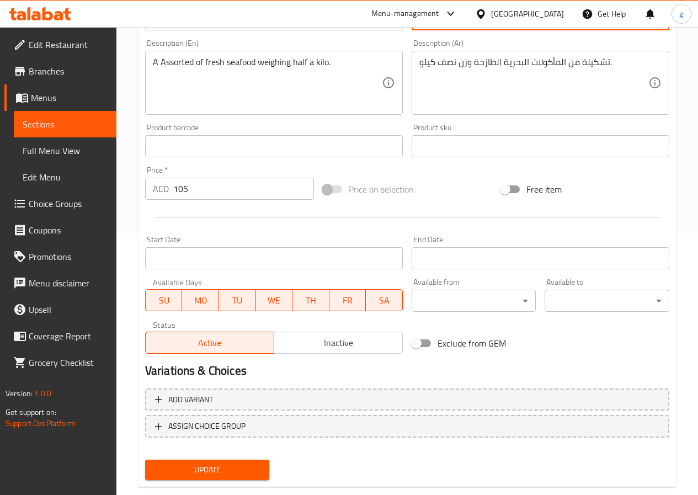
scroll to position [276, 0]
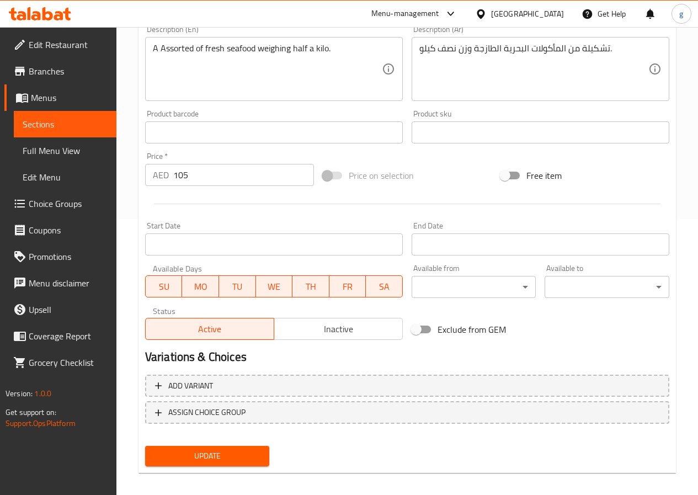
type input "1/2 kg باكت سي فود"
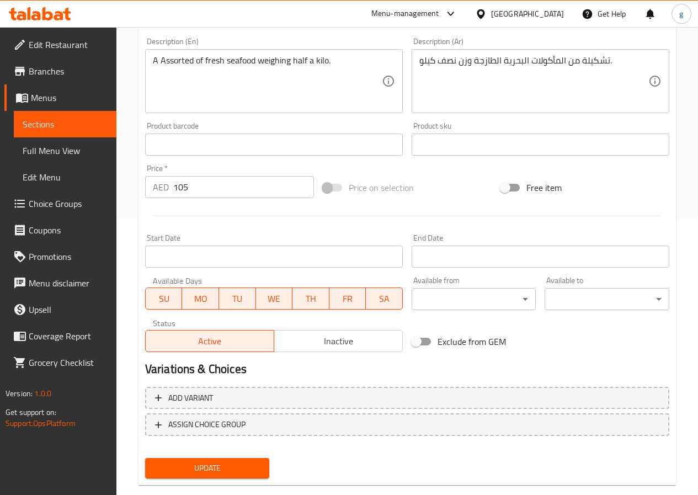
click at [175, 455] on div "Update" at bounding box center [207, 467] width 133 height 29
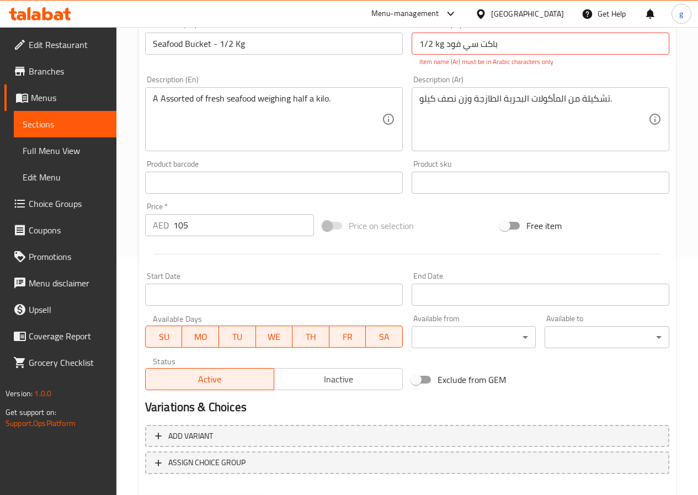
scroll to position [221, 0]
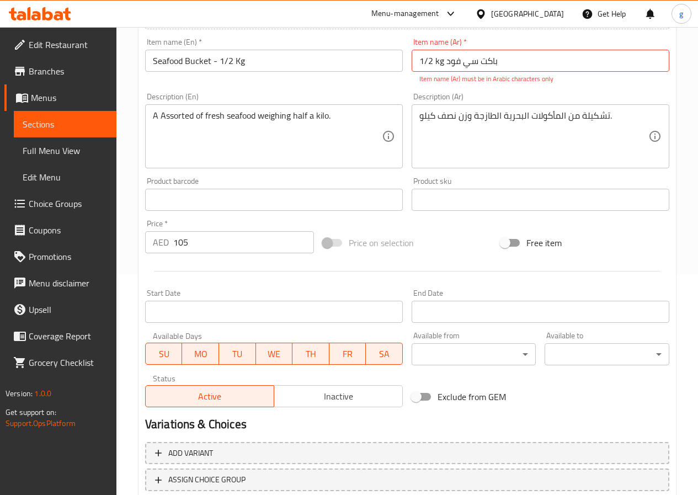
click at [45, 121] on span "Sections" at bounding box center [65, 123] width 85 height 13
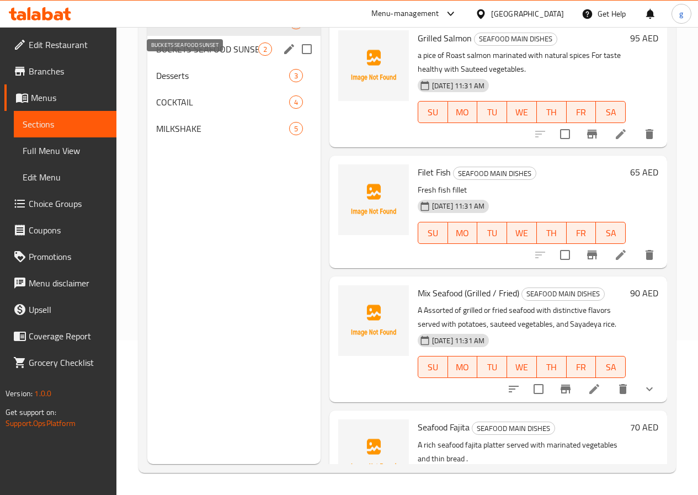
click at [195, 56] on span "BUCKETS SEAFOOD SUNSET" at bounding box center [207, 48] width 102 height 13
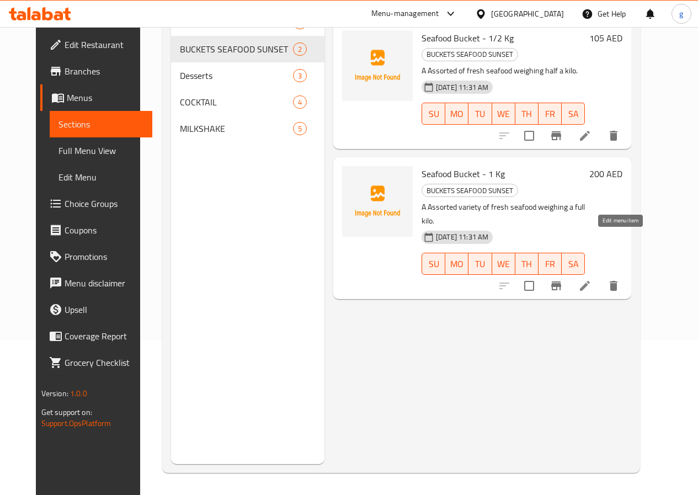
click at [591, 279] on icon at bounding box center [584, 285] width 13 height 13
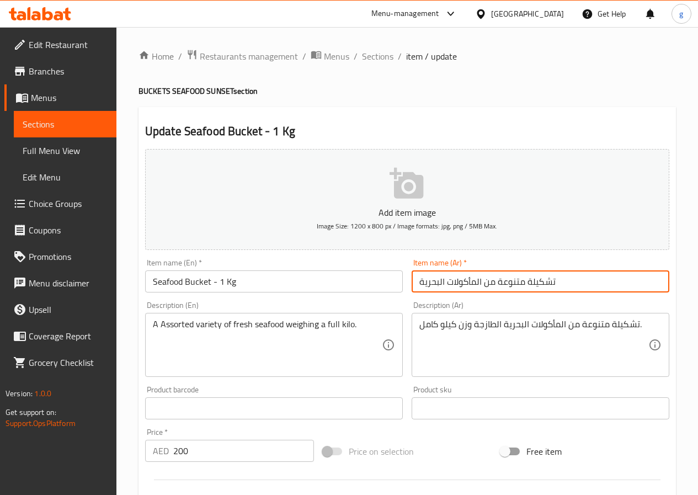
drag, startPoint x: 526, startPoint y: 281, endPoint x: 416, endPoint y: 290, distance: 110.1
click at [416, 290] on input "تشكيلة متنوعة من المأكولات البحرية" at bounding box center [540, 281] width 258 height 22
drag, startPoint x: 416, startPoint y: 290, endPoint x: 421, endPoint y: 283, distance: 8.4
click at [421, 283] on input "تشكيلة متنوعة من المأكولات البحرية" at bounding box center [540, 281] width 258 height 22
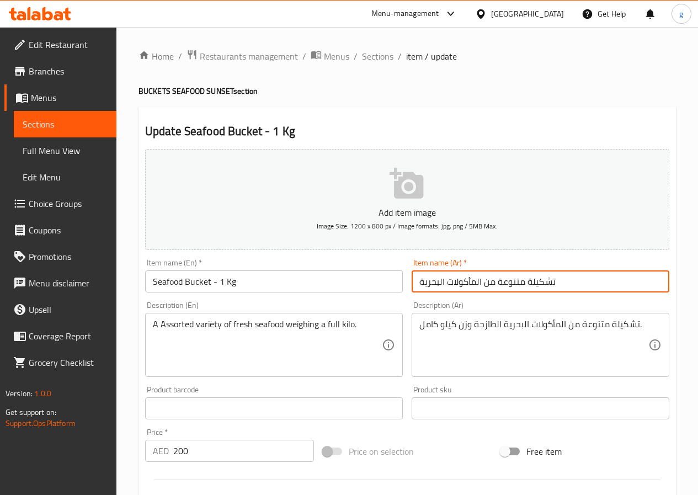
type input "تشكيلة متنوعة من المأكولات الب"
drag, startPoint x: 559, startPoint y: 286, endPoint x: 290, endPoint y: 269, distance: 269.7
click at [299, 275] on div "Add item image Image Size: 1200 x 800 px / Image formats: jpg, png / 5MB Max. I…" at bounding box center [407, 382] width 533 height 475
click at [422, 279] on input "باكت سي فود -1" at bounding box center [540, 281] width 258 height 22
click at [420, 278] on input "باكت سي فود -1" at bounding box center [540, 281] width 258 height 22
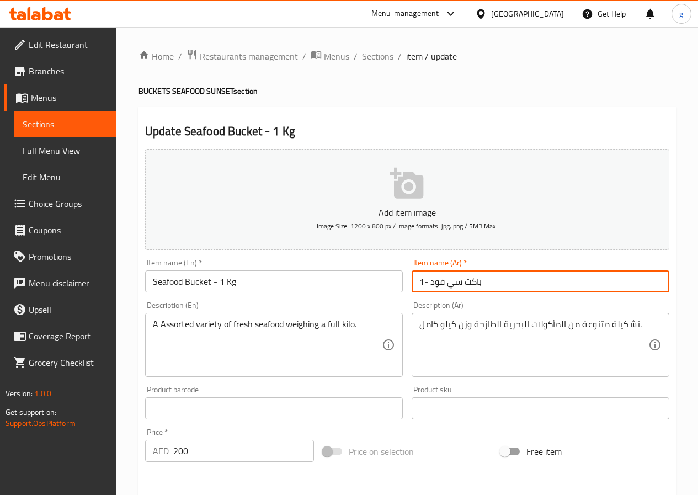
click at [425, 280] on input "باكت سي فود -1" at bounding box center [540, 281] width 258 height 22
click at [424, 281] on input "باكت سي فود -1" at bounding box center [540, 281] width 258 height 22
click at [422, 282] on input "باكت سي فود -1" at bounding box center [540, 281] width 258 height 22
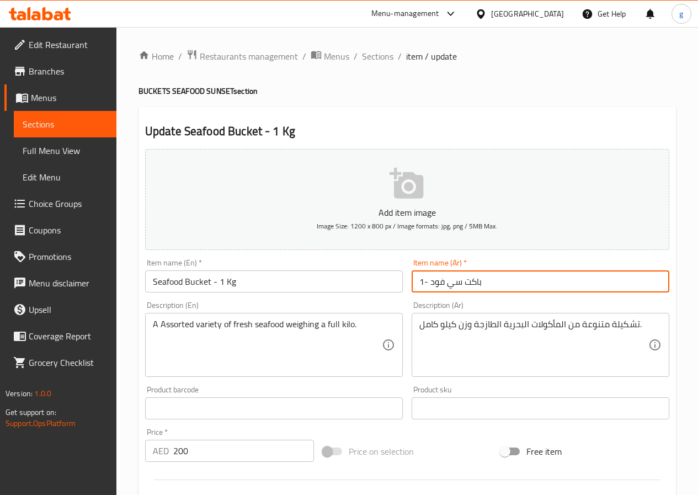
click at [422, 282] on input "باكت سي فود -1" at bounding box center [540, 281] width 258 height 22
click at [425, 282] on input "باكت سي فود -1" at bounding box center [540, 281] width 258 height 22
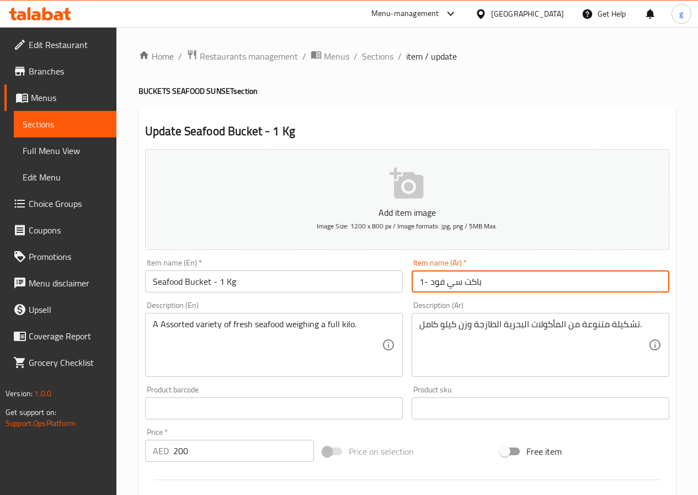
click at [425, 282] on input "باكت سي فود -1" at bounding box center [540, 281] width 258 height 22
click at [497, 279] on input "باكت سي فود -1" at bounding box center [540, 281] width 258 height 22
click at [414, 282] on input "باكت سي فود -1" at bounding box center [540, 281] width 258 height 22
click at [425, 282] on input "باكت سي فود -1" at bounding box center [540, 281] width 258 height 22
click at [423, 282] on input "باكت سي فود -1" at bounding box center [540, 281] width 258 height 22
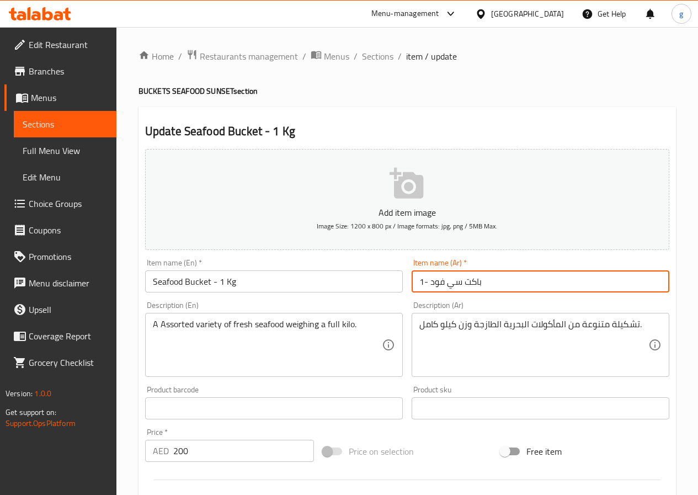
click at [423, 282] on input "باكت سي فود -1" at bounding box center [540, 281] width 258 height 22
click at [428, 283] on input "باكت سي فود -1" at bounding box center [540, 281] width 258 height 22
click at [478, 280] on input "باكت سي فودkg -1" at bounding box center [540, 281] width 258 height 22
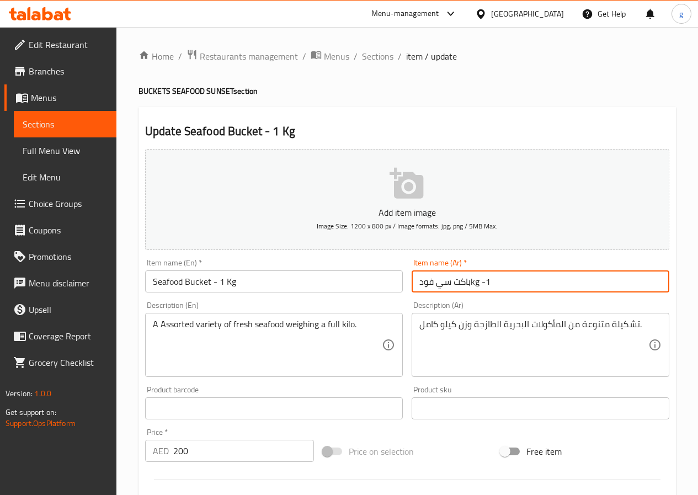
click at [478, 280] on input "باكت سي فودkg -1" at bounding box center [540, 281] width 258 height 22
click at [479, 285] on input "باكت سي فودkg -1" at bounding box center [540, 281] width 258 height 22
click at [483, 284] on input "باكت سي فودkg -1" at bounding box center [540, 281] width 258 height 22
click at [480, 284] on input "باكت سي فودkg -1" at bounding box center [540, 281] width 258 height 22
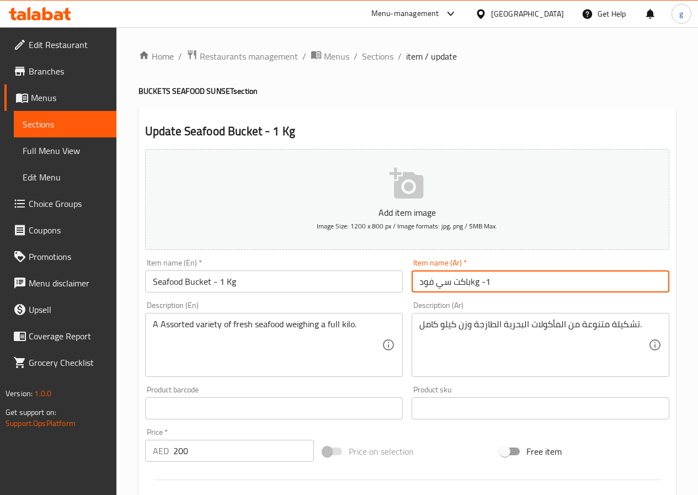
click at [480, 285] on input "باكت سي فودkg -1" at bounding box center [540, 281] width 258 height 22
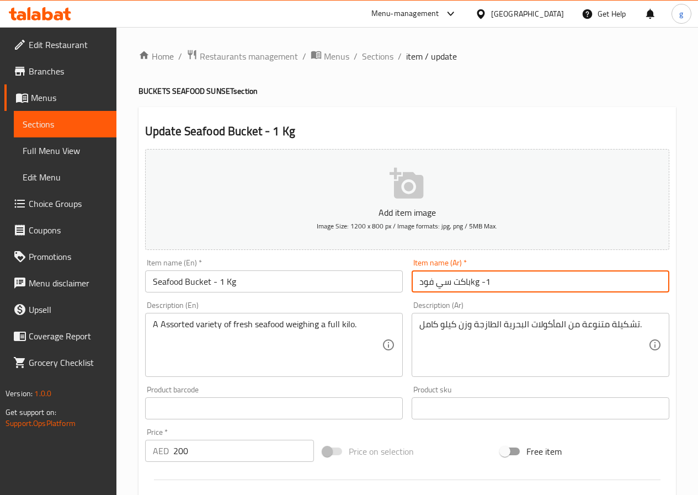
click at [484, 279] on input "باكت سي فودkg -1" at bounding box center [540, 281] width 258 height 22
click at [480, 281] on input "باكت سي فودkg -1" at bounding box center [540, 281] width 258 height 22
click at [480, 282] on input "باكت سي فودkg -1" at bounding box center [540, 281] width 258 height 22
click at [480, 283] on input "باكت سي فودkg -1" at bounding box center [540, 281] width 258 height 22
click at [478, 285] on input "باكت سي فودkg -1" at bounding box center [540, 281] width 258 height 22
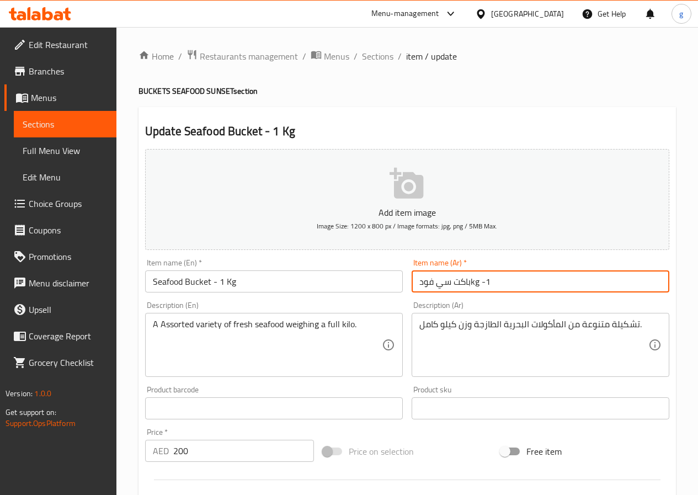
click at [478, 285] on input "باكت سي فودkg -1" at bounding box center [540, 281] width 258 height 22
click at [480, 285] on input "باكت سي فودkg -1" at bounding box center [540, 281] width 258 height 22
drag, startPoint x: 485, startPoint y: 282, endPoint x: 461, endPoint y: 282, distance: 23.7
click at [461, 282] on input "باكت سي فودkg-1" at bounding box center [540, 281] width 258 height 22
click at [465, 281] on input "باكت سي فودkg-1" at bounding box center [540, 281] width 258 height 22
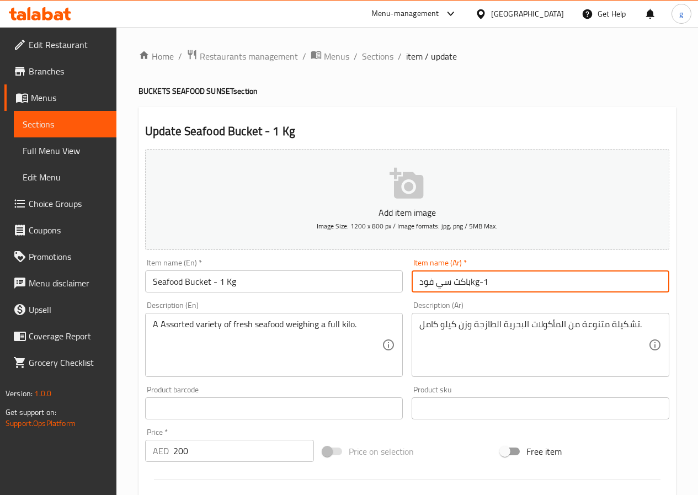
drag, startPoint x: 471, startPoint y: 281, endPoint x: 490, endPoint y: 283, distance: 19.4
click at [490, 283] on input "باكت سي فودkg-1" at bounding box center [540, 281] width 258 height 22
click at [418, 281] on input "باكت سي فودkg-1" at bounding box center [540, 281] width 258 height 22
paste input "kg-1"
drag, startPoint x: 488, startPoint y: 287, endPoint x: 513, endPoint y: 287, distance: 25.4
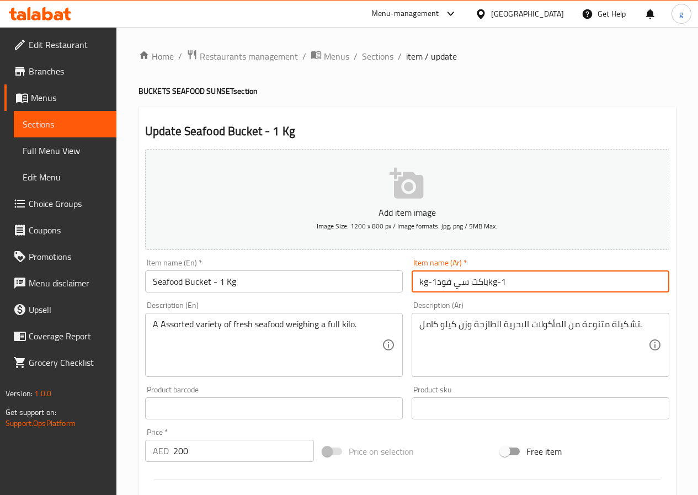
click at [513, 287] on input "kg-1باكت سي فودkg-1" at bounding box center [540, 281] width 258 height 22
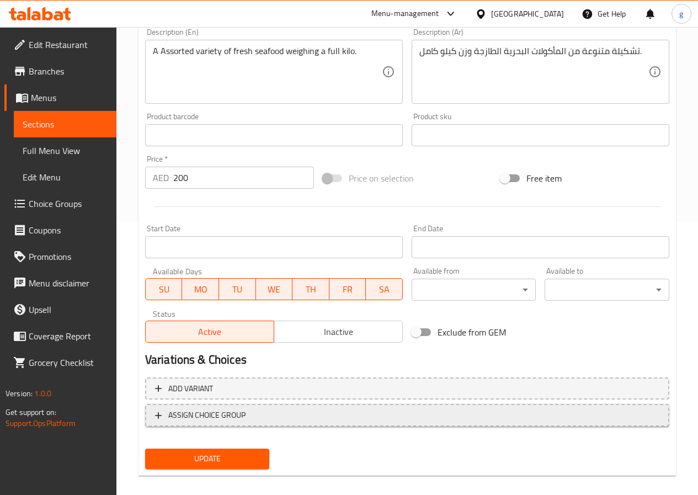
scroll to position [276, 0]
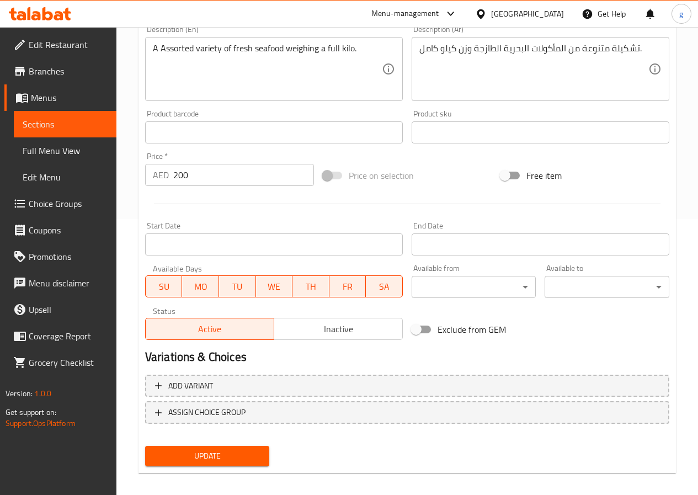
click at [237, 452] on div "Add item image Image Size: 1200 x 800 px / Image formats: jpg, png / 5MB Max. I…" at bounding box center [407, 170] width 533 height 602
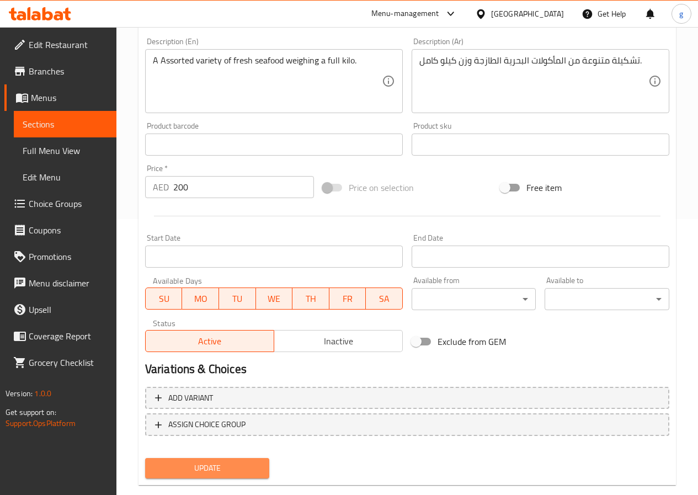
click at [233, 462] on span "Update" at bounding box center [207, 468] width 107 height 14
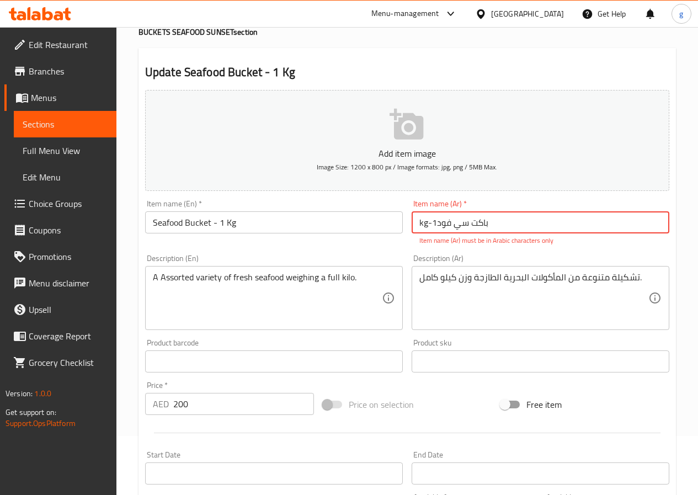
scroll to position [0, 0]
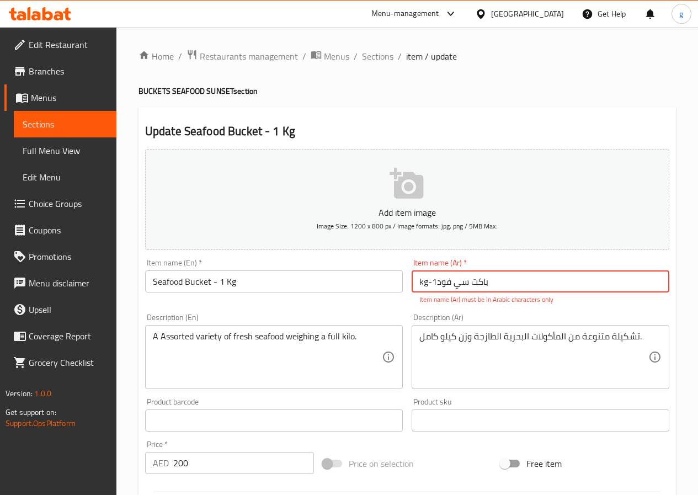
click at [479, 287] on input "kg-1باكت سي فود" at bounding box center [540, 281] width 258 height 22
click at [438, 283] on input "kg-1باكت سي فود" at bounding box center [540, 281] width 258 height 22
drag, startPoint x: 426, startPoint y: 285, endPoint x: 407, endPoint y: 286, distance: 18.8
click at [407, 286] on div "Item name (Ar)   * kg-1باكت سي فود Item name (Ar) * Item name (Ar) must be in A…" at bounding box center [540, 281] width 266 height 55
paste input "كيلو /كجم"
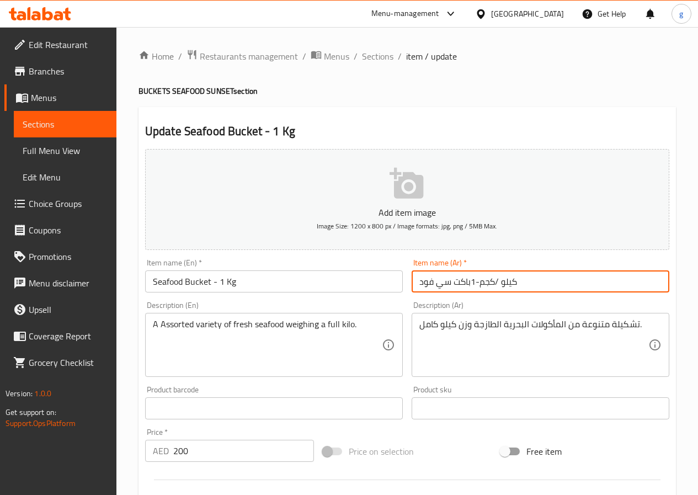
click at [473, 284] on input "كيلو /كجم-1باكت سي فود" at bounding box center [540, 281] width 258 height 22
click at [468, 282] on input "كيلو /كجم-1باكت سي فود" at bounding box center [540, 281] width 258 height 22
click at [474, 286] on input "كيلو /كجم-1باكت سي فود" at bounding box center [540, 281] width 258 height 22
click at [474, 282] on input "كيلو /كجم-1باكت سي فود" at bounding box center [540, 281] width 258 height 22
drag, startPoint x: 472, startPoint y: 282, endPoint x: 478, endPoint y: 288, distance: 7.8
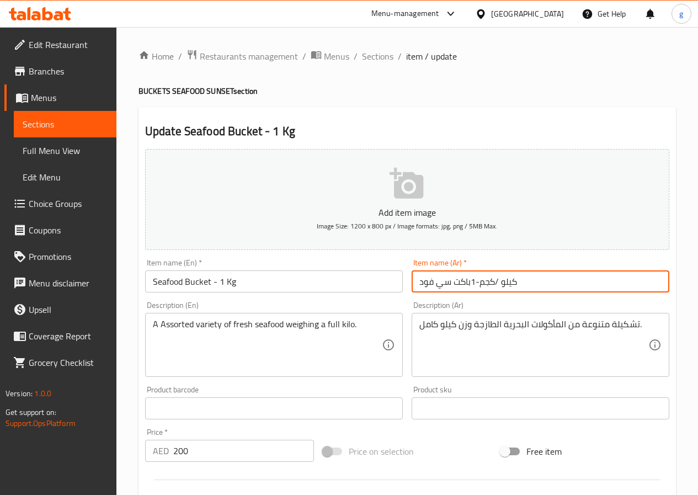
click at [478, 288] on input "كيلو /كجم-1باكت سي فود" at bounding box center [540, 281] width 258 height 22
click at [470, 288] on input "كيلو /كجم1باكت سي فود" at bounding box center [540, 281] width 258 height 22
drag, startPoint x: 515, startPoint y: 282, endPoint x: 508, endPoint y: 285, distance: 7.2
click at [508, 285] on input "كيلو /كجم باكت سي فود" at bounding box center [540, 281] width 258 height 22
click at [473, 284] on input "كيلو /كجم باكت سي فود" at bounding box center [540, 281] width 258 height 22
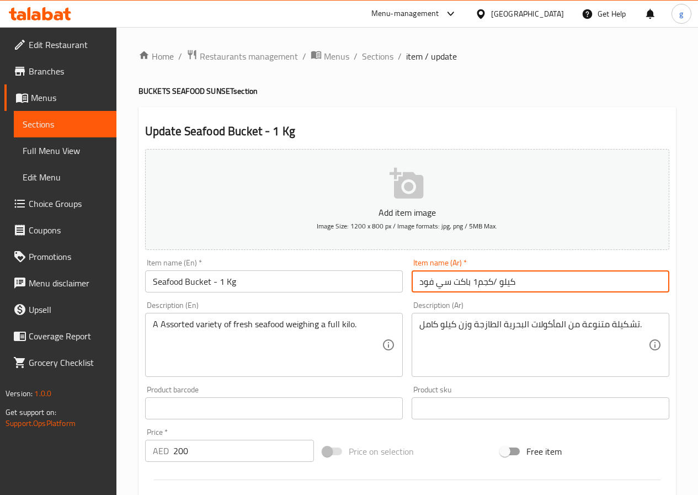
drag, startPoint x: 471, startPoint y: 281, endPoint x: 480, endPoint y: 283, distance: 9.5
click at [480, 283] on input "كيلو /كجم1 باكت سي فود" at bounding box center [540, 281] width 258 height 22
click at [473, 283] on input "كيلو /كجم1 باكت سي فود" at bounding box center [540, 281] width 258 height 22
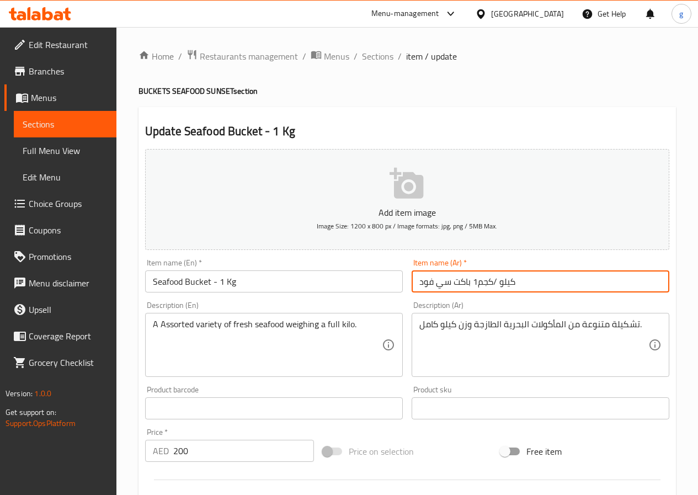
click at [477, 282] on input "كيلو /كجم1 باكت سي فود" at bounding box center [540, 281] width 258 height 22
drag, startPoint x: 474, startPoint y: 282, endPoint x: 511, endPoint y: 279, distance: 36.6
click at [511, 279] on input "كيلو /كجم1 باكت سي فود" at bounding box center [540, 281] width 258 height 22
drag, startPoint x: 515, startPoint y: 279, endPoint x: 477, endPoint y: 282, distance: 38.2
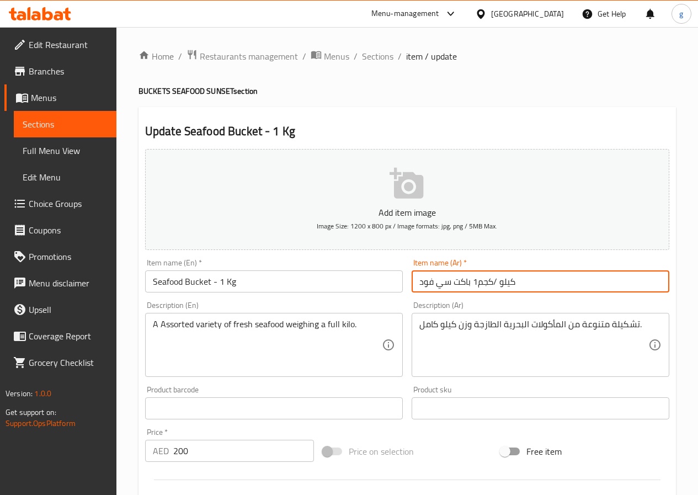
click at [477, 282] on input "كيلو /كجم1 باكت سي فود" at bounding box center [540, 281] width 258 height 22
click at [416, 279] on input "باكت سي فود" at bounding box center [540, 281] width 258 height 22
click at [417, 281] on input "باكت سي فود" at bounding box center [540, 281] width 258 height 22
click at [422, 283] on input "باكت سي فود" at bounding box center [540, 281] width 258 height 22
click at [415, 280] on input "باكت سي فود" at bounding box center [540, 281] width 258 height 22
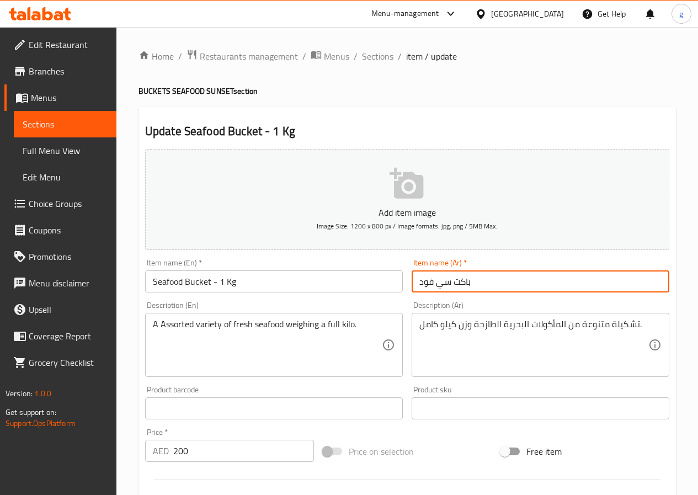
paste input "كيلو /كجم1"
click at [472, 283] on input "باكت سي فود" at bounding box center [540, 281] width 258 height 22
paste input "كيلو /كجم1"
click at [466, 282] on input "باكت سي فودكيلو /كجم1" at bounding box center [540, 281] width 258 height 22
drag, startPoint x: 419, startPoint y: 276, endPoint x: 422, endPoint y: 282, distance: 6.2
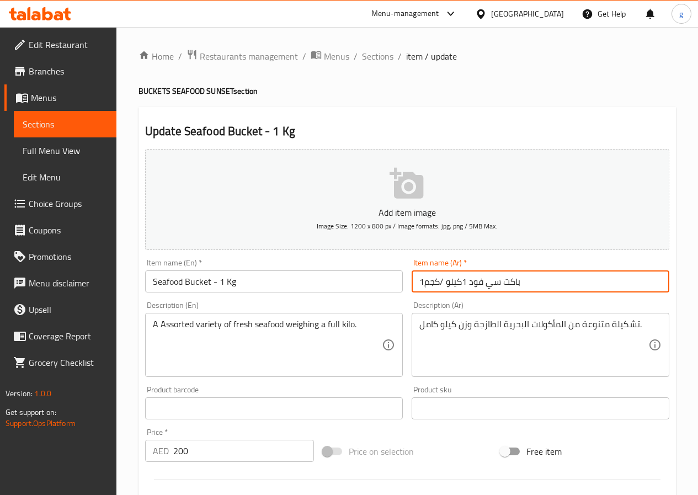
click at [422, 282] on input "باكت سي فود 1كيلو /كجم1" at bounding box center [540, 281] width 258 height 22
click at [421, 283] on input "باكت سي فود 1كيلو /كجم1" at bounding box center [540, 281] width 258 height 22
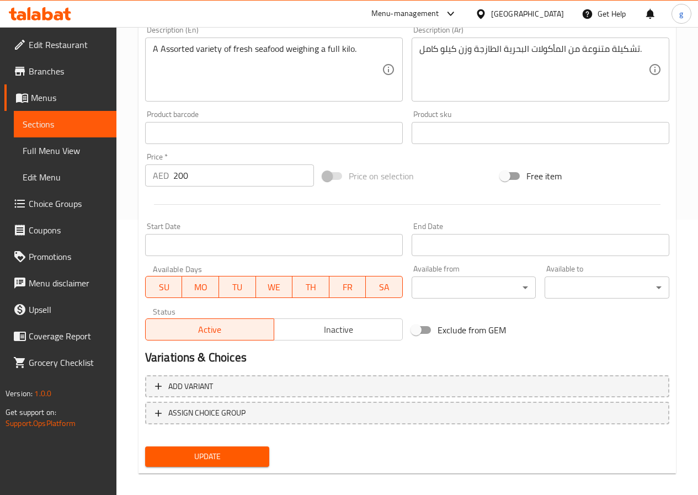
scroll to position [276, 0]
type input "باكت سي فود 1كيلو /كجم"
click at [210, 458] on span "Update" at bounding box center [207, 456] width 107 height 14
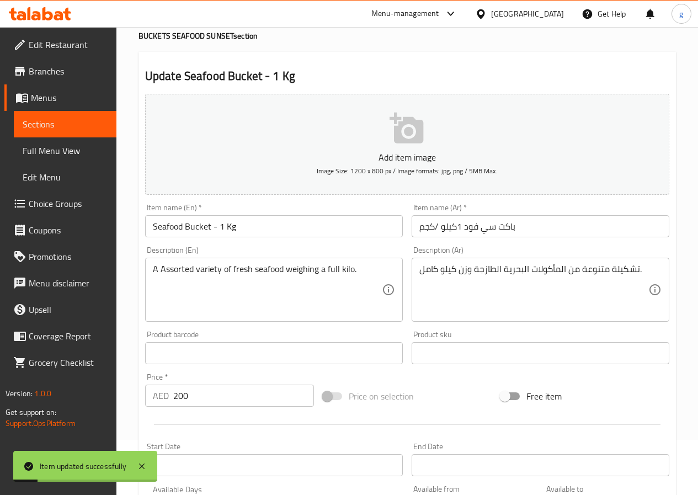
scroll to position [0, 0]
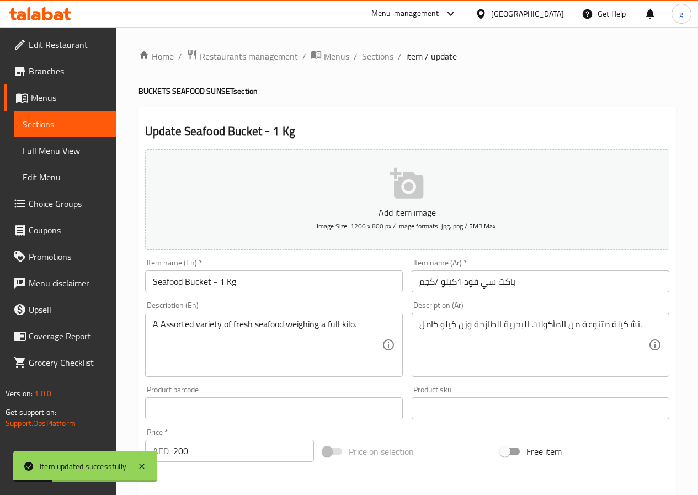
click at [41, 133] on link "Sections" at bounding box center [65, 124] width 103 height 26
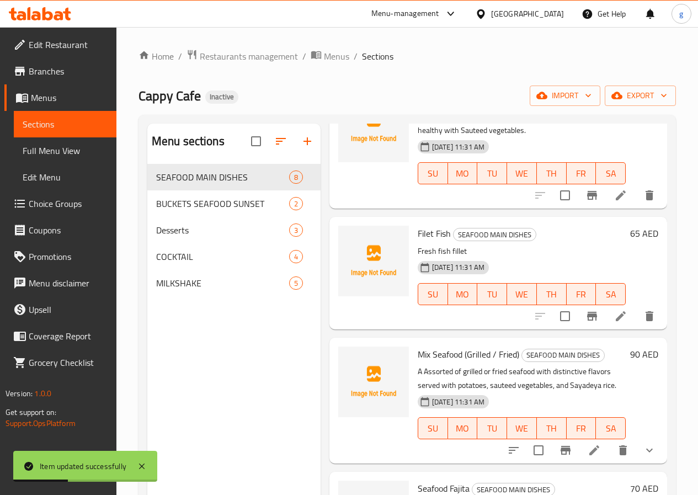
scroll to position [165, 0]
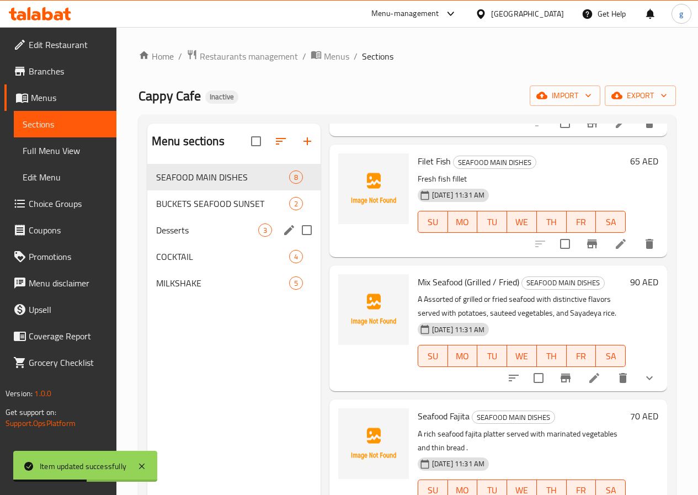
click at [205, 243] on div "Desserts 3" at bounding box center [233, 230] width 173 height 26
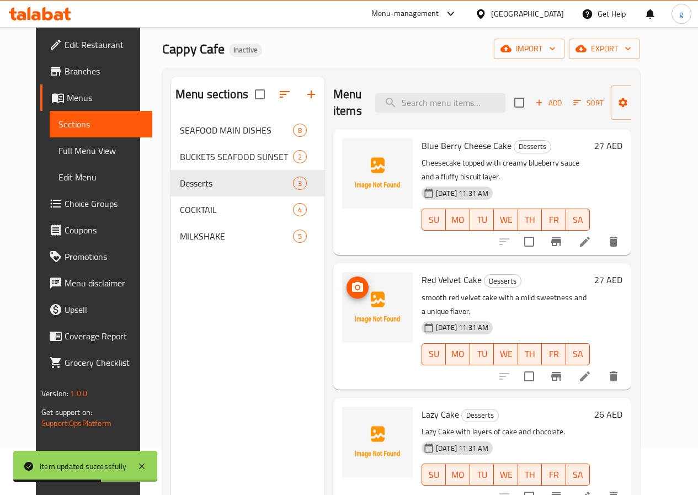
scroll to position [110, 0]
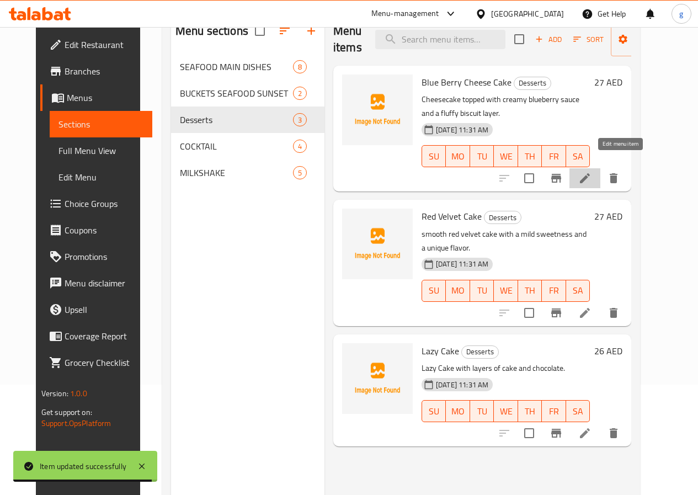
click at [591, 172] on icon at bounding box center [584, 178] width 13 height 13
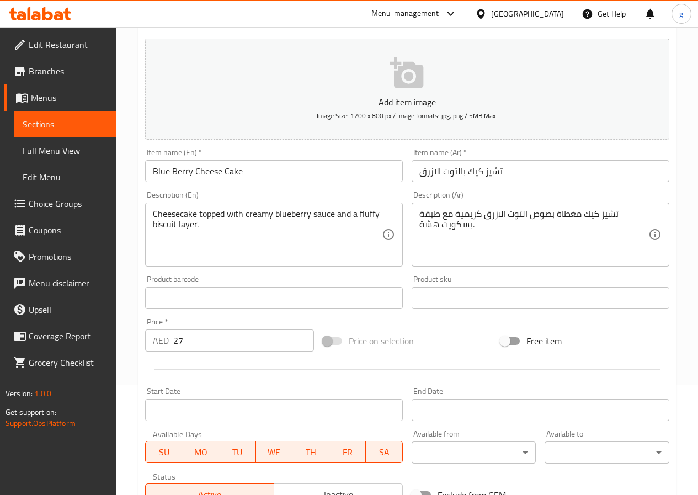
scroll to position [165, 0]
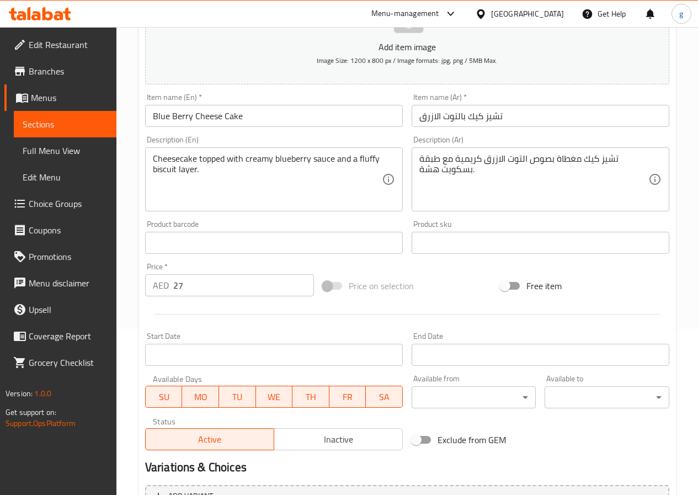
click at [50, 126] on span "Sections" at bounding box center [65, 123] width 85 height 13
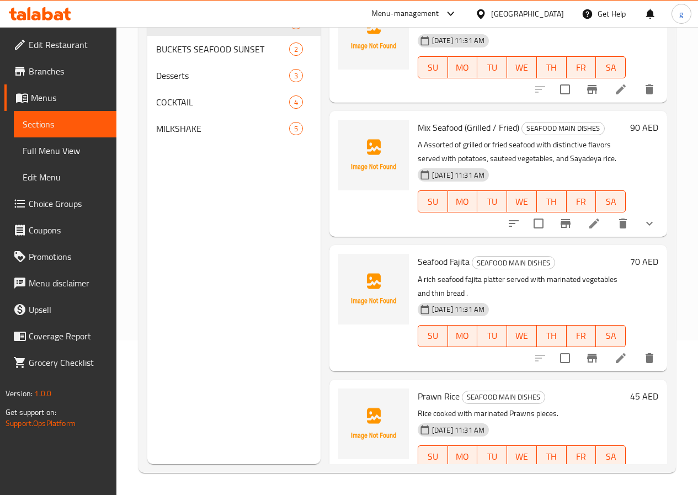
scroll to position [276, 0]
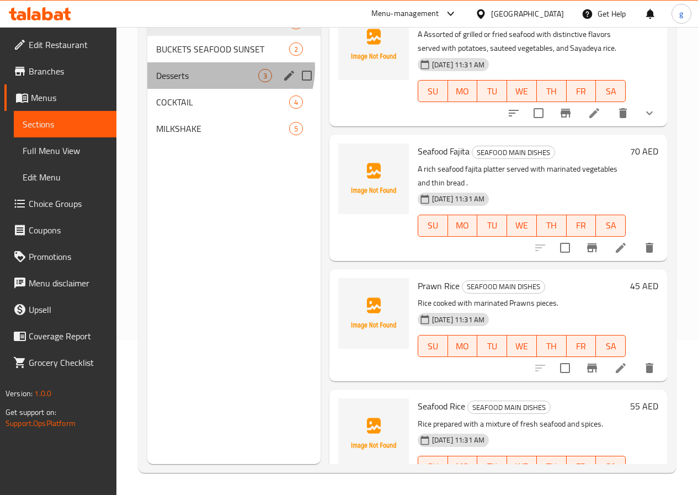
click at [229, 85] on div "Desserts 3" at bounding box center [233, 75] width 173 height 26
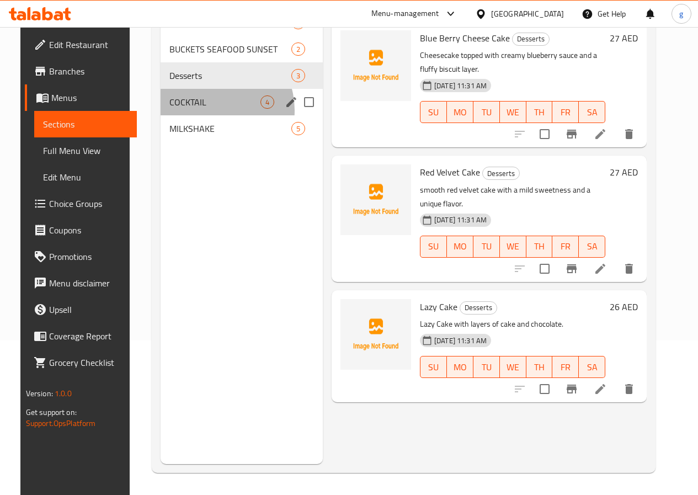
click at [195, 115] on div "COCKTAIL 4" at bounding box center [242, 102] width 162 height 26
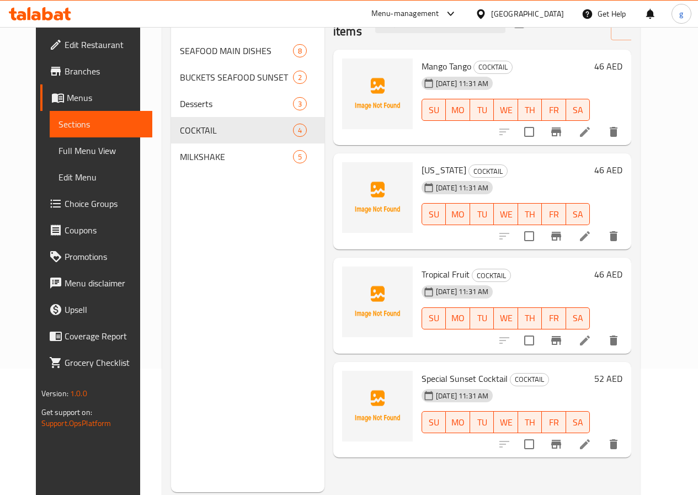
scroll to position [44, 0]
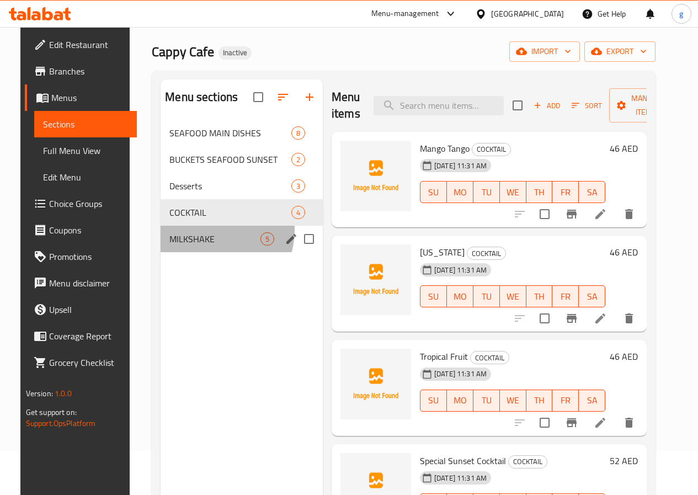
click at [191, 246] on div "MILKSHAKE 5" at bounding box center [242, 239] width 162 height 26
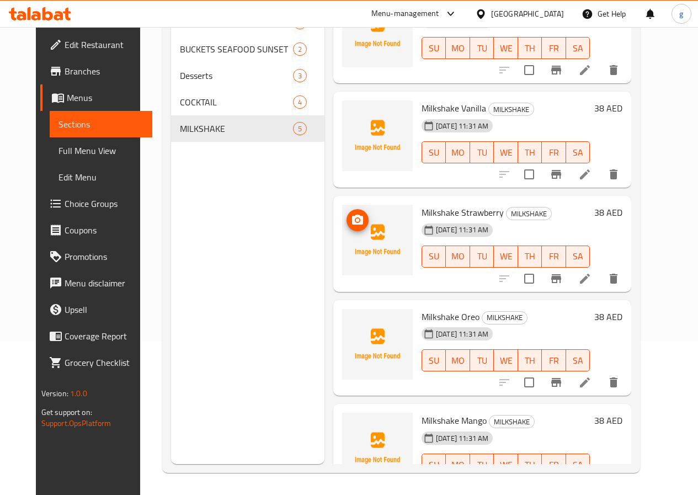
scroll to position [69, 0]
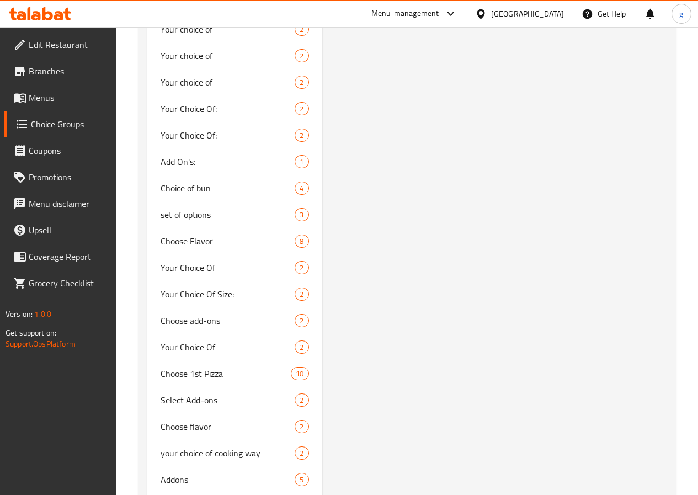
scroll to position [2421, 0]
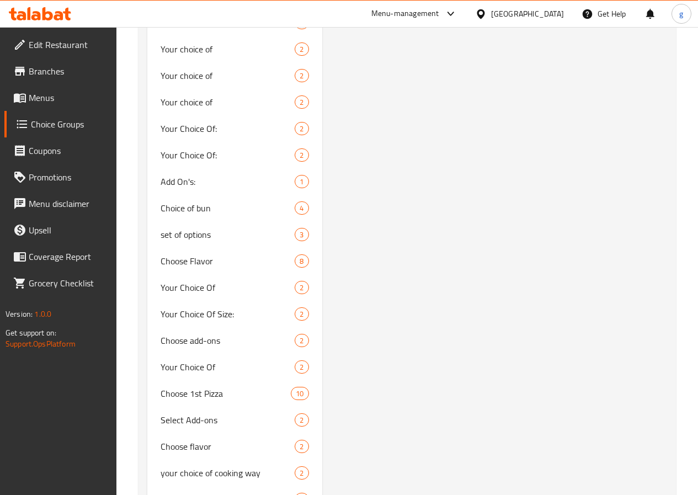
type input "Your Choice Of:"
type input "إختيارك من:"
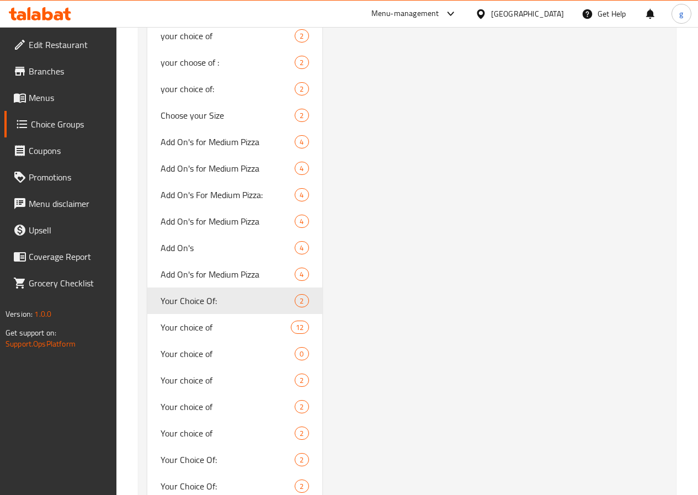
scroll to position [2311, 0]
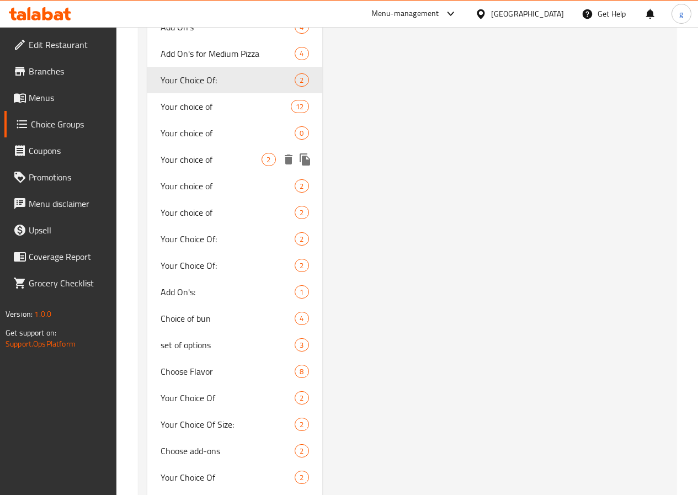
click at [194, 166] on span "Your choice of" at bounding box center [211, 159] width 101 height 13
type input "Your choice of"
type input "أختيارك من"
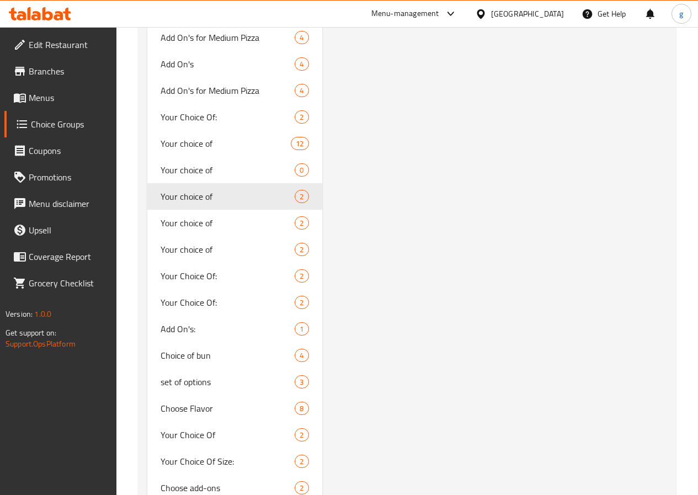
scroll to position [2256, 0]
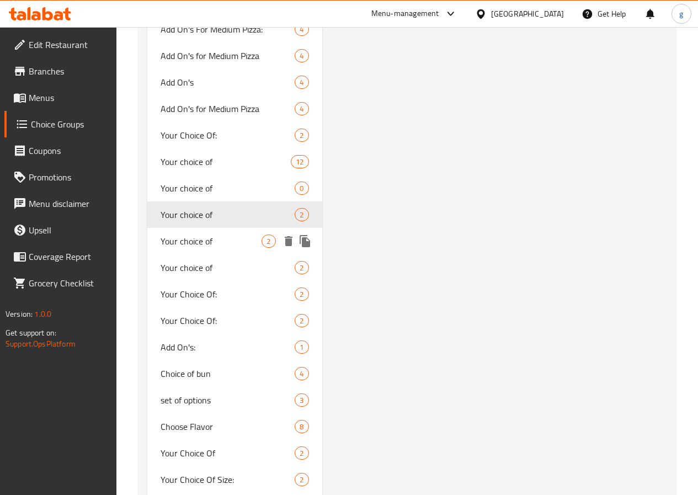
click at [201, 248] on span "Your choice of" at bounding box center [211, 240] width 101 height 13
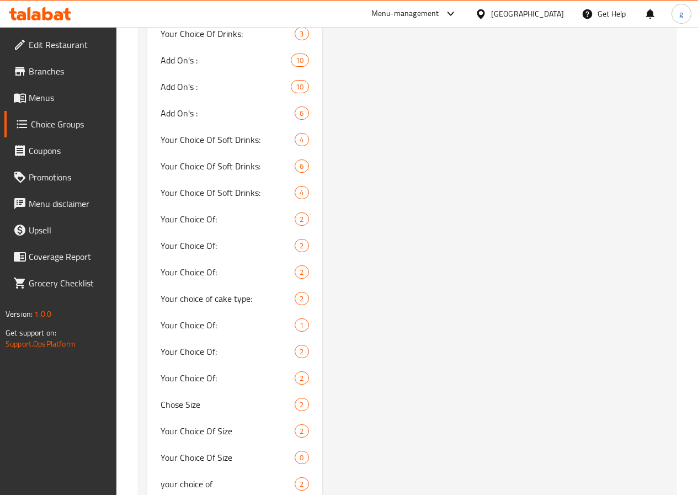
scroll to position [1704, 0]
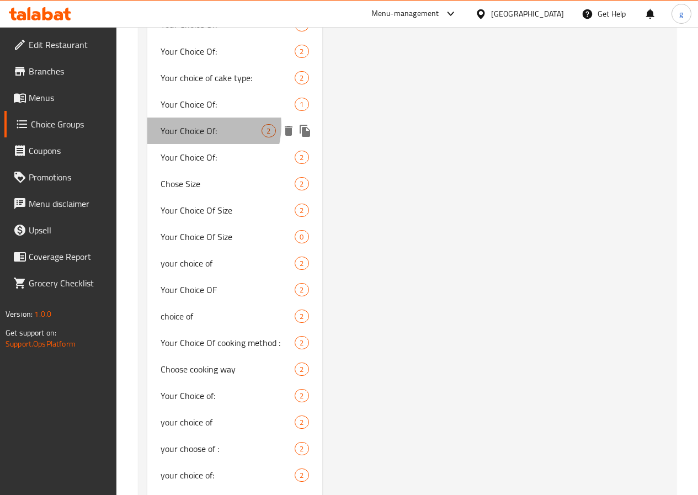
click at [197, 137] on span "Your Choice Of:" at bounding box center [211, 130] width 101 height 13
type input "Your Choice Of:"
type input "إختيارك من:"
type input "0"
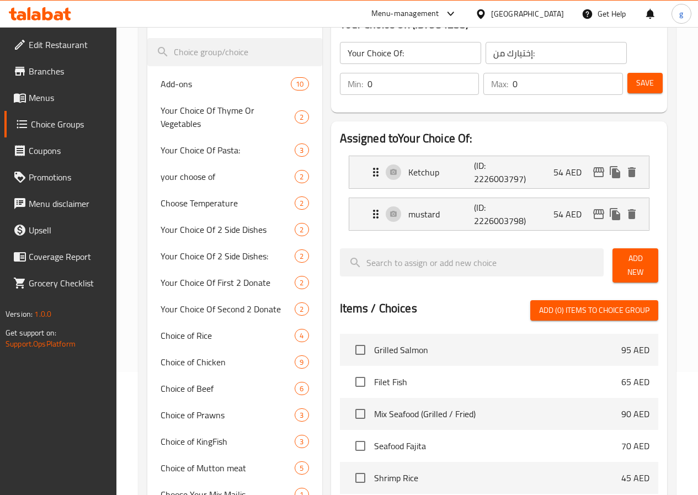
scroll to position [0, 0]
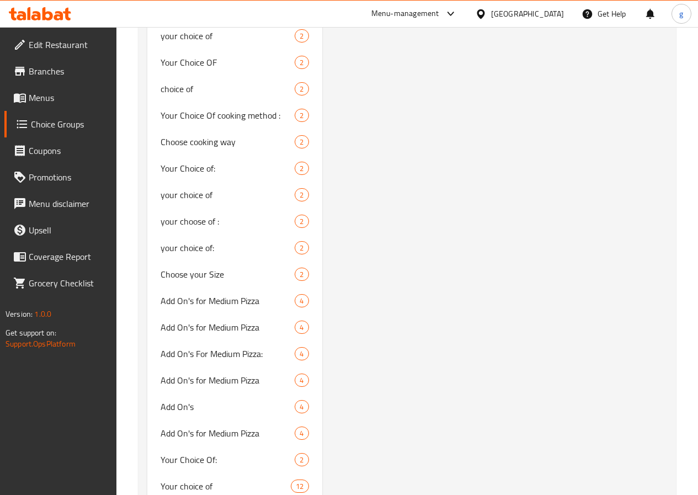
scroll to position [2699, 0]
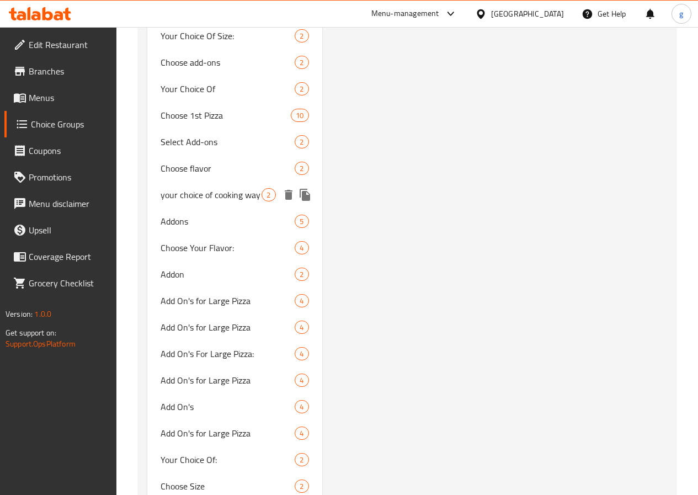
click at [191, 201] on span "your choice of cooking way" at bounding box center [211, 194] width 101 height 13
type input "your choice of cooking way"
type input "اختيارك لطريقة الطبخ"
type input "1"
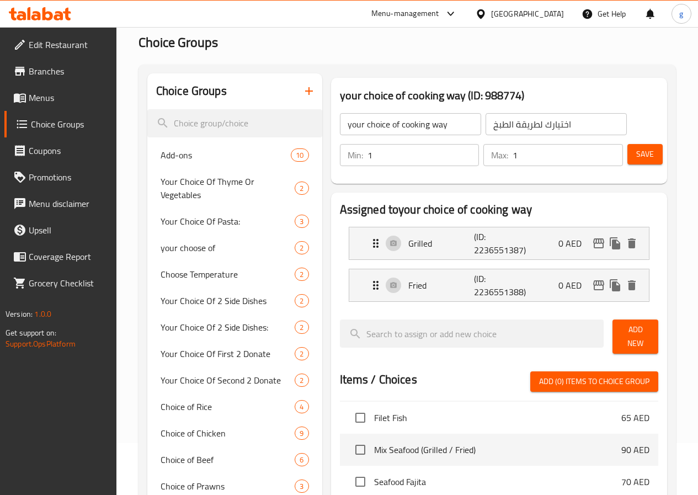
scroll to position [55, 0]
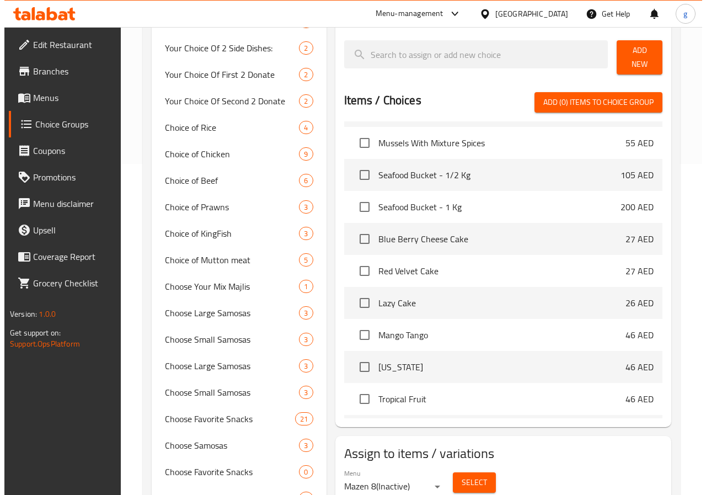
scroll to position [276, 0]
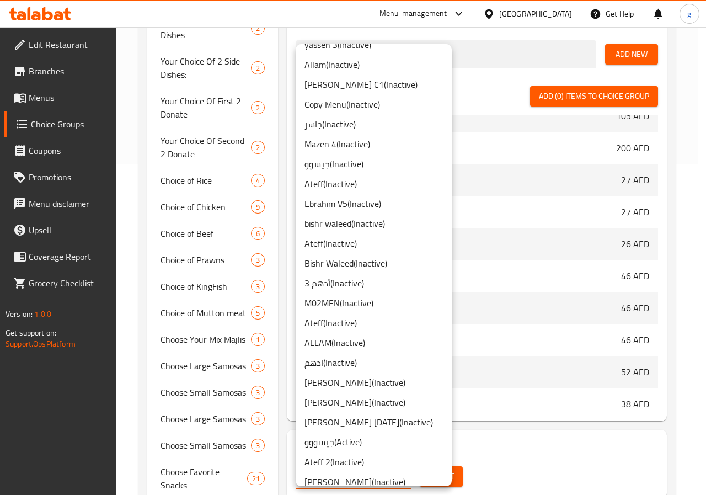
scroll to position [496, 0]
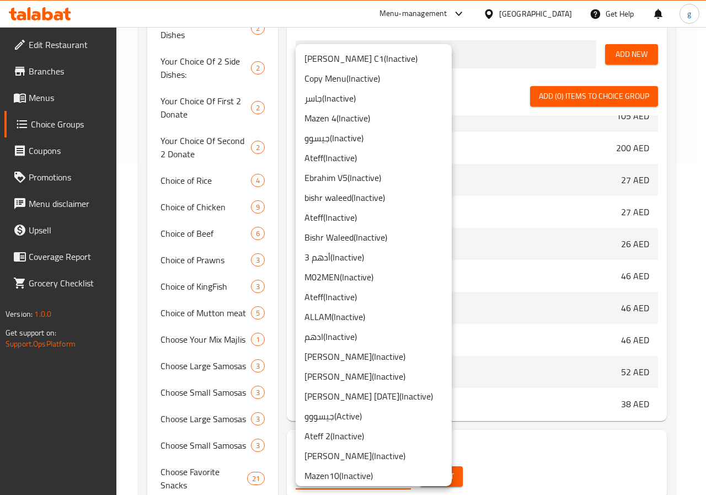
click at [352, 419] on li "جيسووو ( Active )" at bounding box center [374, 416] width 156 height 20
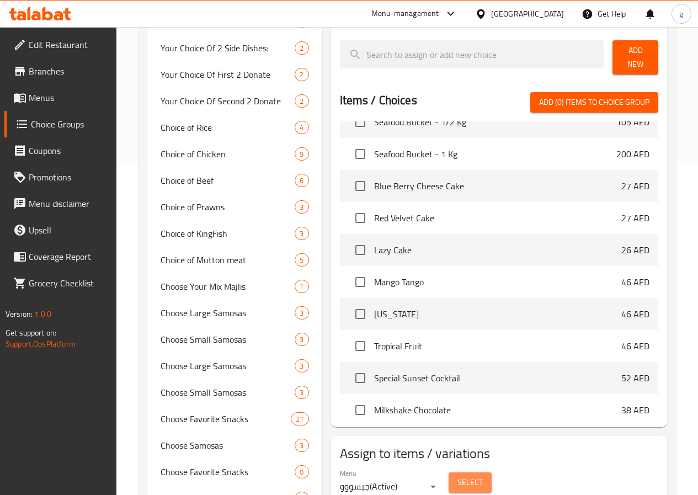
click at [457, 477] on span "Select" at bounding box center [469, 482] width 25 height 14
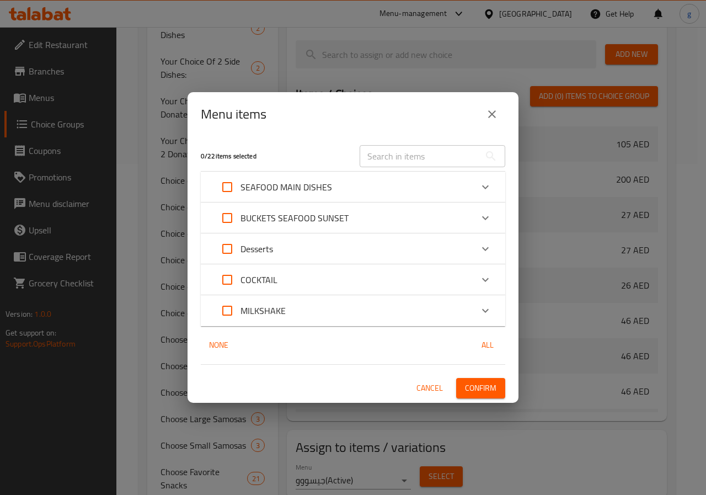
click at [269, 193] on p "SEAFOOD MAIN DISHES" at bounding box center [286, 186] width 92 height 13
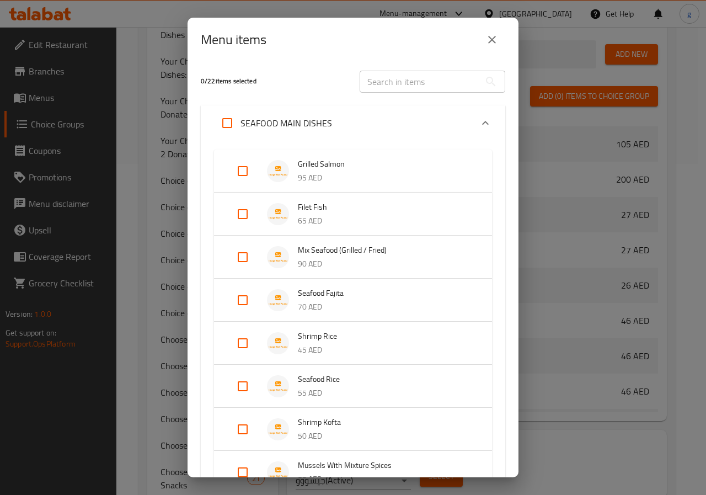
click at [243, 251] on input "Expand" at bounding box center [242, 257] width 26 height 26
checkbox input "true"
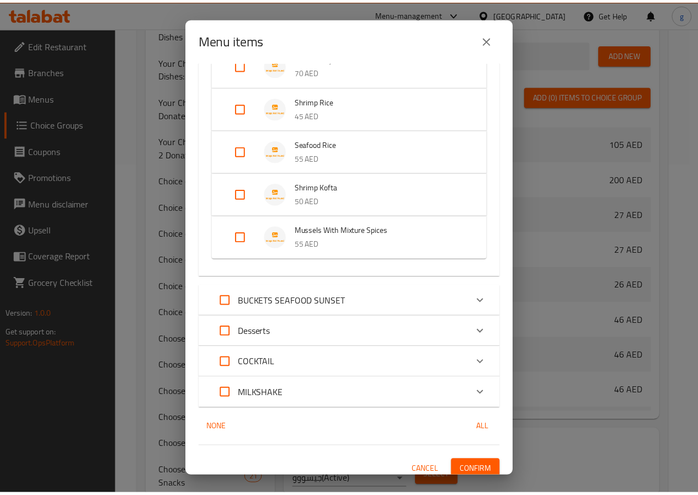
scroll to position [261, 0]
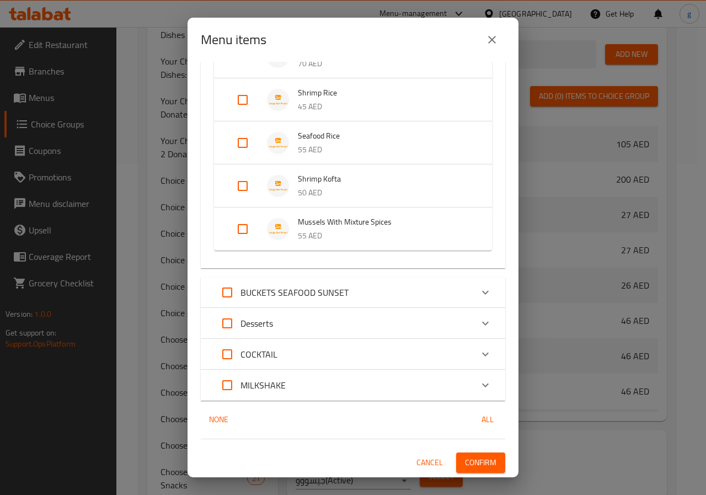
click at [473, 461] on span "Confirm" at bounding box center [480, 463] width 31 height 14
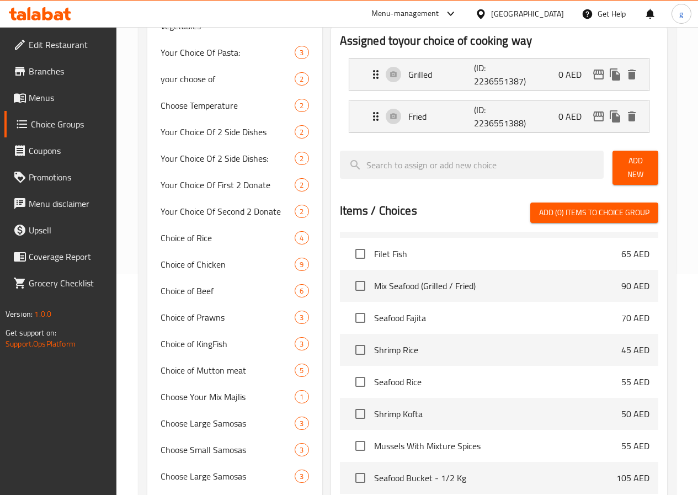
scroll to position [55, 0]
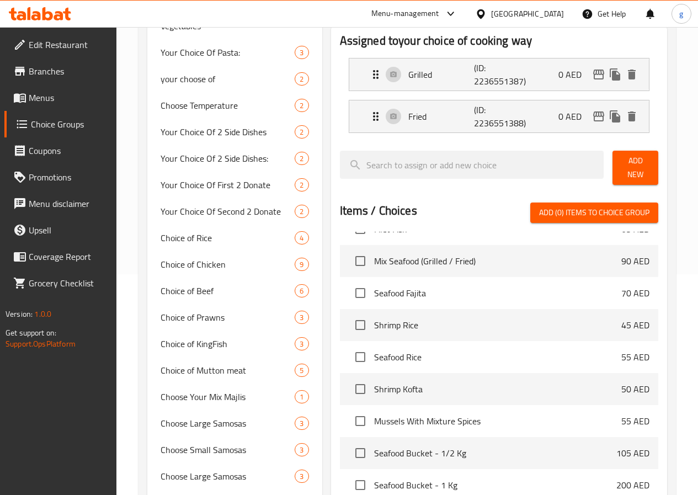
click at [517, 323] on span "Shrimp Rice" at bounding box center [497, 324] width 247 height 13
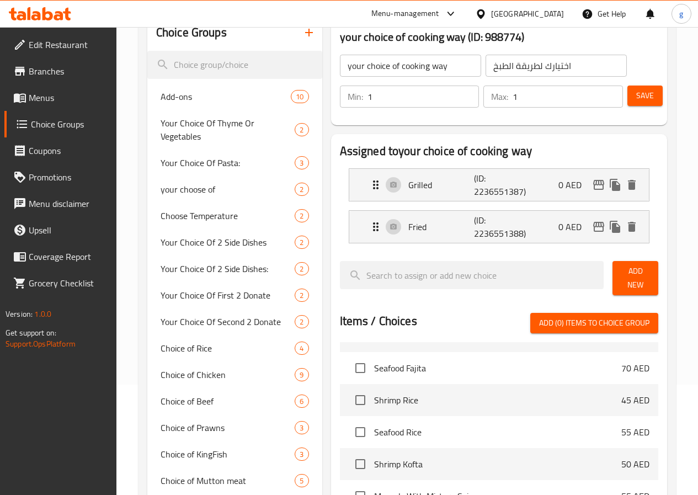
scroll to position [110, 0]
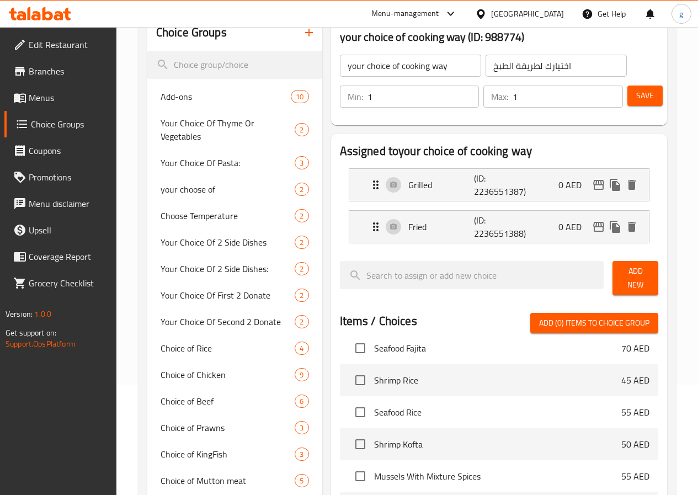
click at [588, 373] on span "Shrimp Rice" at bounding box center [497, 379] width 247 height 13
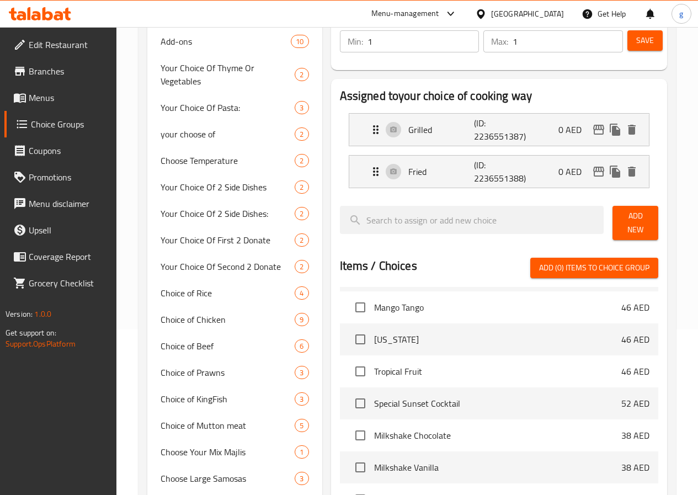
scroll to position [0, 0]
